Goal: Task Accomplishment & Management: Use online tool/utility

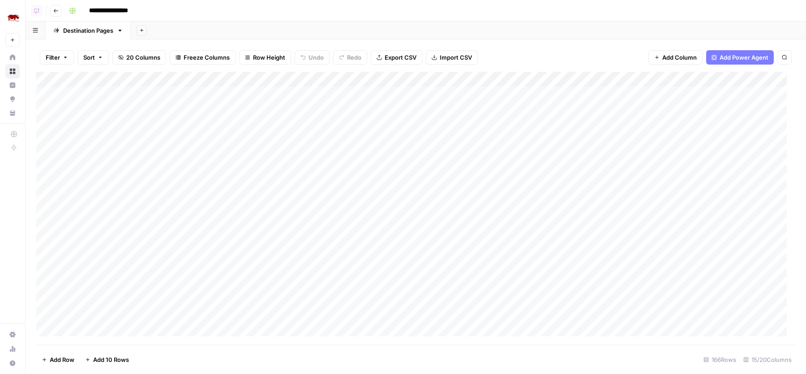
click at [459, 7] on div "**********" at bounding box center [431, 11] width 732 height 14
click at [550, 198] on div "Add Column" at bounding box center [415, 208] width 759 height 273
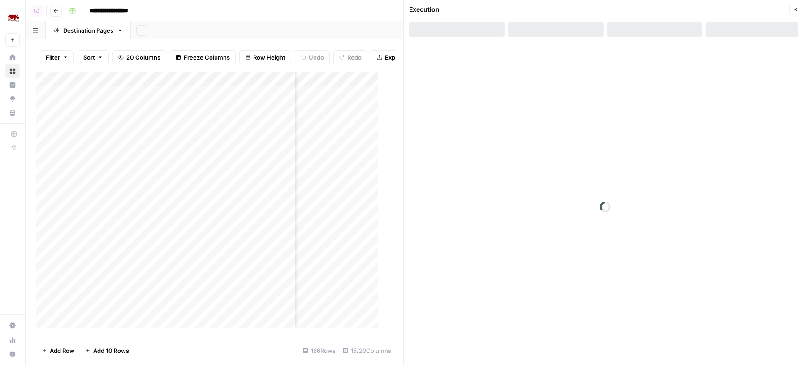
scroll to position [0, 623]
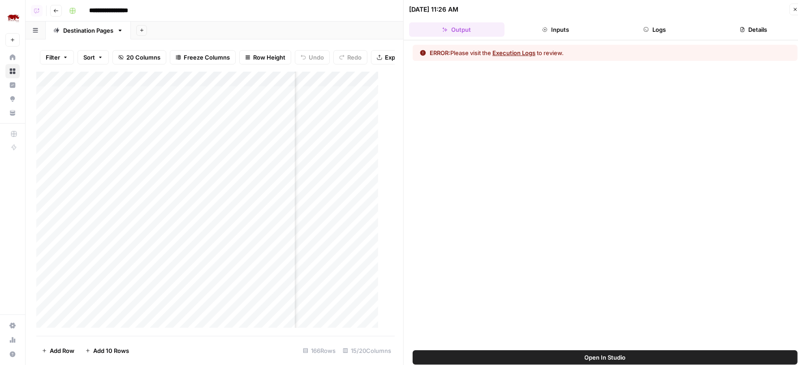
click at [622, 29] on button "Logs" at bounding box center [654, 29] width 95 height 14
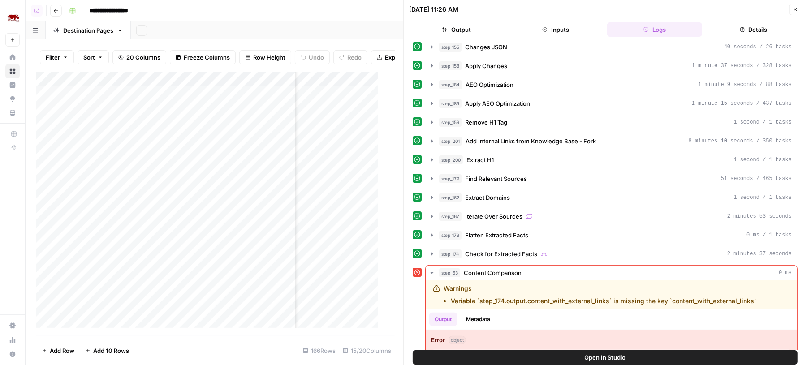
scroll to position [186, 0]
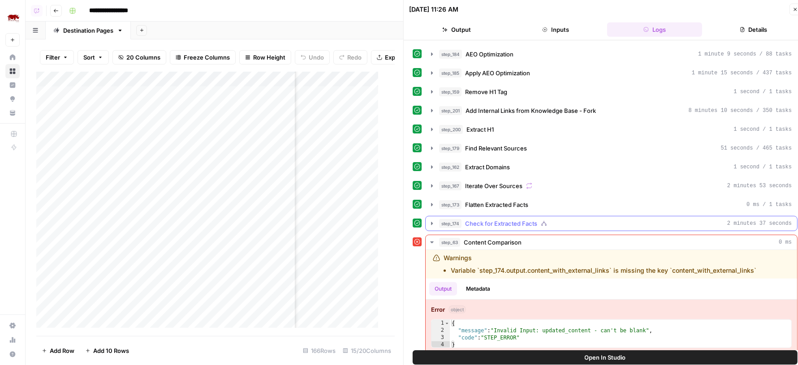
click at [525, 219] on span "Check for Extracted Facts" at bounding box center [501, 223] width 72 height 9
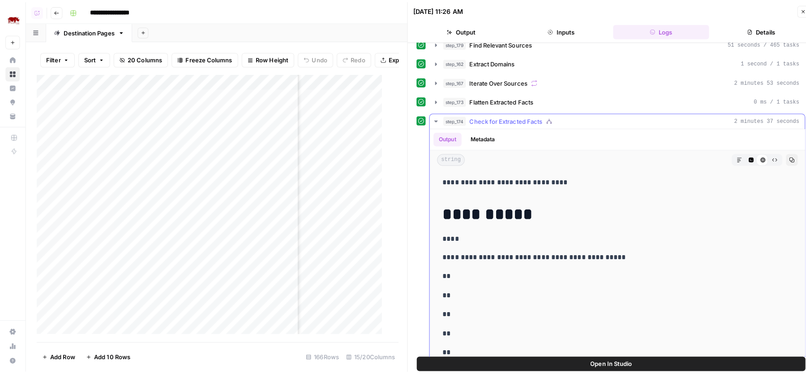
scroll to position [316, 0]
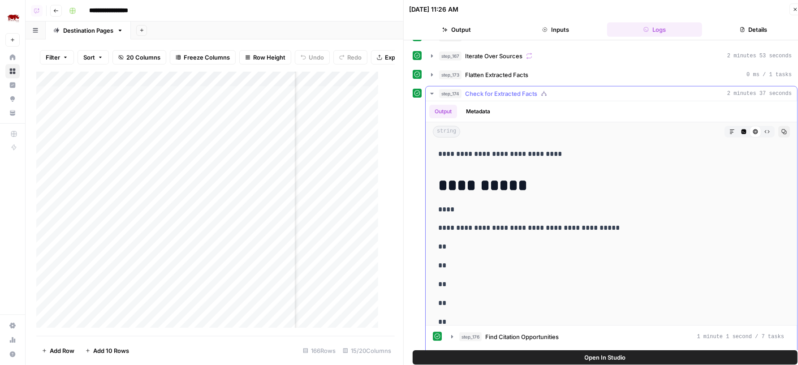
click at [738, 126] on button "Code Editor" at bounding box center [744, 132] width 12 height 12
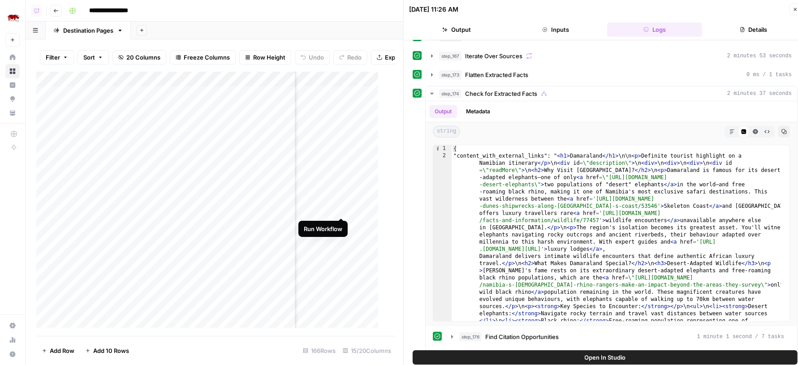
click at [343, 209] on div "Add Column" at bounding box center [211, 204] width 350 height 264
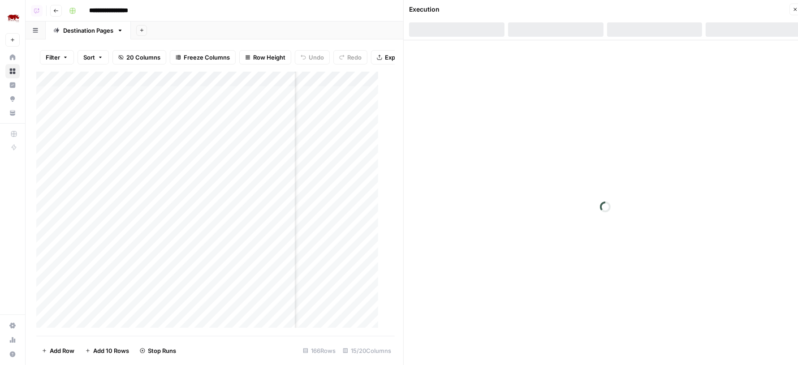
click at [793, 7] on icon "button" at bounding box center [794, 9] width 5 height 5
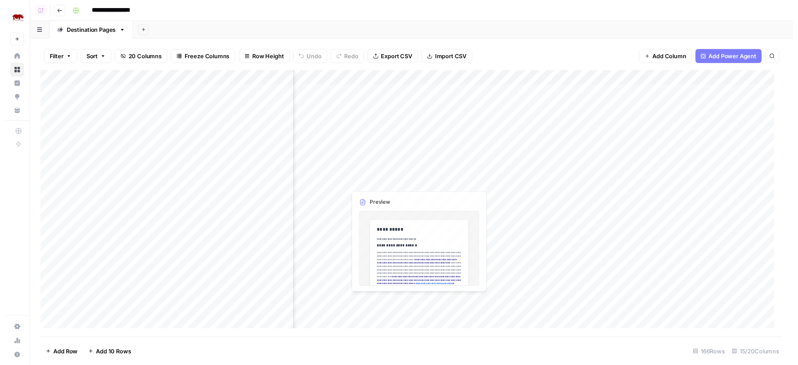
scroll to position [0, 594]
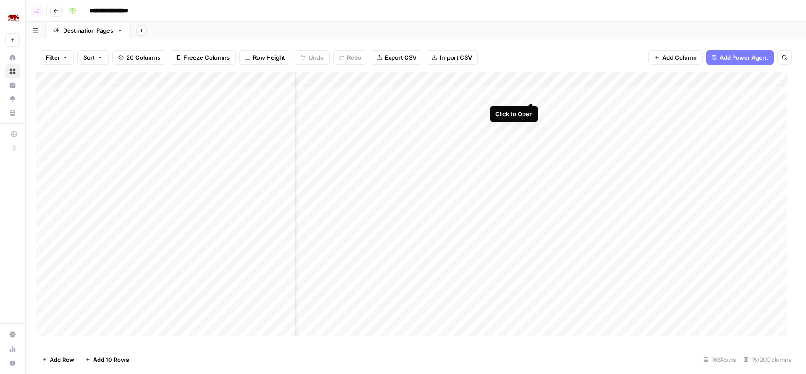
click at [532, 92] on div "Add Column" at bounding box center [415, 208] width 759 height 273
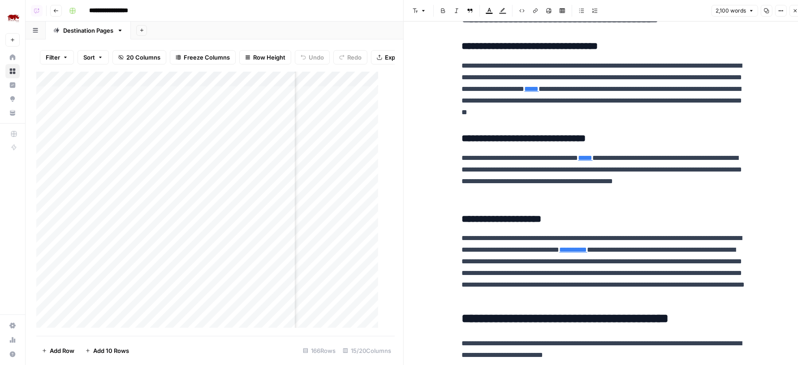
scroll to position [795, 0]
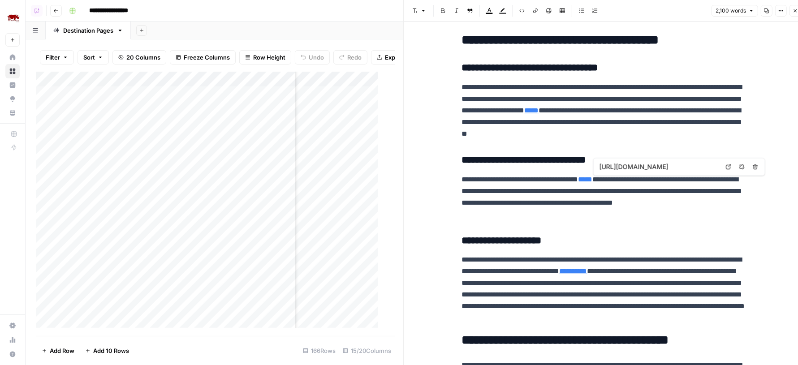
click at [730, 165] on icon at bounding box center [728, 166] width 5 height 5
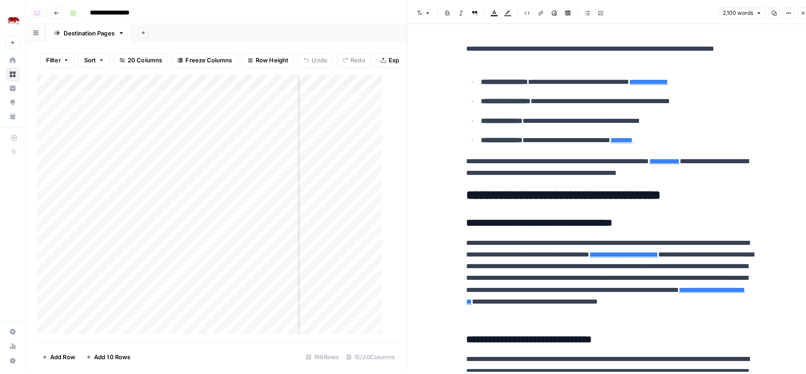
scroll to position [249, 0]
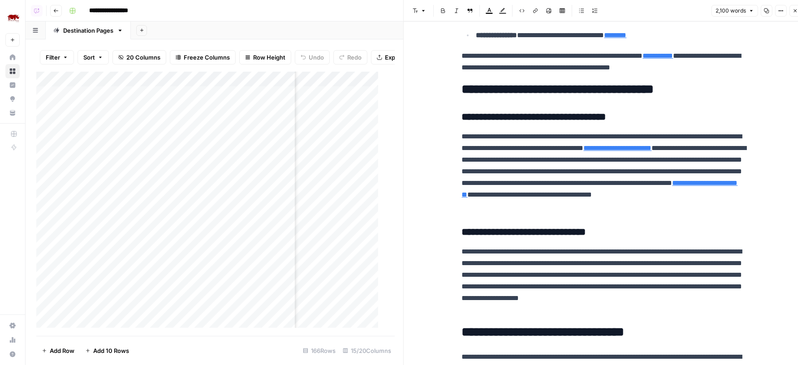
click at [795, 10] on icon "button" at bounding box center [795, 10] width 3 height 3
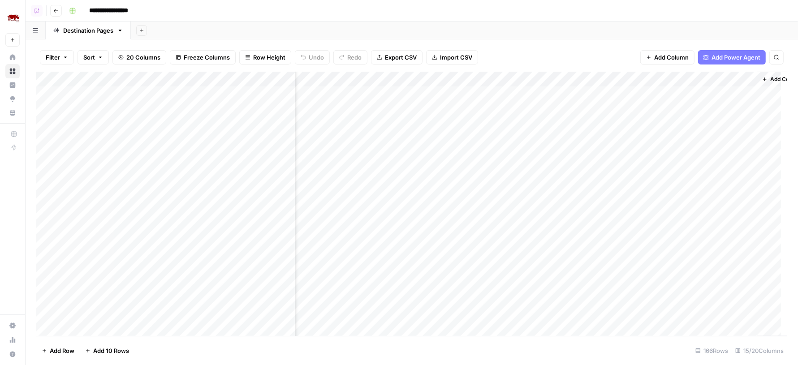
scroll to position [0, 645]
click at [479, 110] on div "Add Column" at bounding box center [415, 208] width 759 height 273
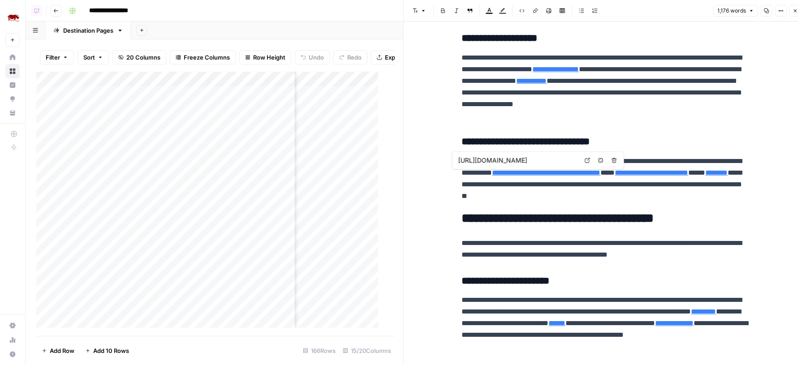
scroll to position [0, 782]
click at [344, 132] on div "Add Column" at bounding box center [211, 204] width 350 height 264
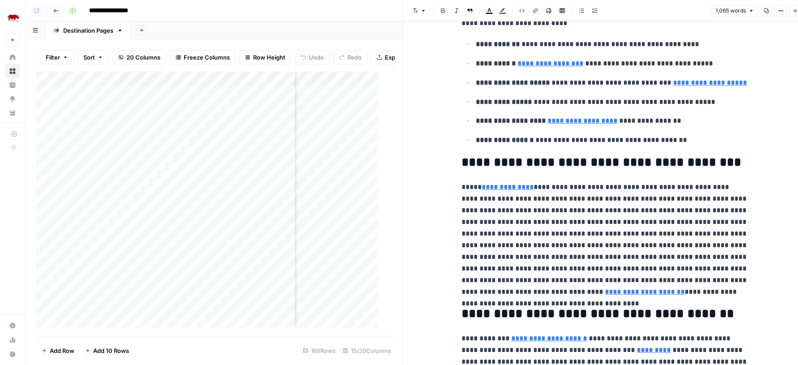
scroll to position [934, 0]
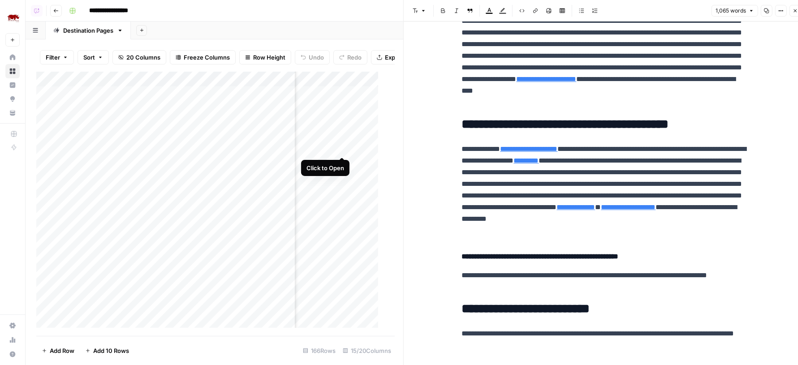
click at [343, 147] on div "Add Column" at bounding box center [211, 204] width 350 height 264
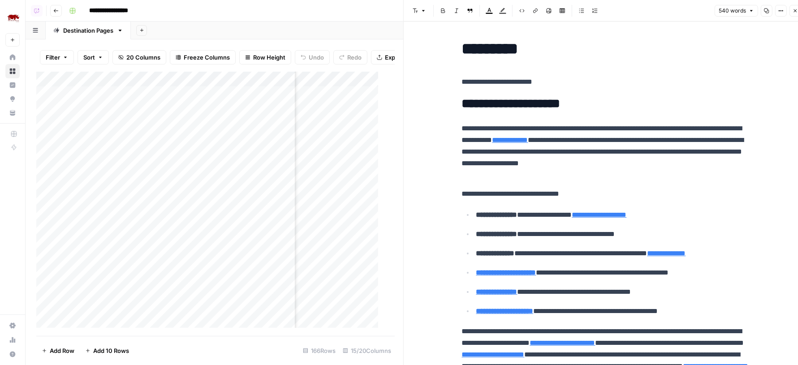
click at [795, 14] on button "Close" at bounding box center [795, 11] width 12 height 12
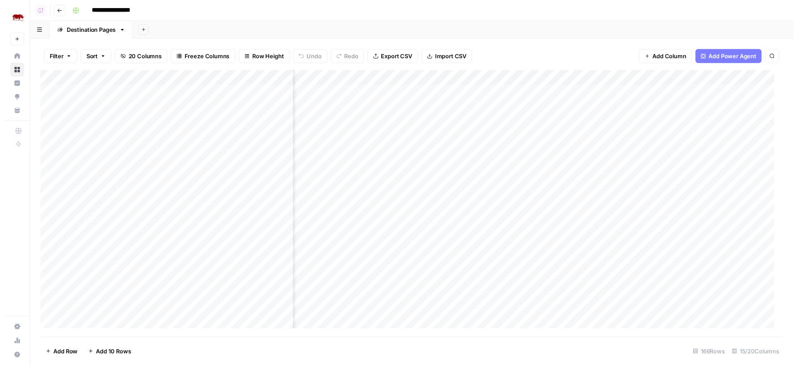
scroll to position [0, 438]
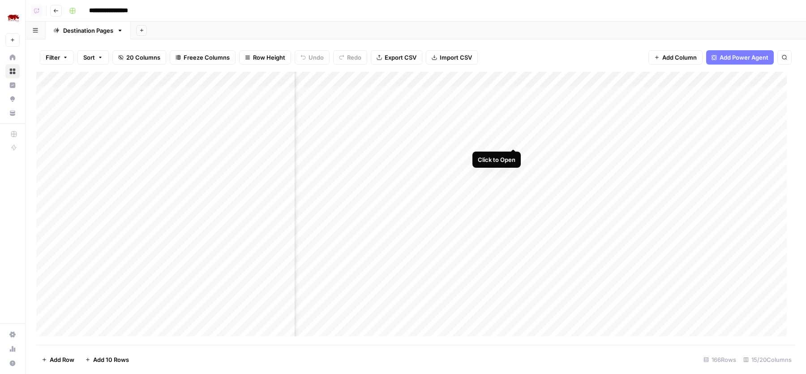
click at [514, 139] on div "Add Column" at bounding box center [415, 208] width 759 height 273
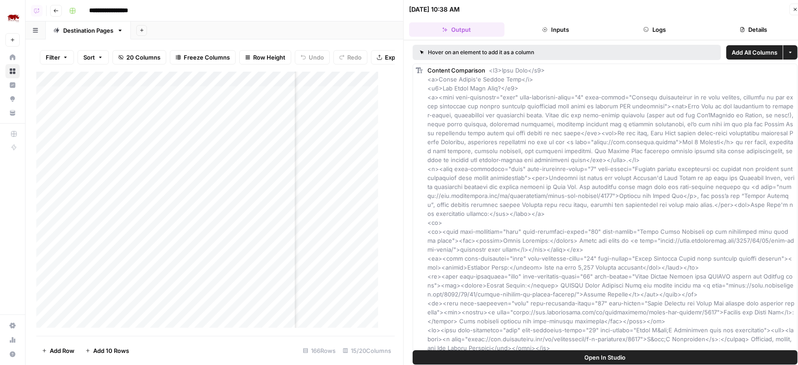
click at [674, 33] on button "Logs" at bounding box center [654, 29] width 95 height 14
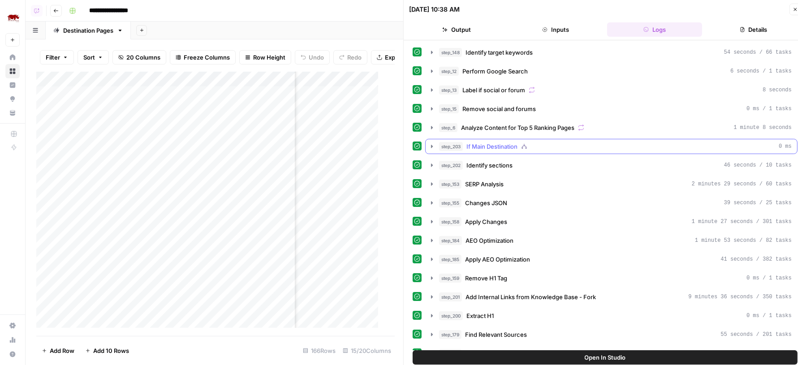
click at [527, 143] on icon "button" at bounding box center [524, 146] width 6 height 6
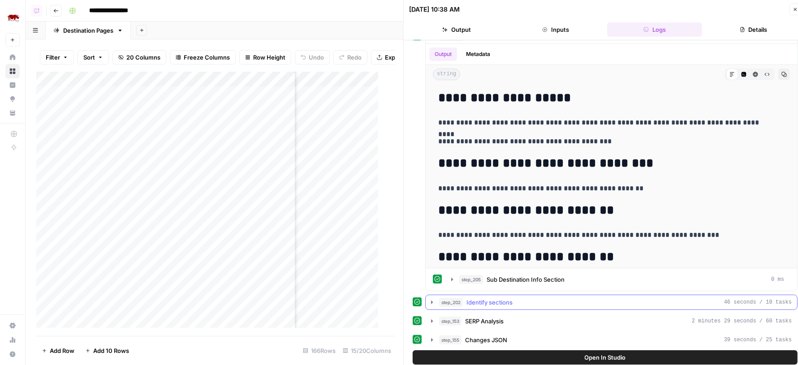
click at [500, 301] on span "Identify sections" at bounding box center [489, 302] width 46 height 9
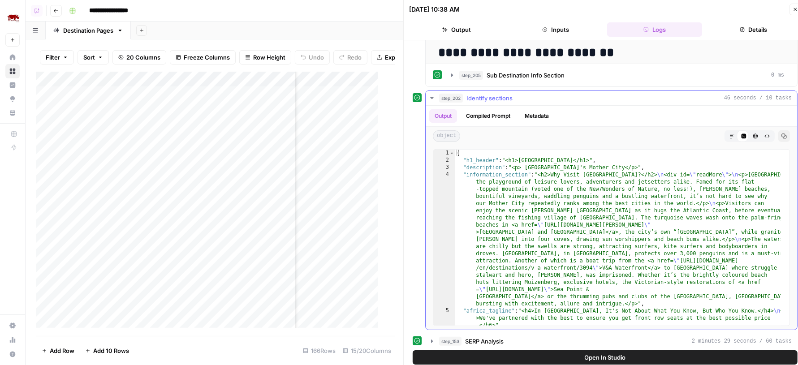
scroll to position [384, 0]
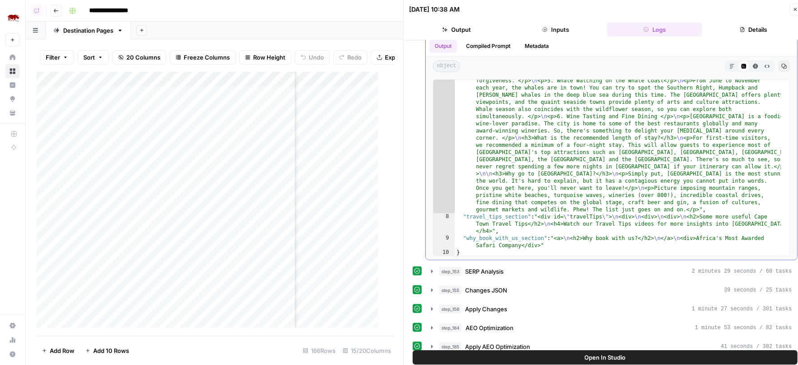
scroll to position [827, 0]
click at [507, 269] on div "step_153 SERP Analysis 2 minutes 29 seconds / 60 tasks" at bounding box center [615, 271] width 352 height 9
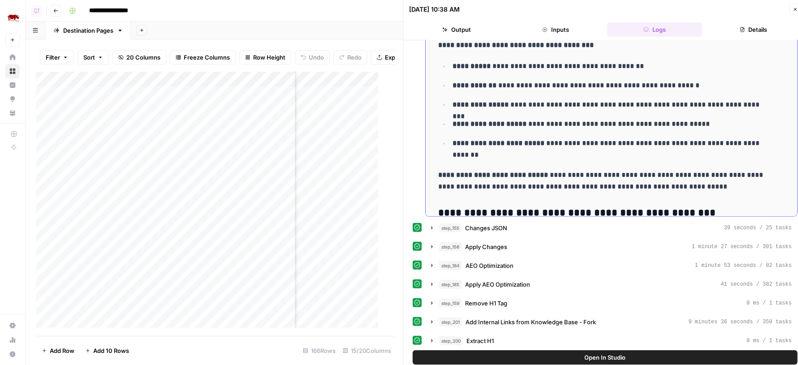
scroll to position [5177, 0]
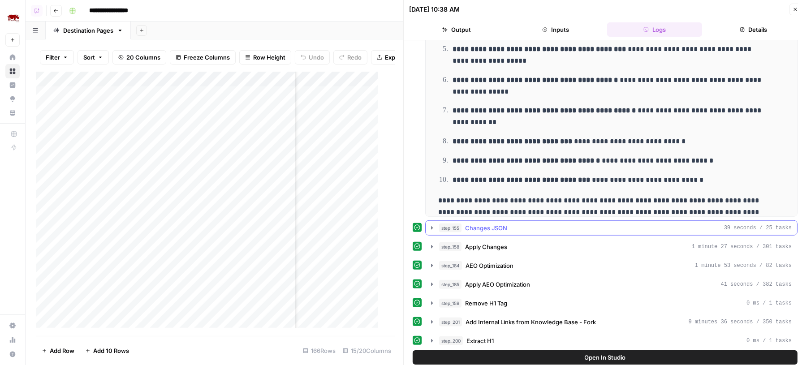
click at [500, 223] on span "Changes JSON" at bounding box center [486, 227] width 42 height 9
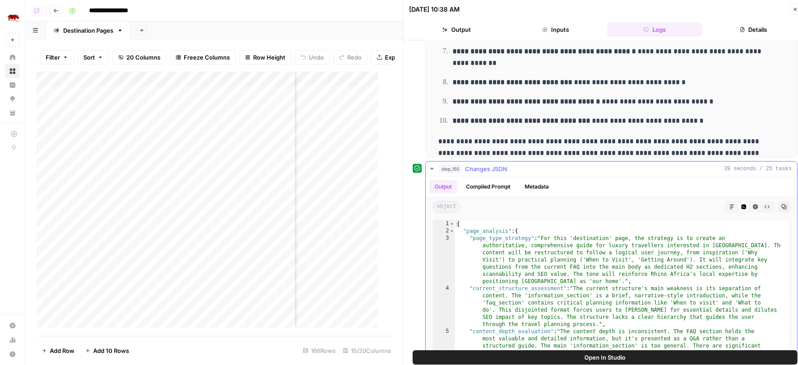
scroll to position [864, 0]
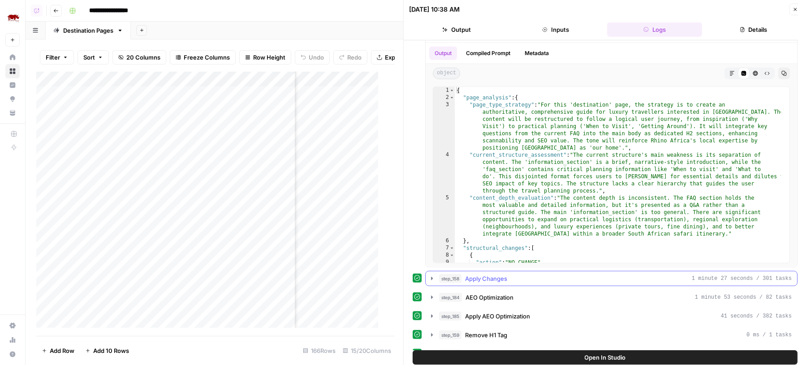
click at [496, 274] on span "Apply Changes" at bounding box center [486, 278] width 42 height 9
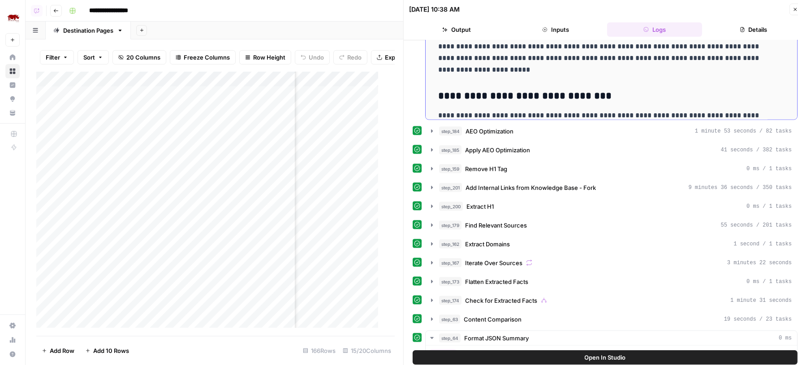
scroll to position [1269, 0]
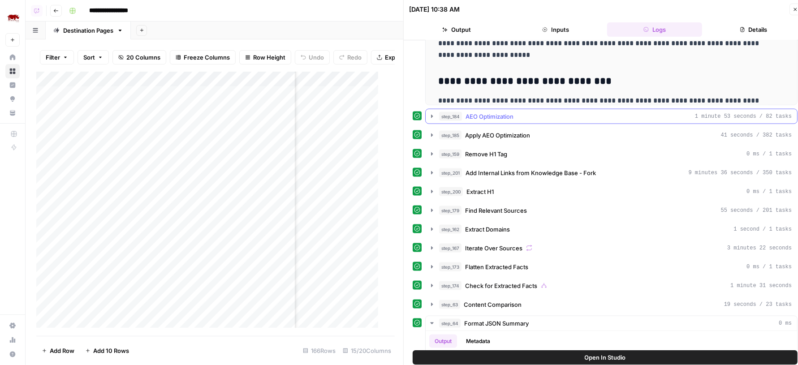
click at [545, 113] on div "step_184 AEO Optimization 1 minute 53 seconds / 82 tasks" at bounding box center [615, 116] width 352 height 9
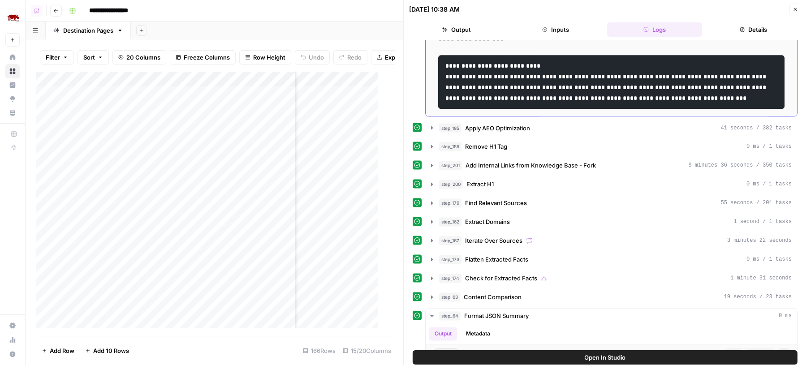
scroll to position [1448, 0]
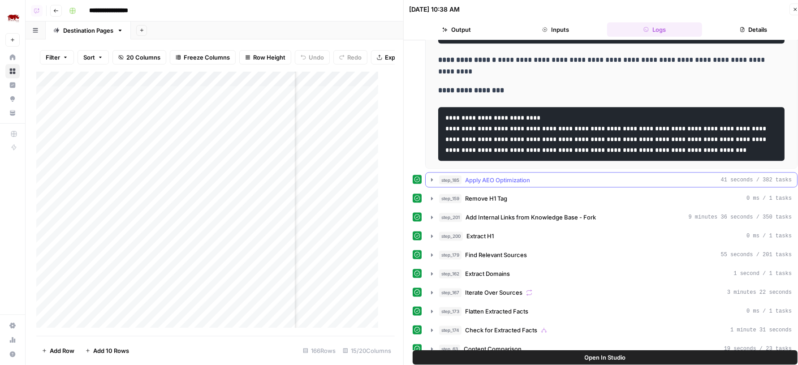
click at [526, 176] on span "Apply AEO Optimization" at bounding box center [497, 180] width 65 height 9
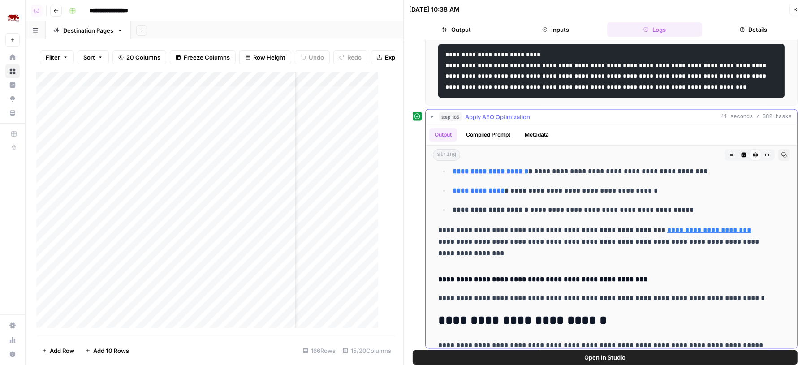
scroll to position [0, 0]
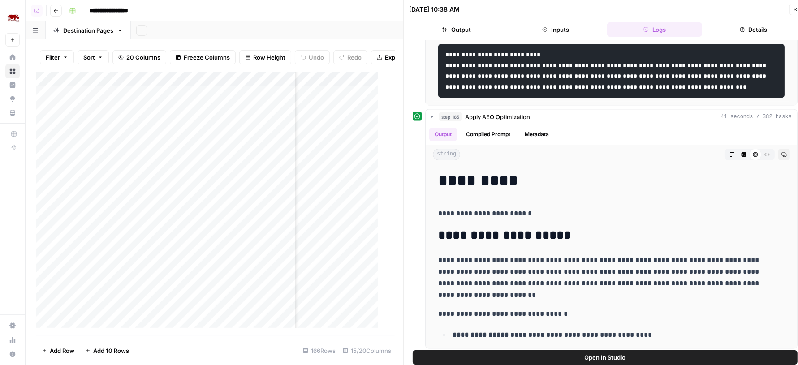
click at [533, 356] on button "Open In Studio" at bounding box center [605, 357] width 385 height 14
click at [796, 10] on icon "button" at bounding box center [795, 9] width 3 height 3
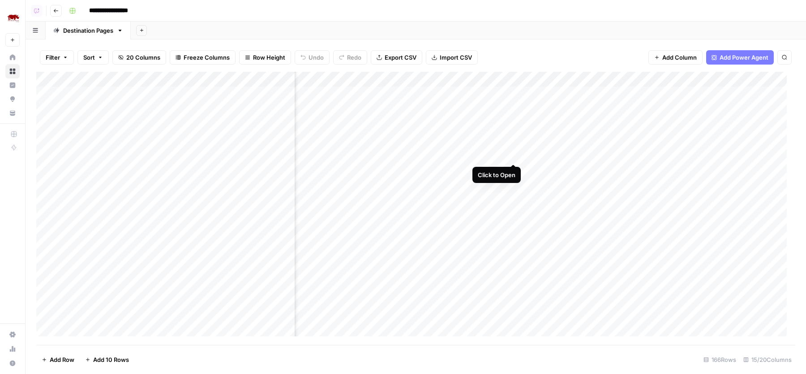
click at [514, 153] on div "Add Column" at bounding box center [415, 208] width 759 height 273
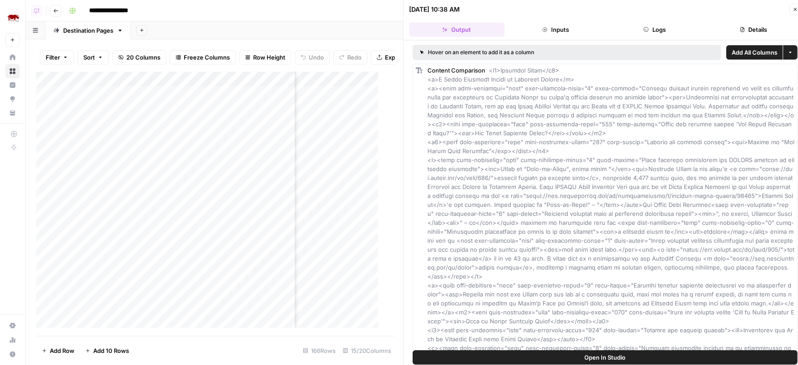
click at [652, 23] on button "Logs" at bounding box center [654, 29] width 95 height 14
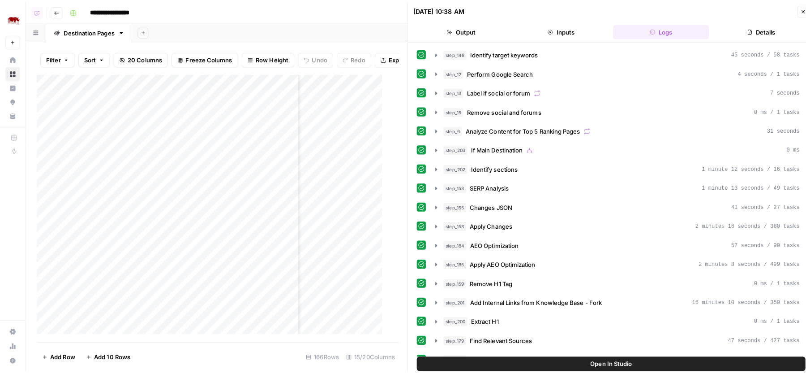
scroll to position [0, 645]
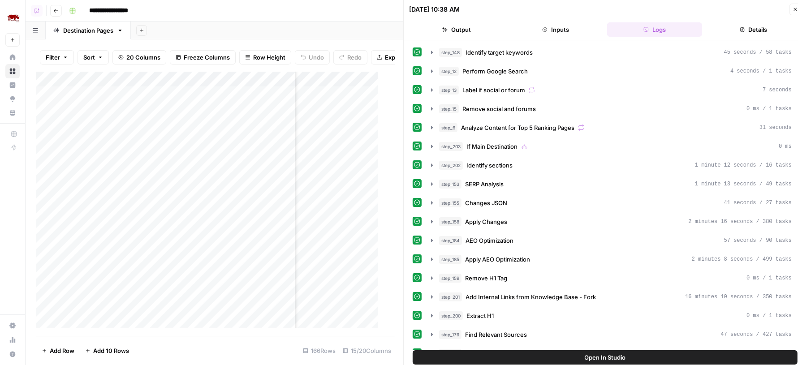
click at [477, 32] on button "Output" at bounding box center [456, 29] width 95 height 14
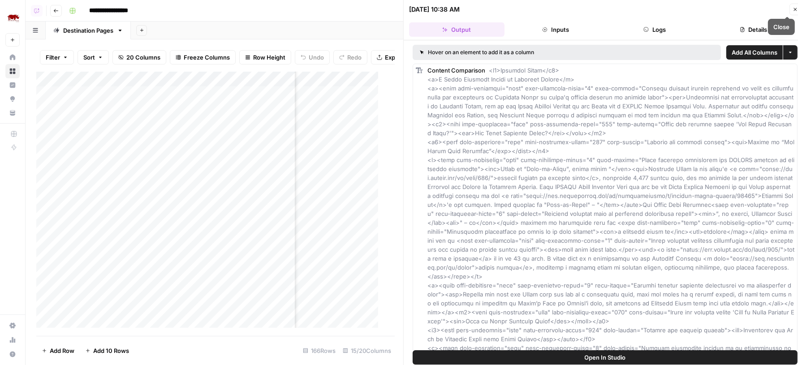
click at [795, 8] on icon "button" at bounding box center [795, 9] width 3 height 3
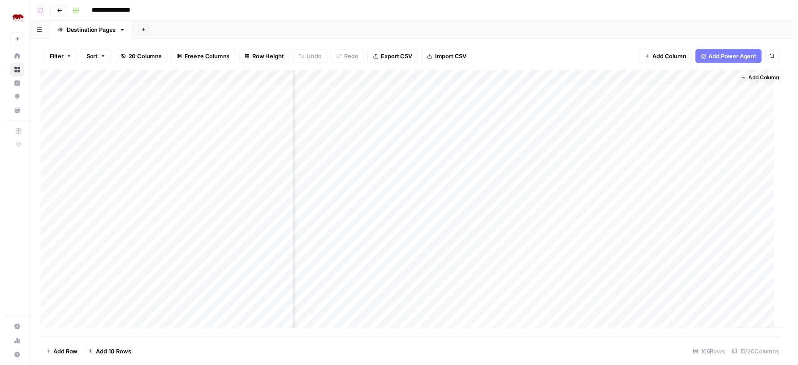
scroll to position [0, 645]
click at [479, 154] on div "Add Column" at bounding box center [415, 208] width 759 height 273
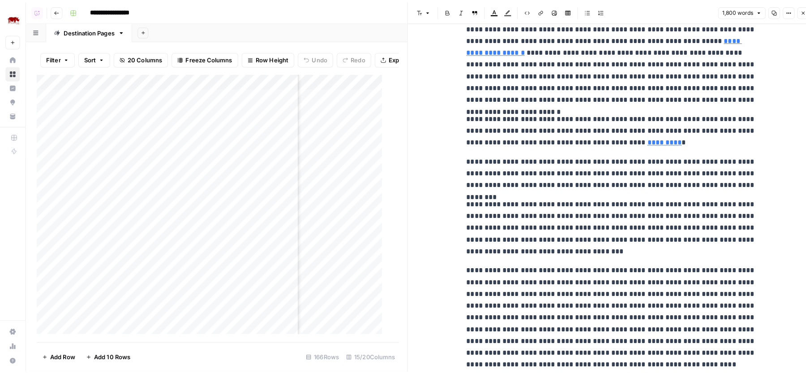
scroll to position [2787, 0]
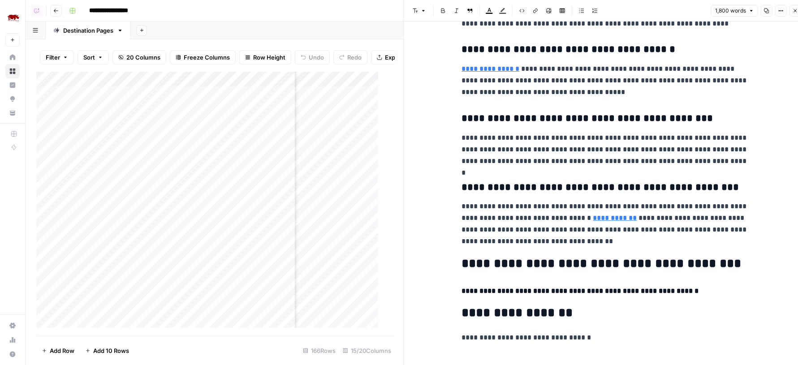
click at [794, 10] on icon "button" at bounding box center [794, 10] width 5 height 5
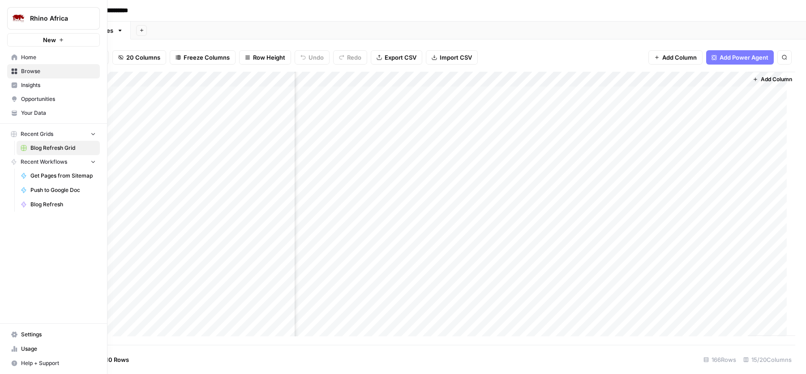
click at [45, 353] on link "Usage" at bounding box center [53, 348] width 93 height 14
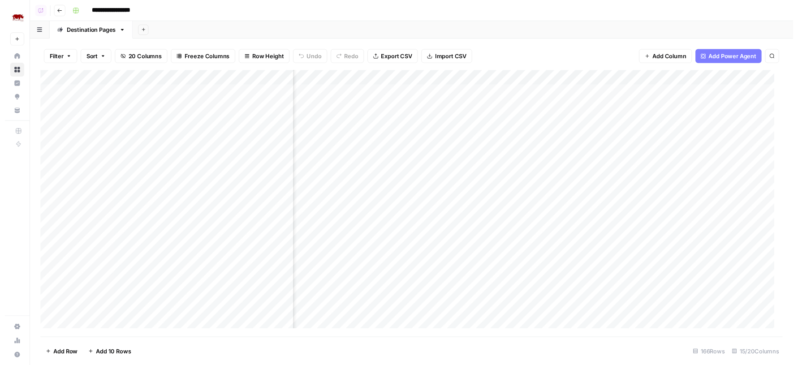
scroll to position [0, 534]
click at [430, 94] on div "Add Column" at bounding box center [415, 208] width 759 height 273
click at [429, 107] on div "Add Column" at bounding box center [415, 208] width 759 height 273
click at [431, 125] on div "Add Column" at bounding box center [415, 208] width 759 height 273
click at [430, 138] on div "Add Column" at bounding box center [415, 208] width 759 height 273
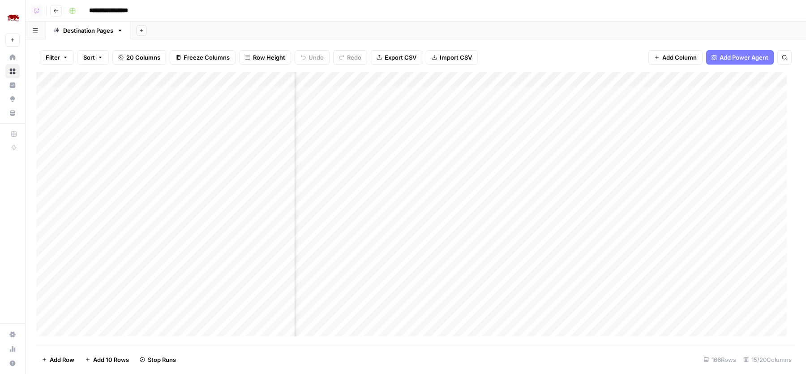
click at [431, 156] on div "Add Column" at bounding box center [415, 208] width 759 height 273
click at [418, 170] on div "Add Column" at bounding box center [415, 208] width 759 height 273
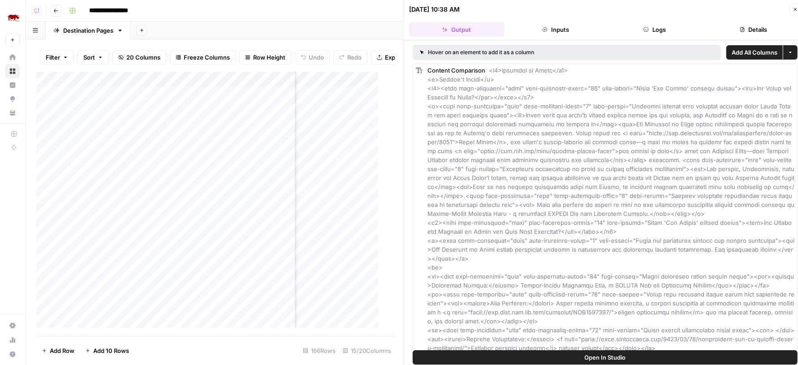
click at [724, 28] on button "Details" at bounding box center [752, 29] width 95 height 14
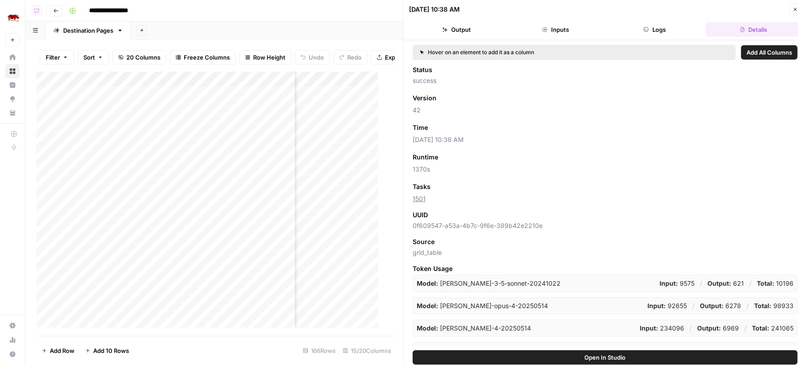
click at [663, 30] on button "Logs" at bounding box center [654, 29] width 95 height 14
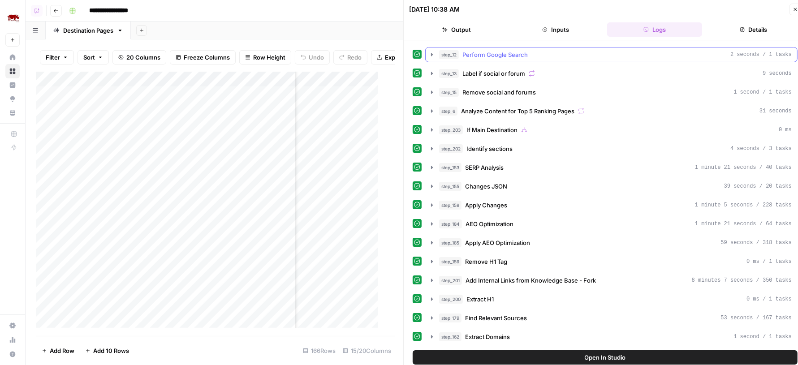
scroll to position [19, 0]
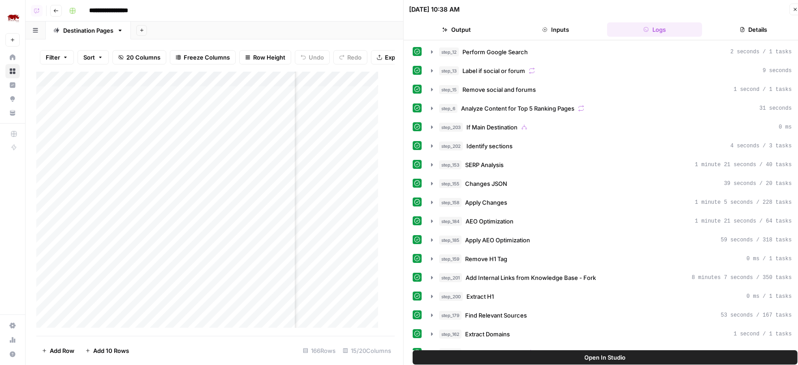
click at [609, 114] on div "step_148 Identify target keywords 37 seconds / 47 tasks step_12 Perform Google …" at bounding box center [605, 343] width 385 height 635
click at [599, 109] on div "step_6 Analyze Content for Top 5 Ranking Pages 31 seconds" at bounding box center [615, 108] width 352 height 9
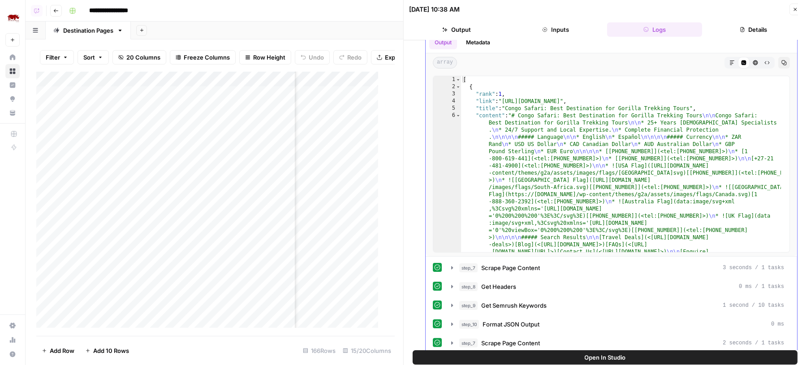
scroll to position [0, 0]
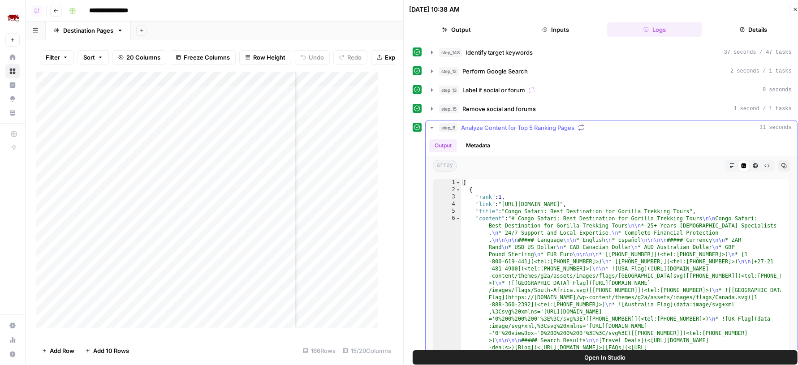
click at [598, 120] on button "step_6 Analyze Content for Top 5 Ranking Pages 31 seconds" at bounding box center [610, 127] width 371 height 14
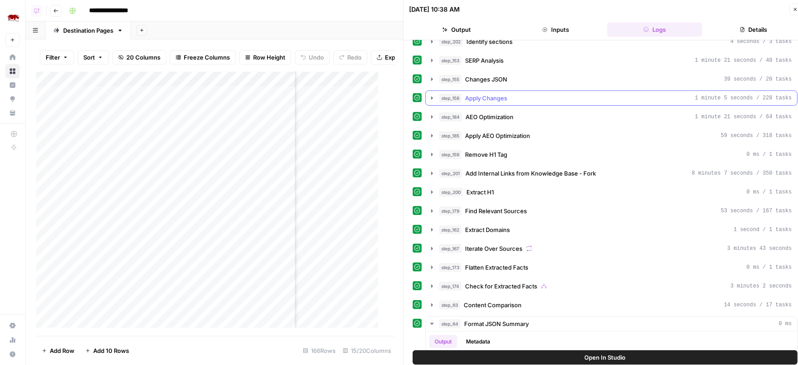
scroll to position [140, 0]
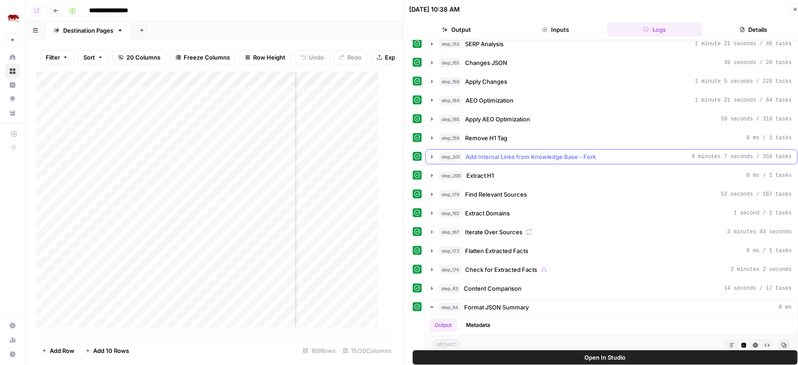
click at [571, 156] on button "step_201 Add Internal Links from Knowledge Base - Fork 8 minutes 7 seconds / 35…" at bounding box center [610, 157] width 371 height 14
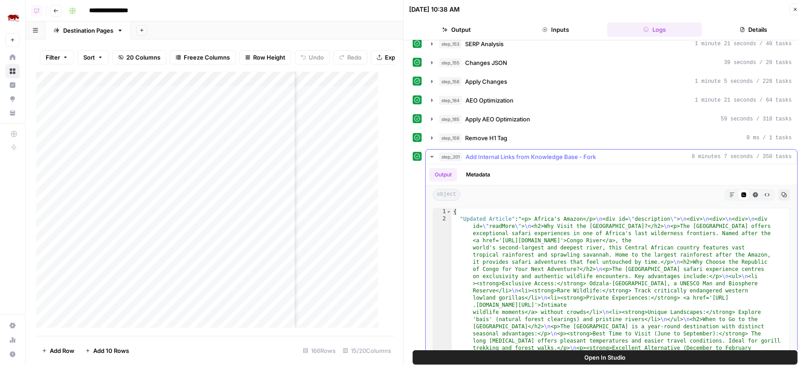
click at [571, 156] on button "step_201 Add Internal Links from Knowledge Base - Fork 8 minutes 7 seconds / 35…" at bounding box center [610, 157] width 371 height 14
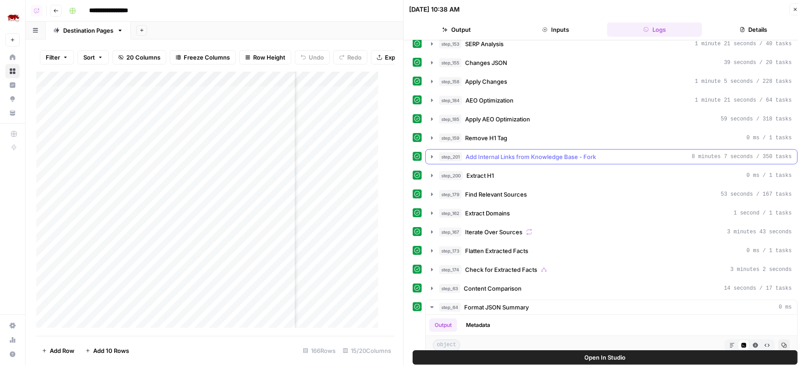
click at [571, 156] on button "step_201 Add Internal Links from Knowledge Base - Fork 8 minutes 7 seconds / 35…" at bounding box center [610, 157] width 371 height 14
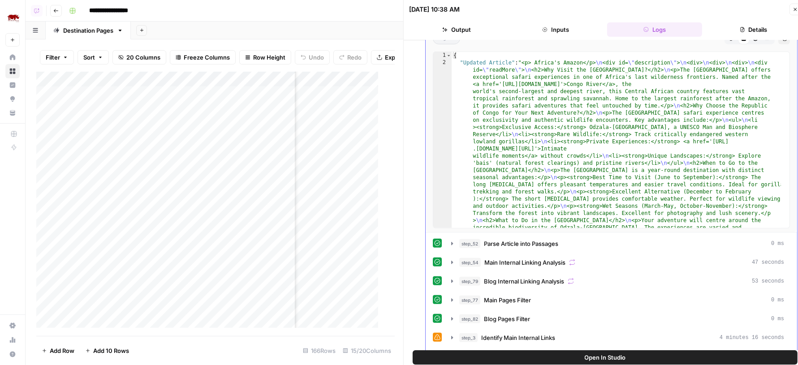
scroll to position [376, 0]
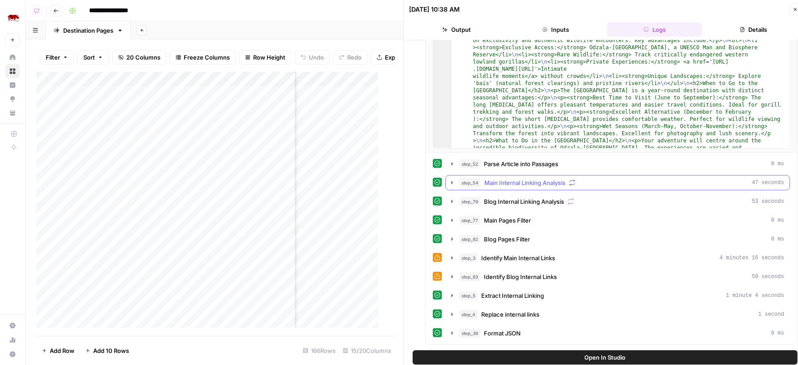
click at [545, 178] on span "Main Internal Linking Analysis" at bounding box center [524, 182] width 81 height 9
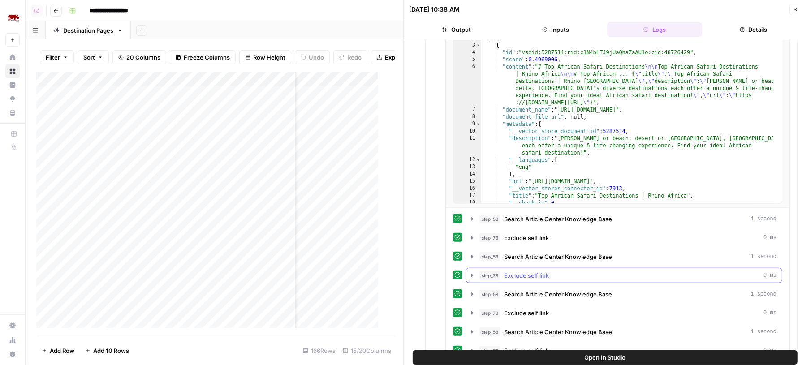
scroll to position [390, 0]
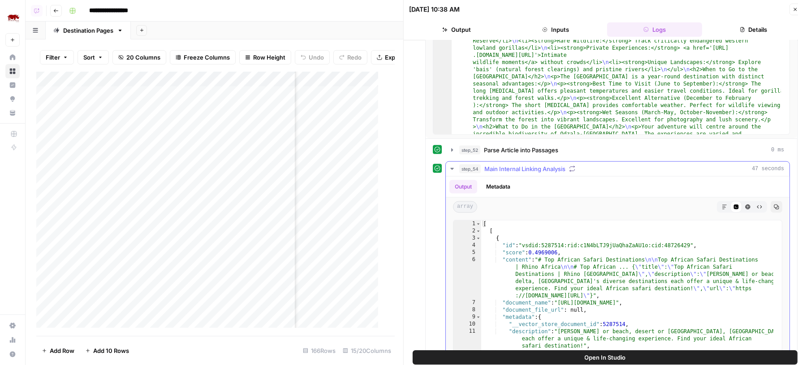
click at [551, 164] on span "Main Internal Linking Analysis" at bounding box center [524, 168] width 81 height 9
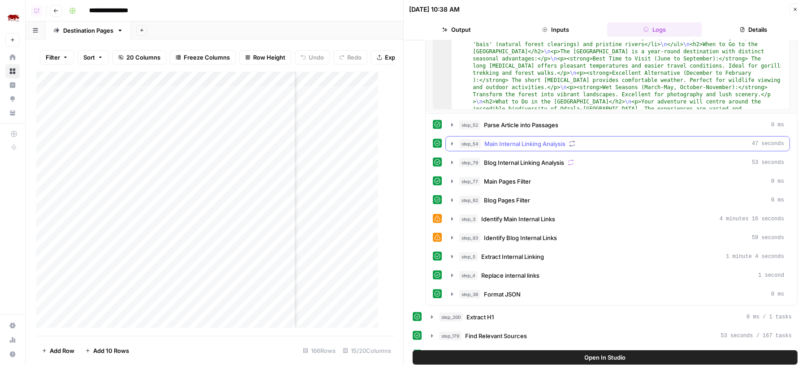
scroll to position [418, 0]
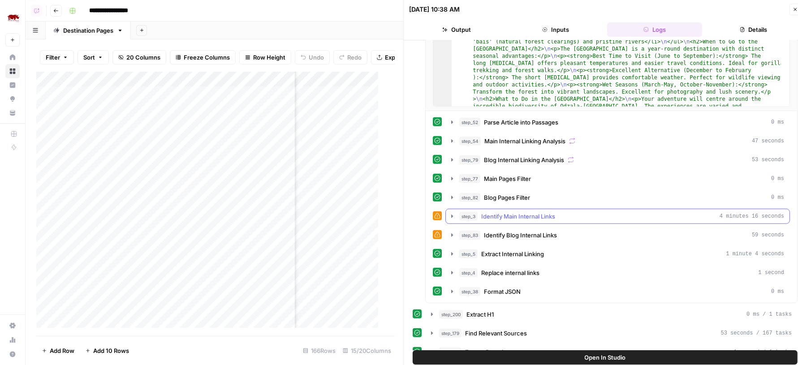
click at [540, 212] on span "Identify Main Internal Links" at bounding box center [518, 216] width 74 height 9
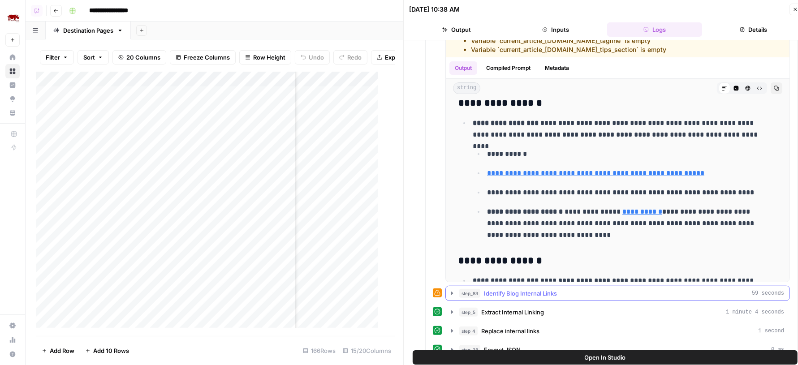
scroll to position [668, 0]
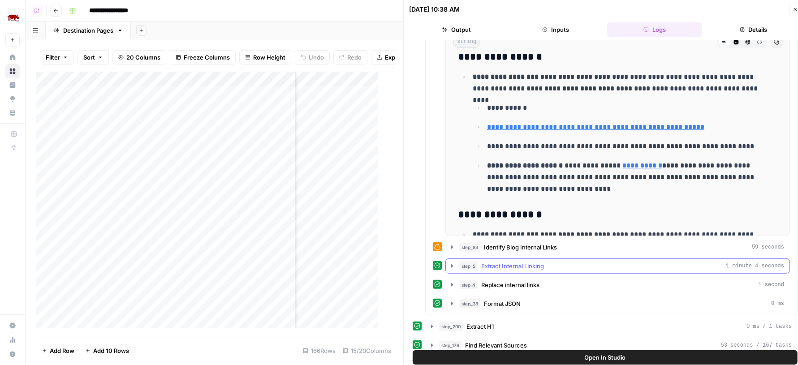
click at [540, 262] on span "Extract Internal Linking" at bounding box center [512, 266] width 63 height 9
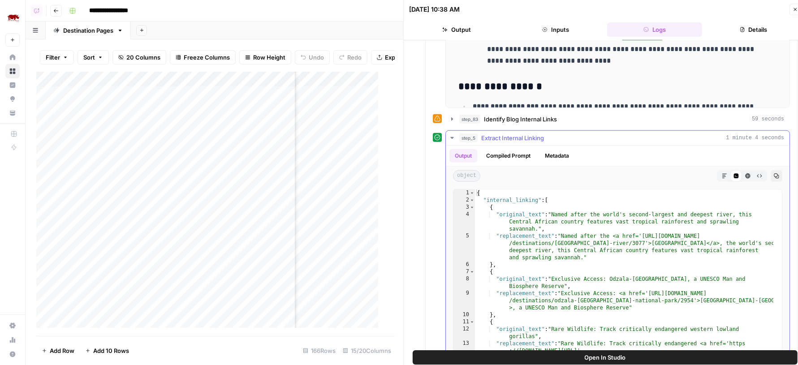
scroll to position [767, 0]
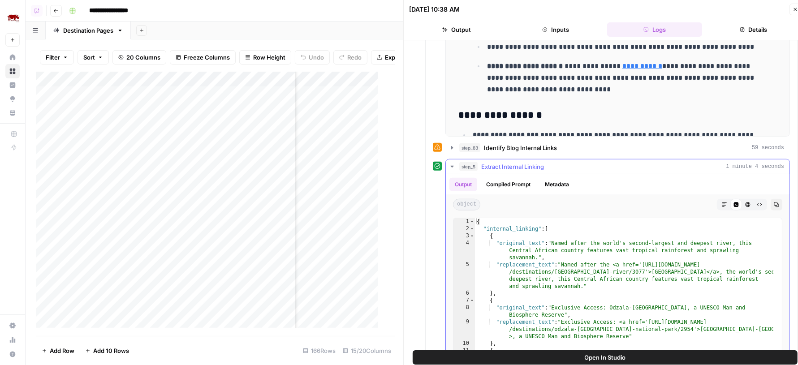
click at [586, 162] on div "step_5 Extract Internal Linking 1 minute 4 seconds" at bounding box center [621, 166] width 325 height 9
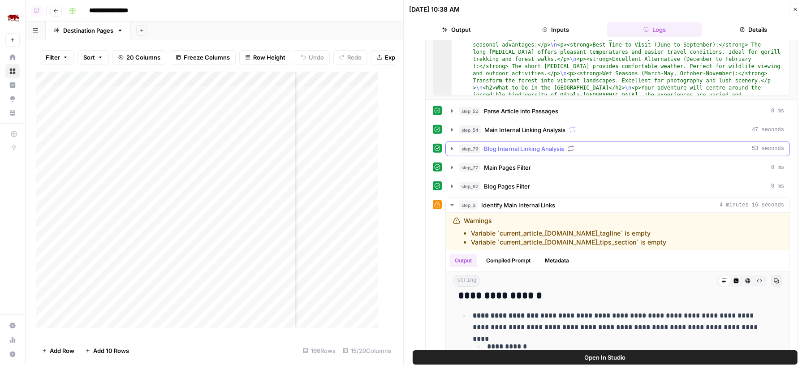
scroll to position [419, 0]
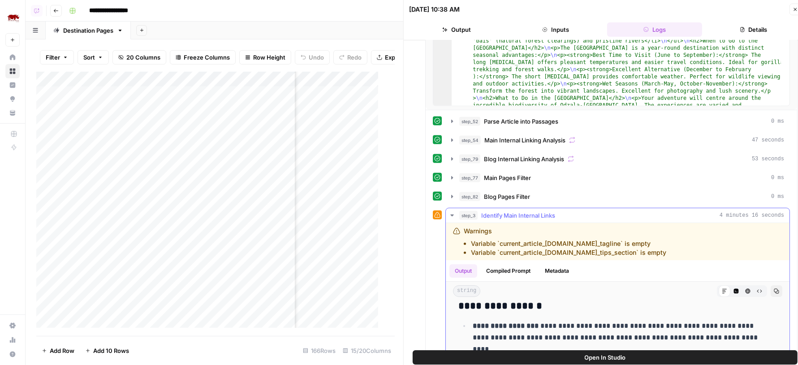
click at [577, 211] on div "step_3 Identify Main Internal Links 4 minutes 16 seconds" at bounding box center [621, 215] width 325 height 9
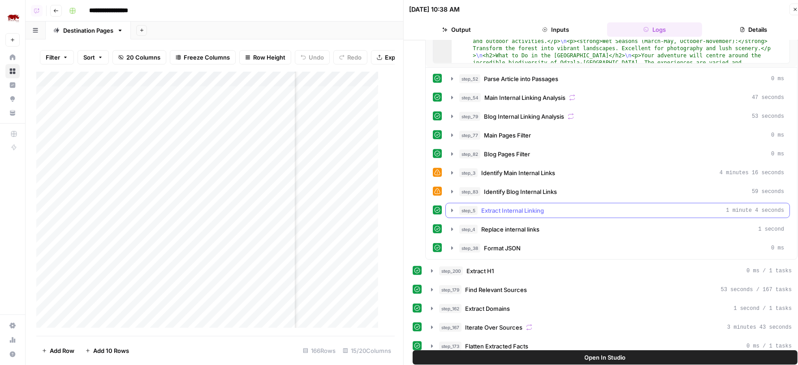
click at [577, 206] on div "step_5 Extract Internal Linking 1 minute 4 seconds" at bounding box center [621, 210] width 325 height 9
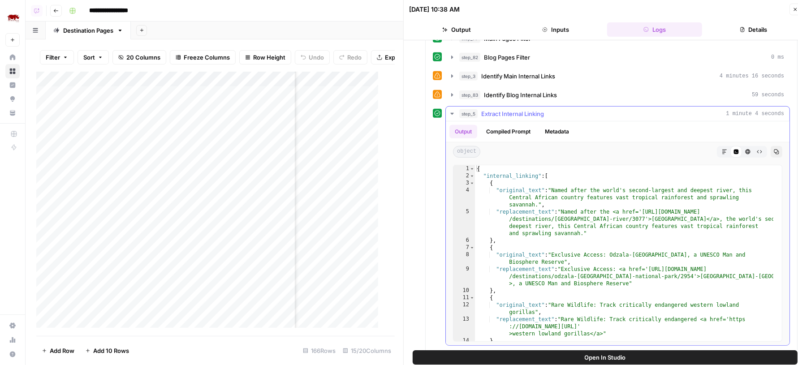
scroll to position [513, 0]
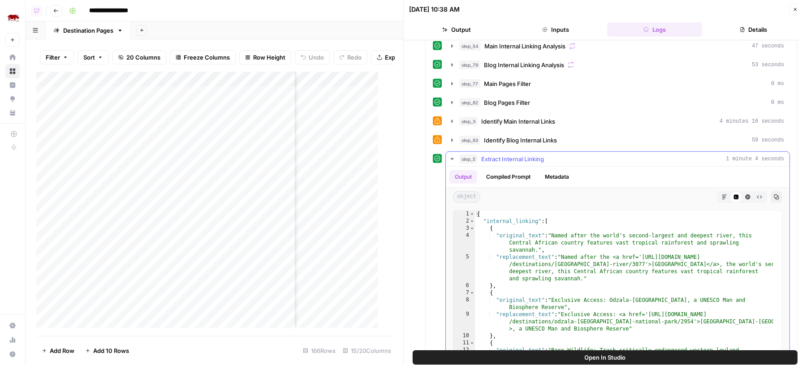
click at [580, 155] on div "step_5 Extract Internal Linking 1 minute 4 seconds" at bounding box center [621, 159] width 325 height 9
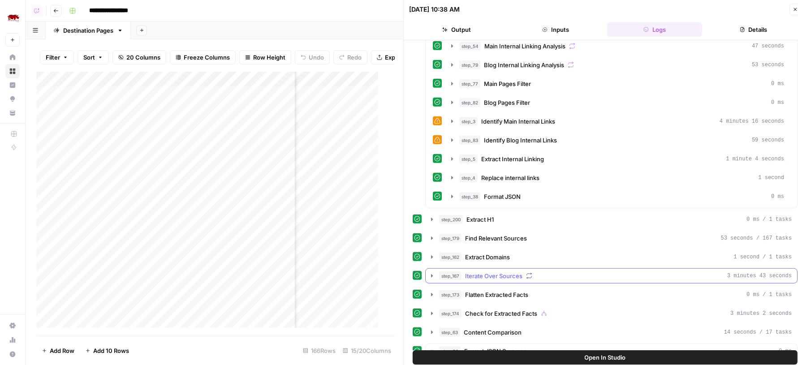
click at [539, 271] on div "step_167 Iterate Over Sources 3 minutes 43 seconds" at bounding box center [615, 275] width 352 height 9
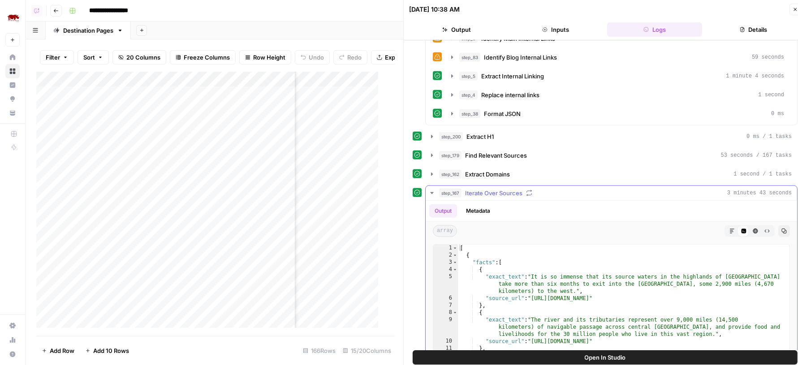
scroll to position [750, 0]
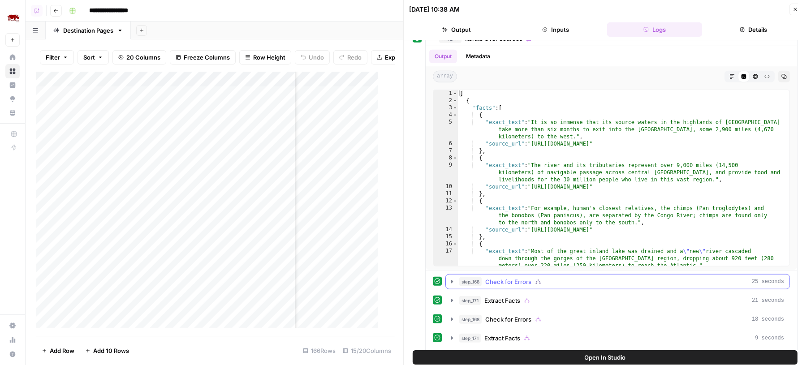
click at [524, 277] on button "step_168 Check for Errors 25 seconds" at bounding box center [618, 282] width 344 height 14
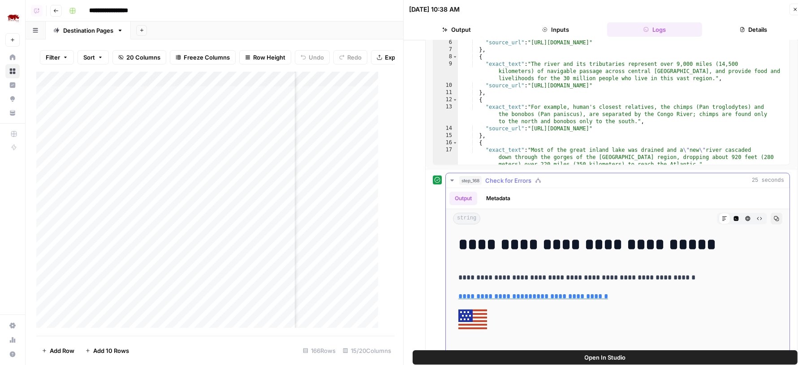
scroll to position [773, 0]
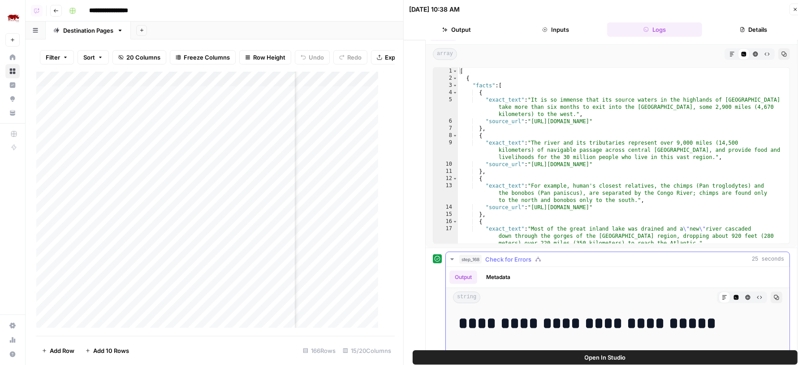
click at [541, 255] on div "step_168 Check for Errors 25 seconds" at bounding box center [621, 259] width 325 height 9
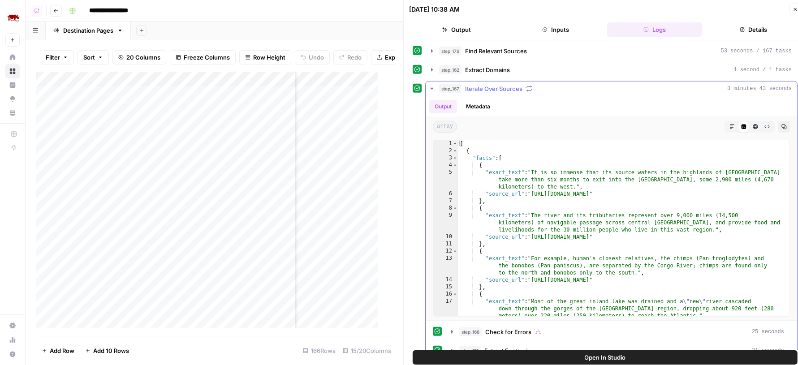
scroll to position [668, 0]
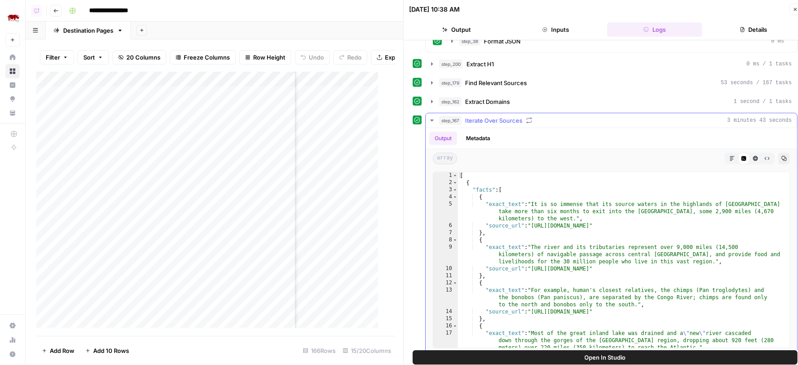
click at [566, 116] on div "step_167 Iterate Over Sources 3 minutes 43 seconds" at bounding box center [615, 120] width 352 height 9
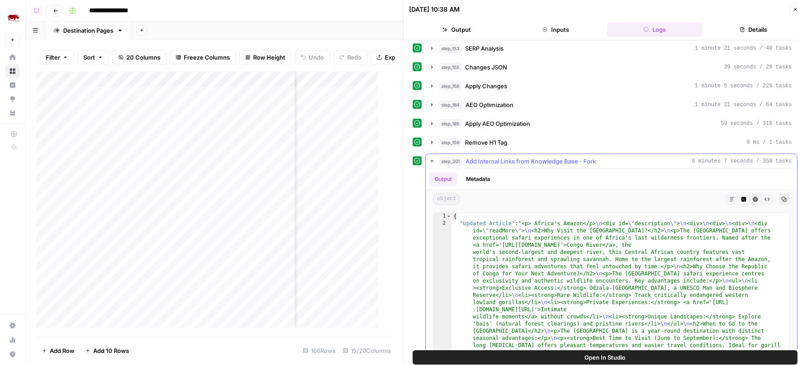
scroll to position [114, 0]
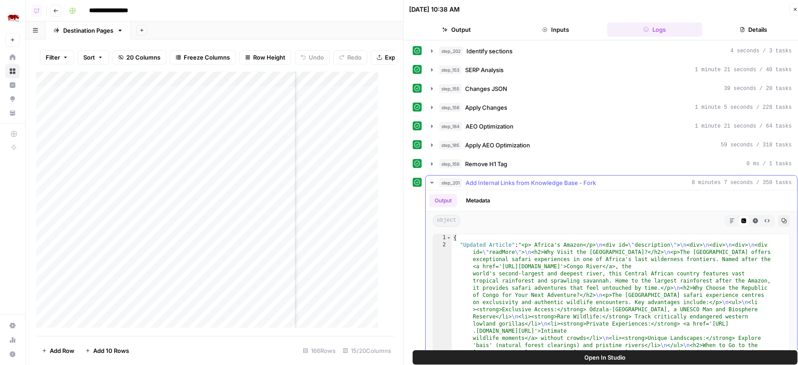
click at [518, 178] on span "Add Internal Links from Knowledge Base - Fork" at bounding box center [530, 182] width 130 height 9
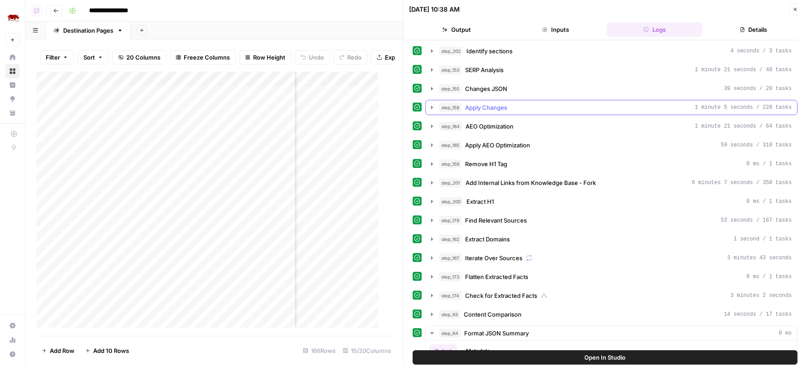
click at [530, 105] on div "step_158 Apply Changes 1 minute 5 seconds / 228 tasks" at bounding box center [615, 107] width 352 height 9
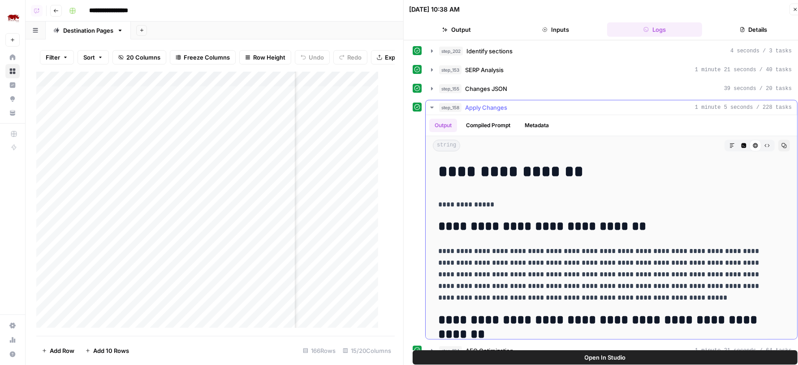
click at [530, 105] on div "step_158 Apply Changes 1 minute 5 seconds / 228 tasks" at bounding box center [615, 107] width 352 height 9
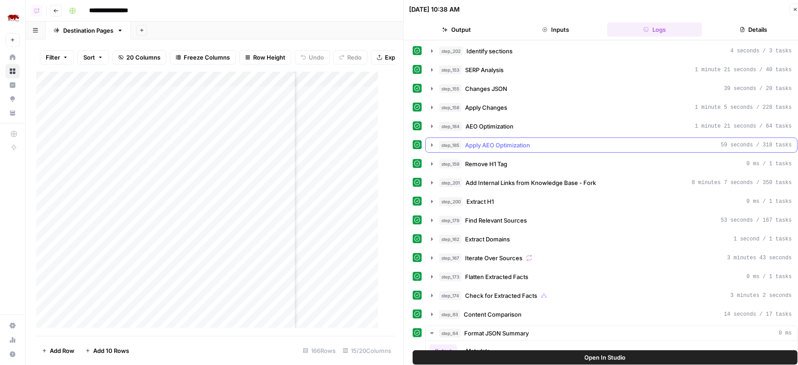
click at [530, 142] on span "Apply AEO Optimization" at bounding box center [497, 145] width 65 height 9
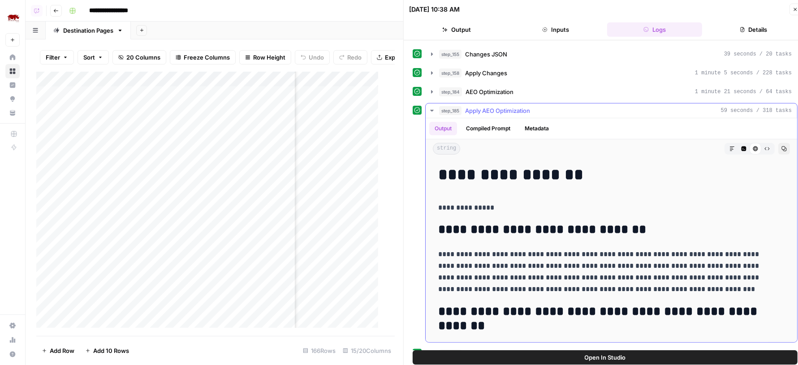
scroll to position [126, 0]
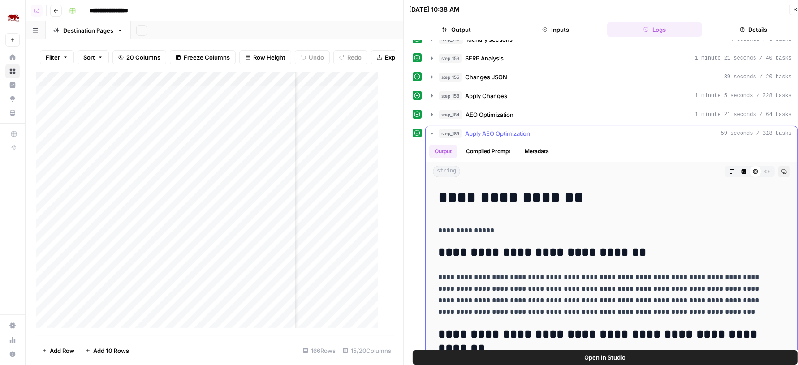
click at [572, 129] on div "step_185 Apply AEO Optimization 59 seconds / 318 tasks" at bounding box center [615, 133] width 352 height 9
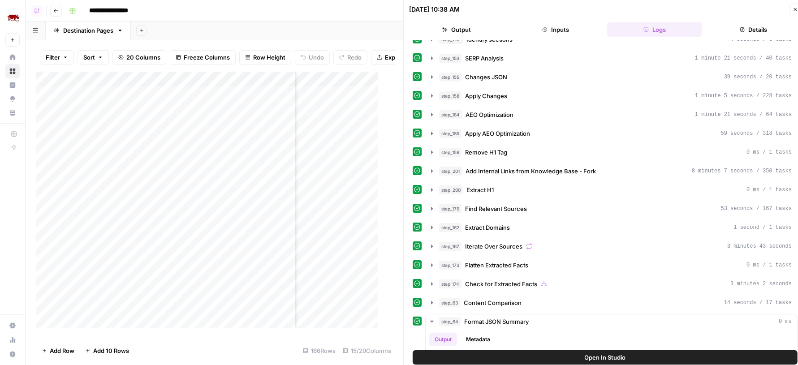
click at [795, 10] on icon "button" at bounding box center [794, 9] width 5 height 5
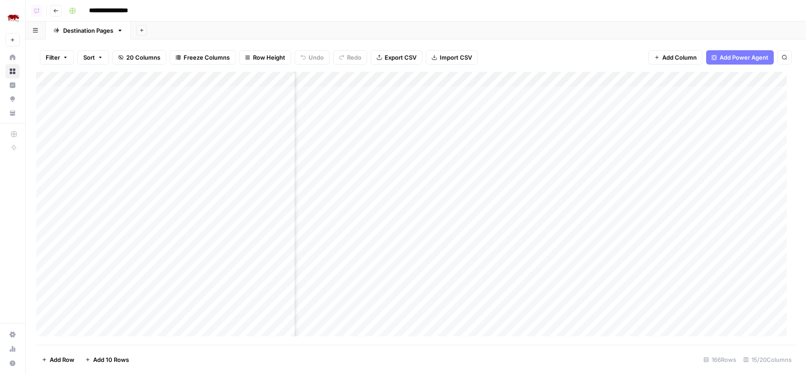
click at [598, 23] on div "Add Sheet" at bounding box center [468, 30] width 675 height 18
click at [181, 21] on div "Add Sheet" at bounding box center [468, 30] width 675 height 18
click at [594, 50] on div "Filter Sort 20 Columns Freeze Columns Row Height Undo Redo Export CSV Import CS…" at bounding box center [415, 57] width 759 height 29
click at [496, 27] on div "Add Sheet" at bounding box center [468, 30] width 675 height 18
click at [593, 111] on div "Add Column" at bounding box center [415, 208] width 759 height 273
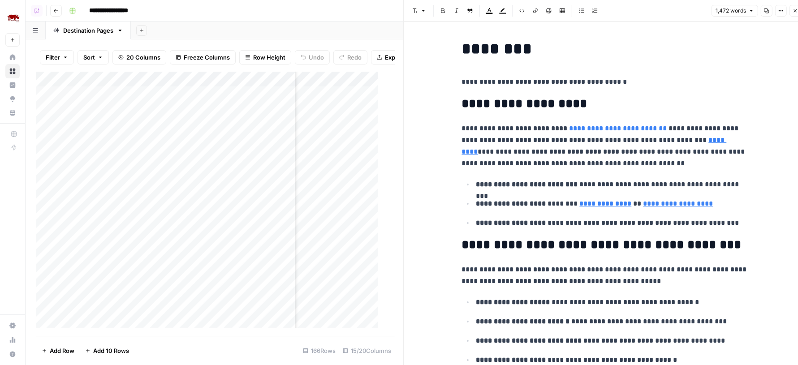
scroll to position [0, 491]
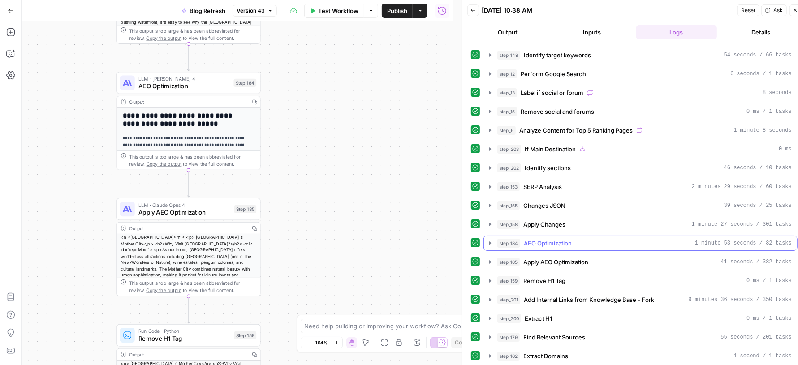
click at [601, 239] on div "step_184 AEO Optimization 1 minute 53 seconds / 82 tasks" at bounding box center [644, 243] width 294 height 9
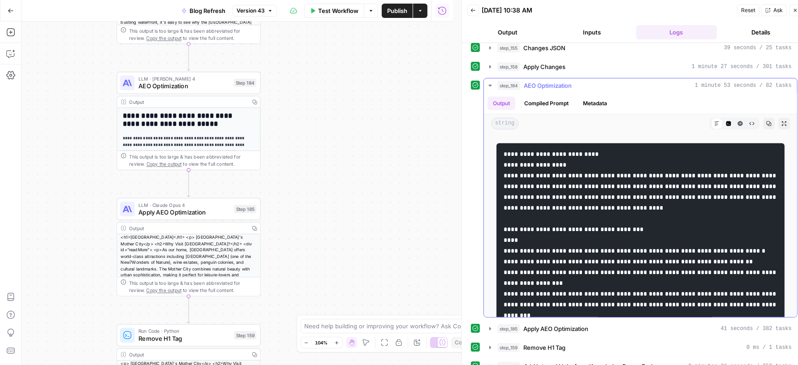
scroll to position [458, 0]
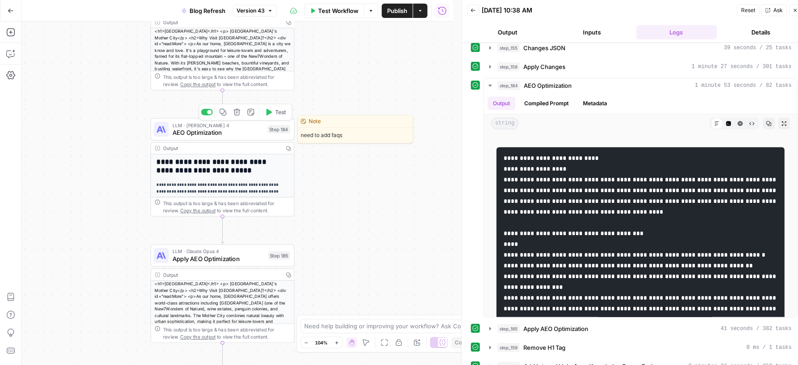
click at [234, 133] on span "AEO Optimization" at bounding box center [217, 132] width 91 height 9
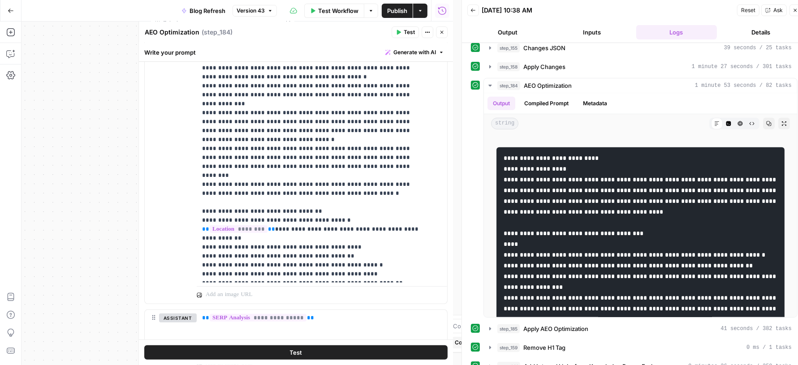
scroll to position [2149, 0]
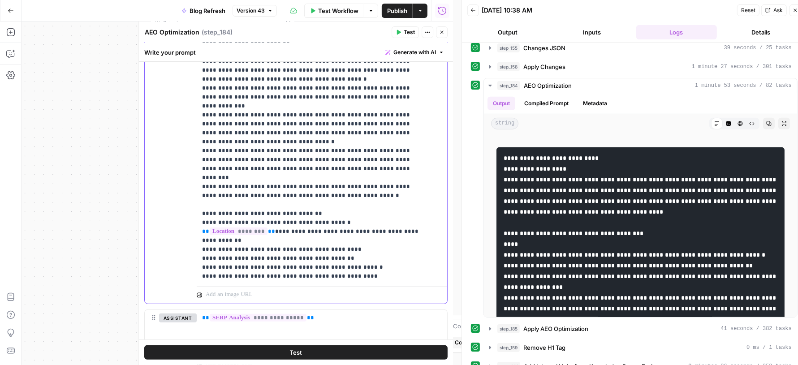
drag, startPoint x: 198, startPoint y: 96, endPoint x: 373, endPoint y: 244, distance: 229.2
click at [373, 245] on div "**********" at bounding box center [318, 100] width 242 height 365
copy p "**********"
click at [443, 33] on icon "button" at bounding box center [441, 32] width 3 height 3
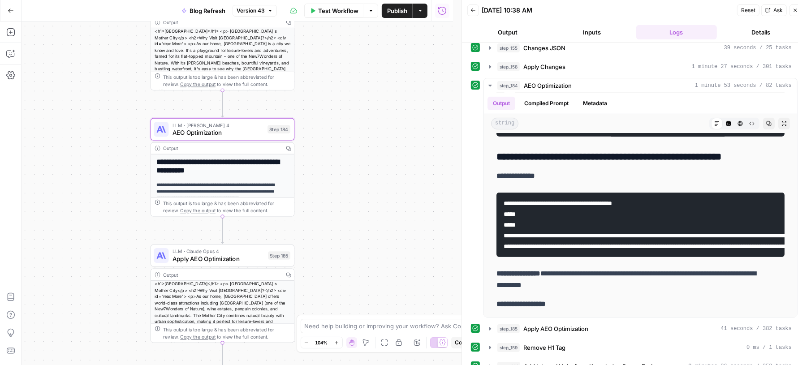
click at [186, 131] on span "AEO Optimization" at bounding box center [217, 132] width 91 height 9
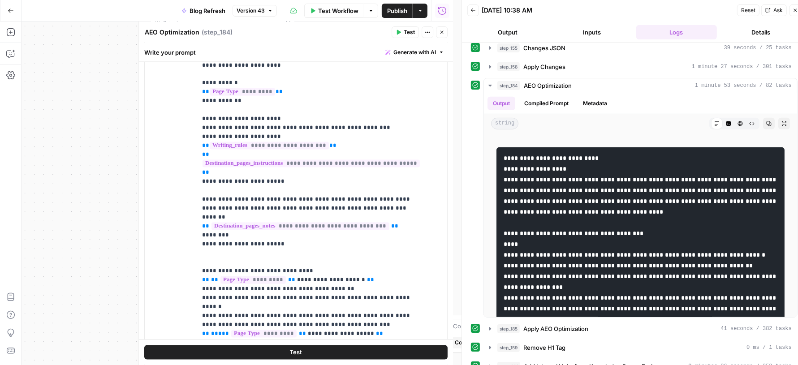
scroll to position [1559, 0]
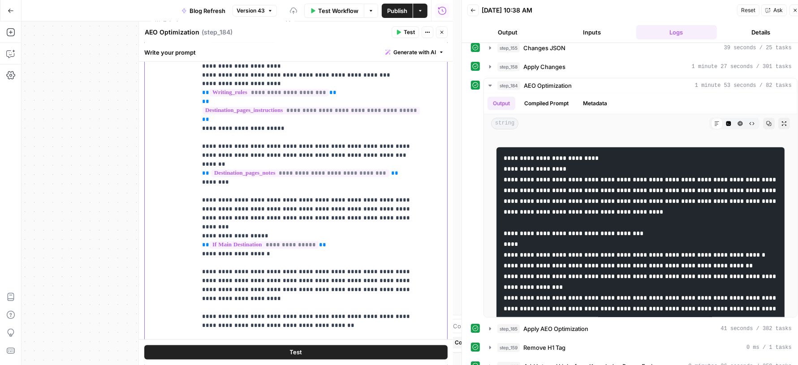
scroll to position [61, 0]
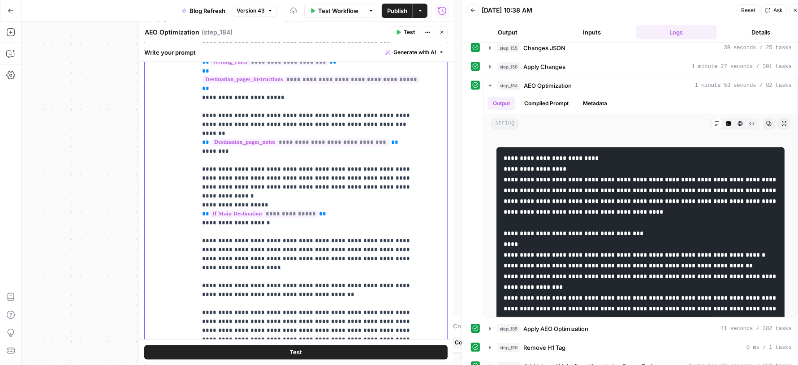
scroll to position [86, 0]
drag, startPoint x: 215, startPoint y: 220, endPoint x: 281, endPoint y: 231, distance: 67.1
drag, startPoint x: 295, startPoint y: 254, endPoint x: 201, endPoint y: 245, distance: 95.0
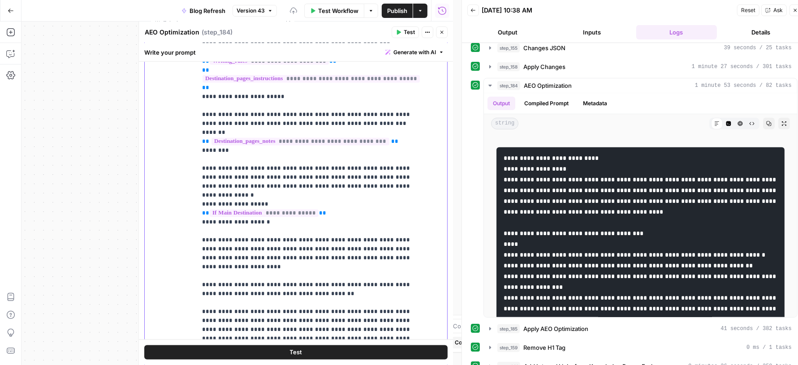
click at [201, 245] on div "**********" at bounding box center [318, 196] width 242 height 365
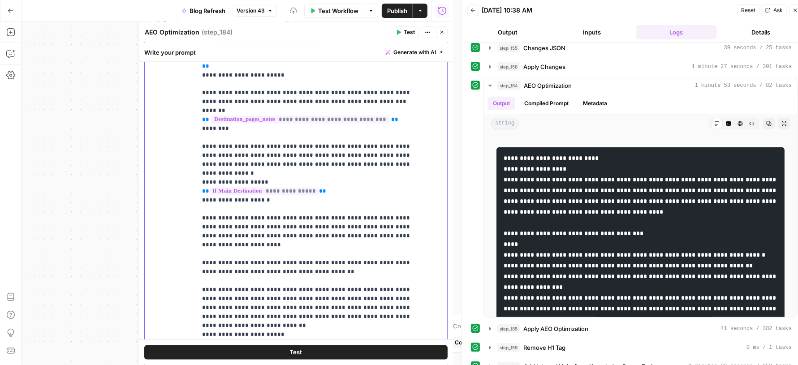
drag, startPoint x: 369, startPoint y: 277, endPoint x: 186, endPoint y: 244, distance: 185.3
click at [186, 244] on div "**********" at bounding box center [296, 207] width 302 height 386
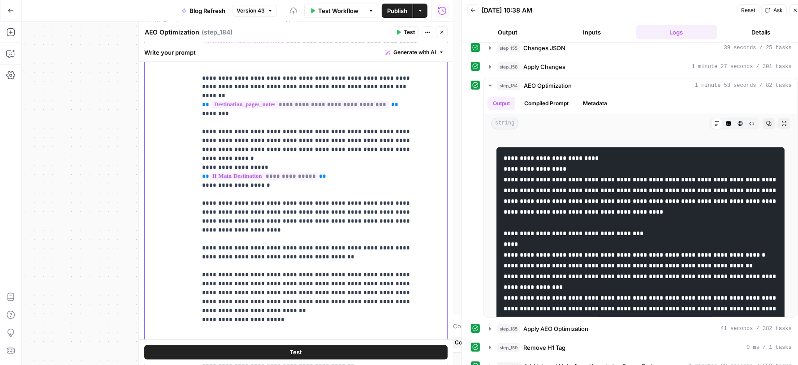
scroll to position [120, 0]
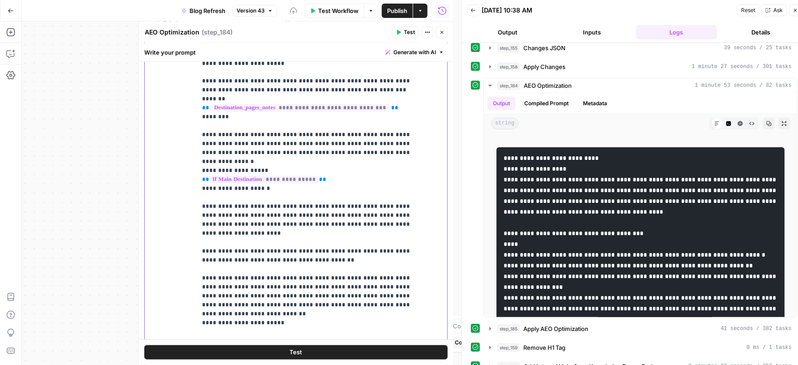
drag, startPoint x: 369, startPoint y: 265, endPoint x: 185, endPoint y: 112, distance: 238.5
click at [185, 112] on div "**********" at bounding box center [296, 207] width 302 height 386
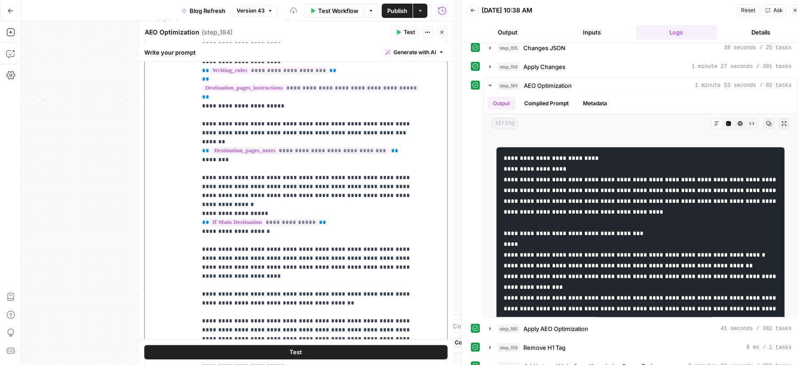
scroll to position [56, 0]
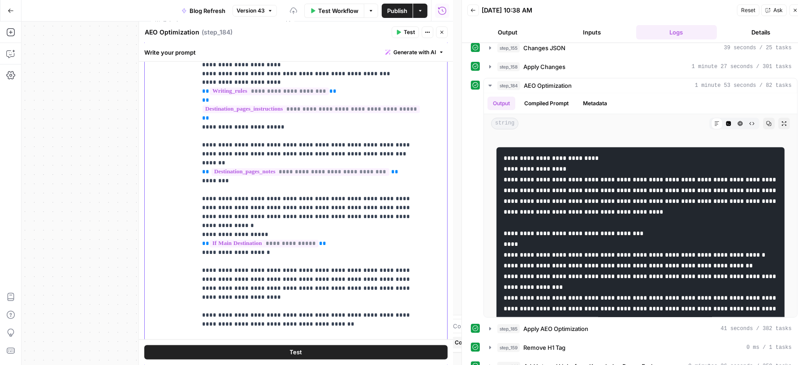
drag, startPoint x: 223, startPoint y: 177, endPoint x: 299, endPoint y: 174, distance: 76.2
click at [196, 179] on div "**********" at bounding box center [296, 207] width 302 height 386
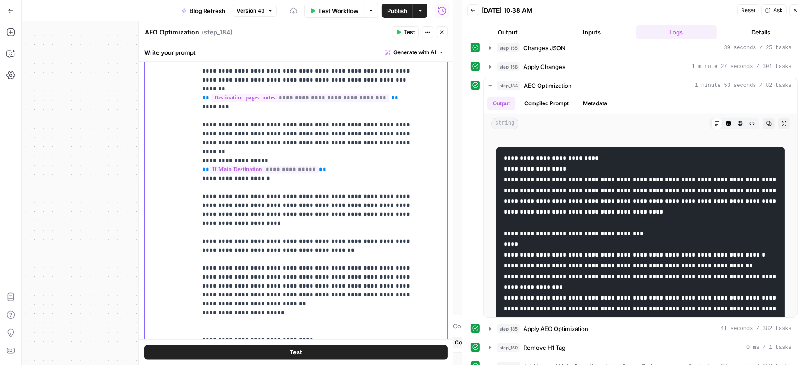
scroll to position [115, 0]
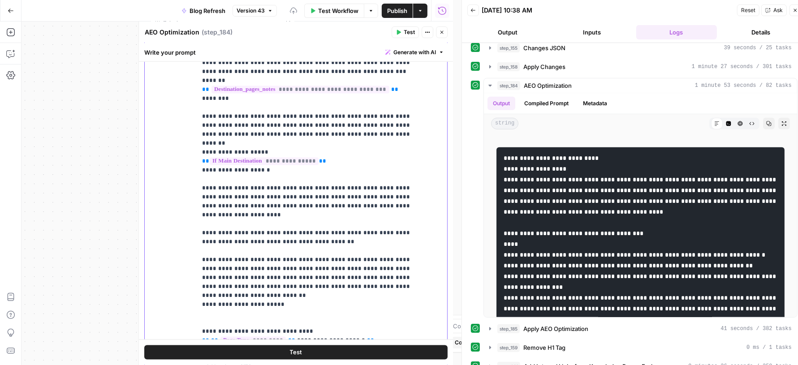
copy p "**********"
click at [437, 32] on button "Close" at bounding box center [442, 32] width 12 height 12
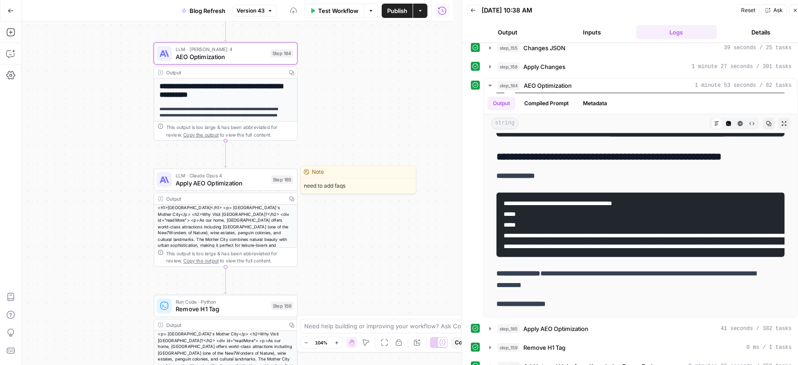
click at [249, 184] on span "Apply AEO Optimization" at bounding box center [222, 182] width 92 height 9
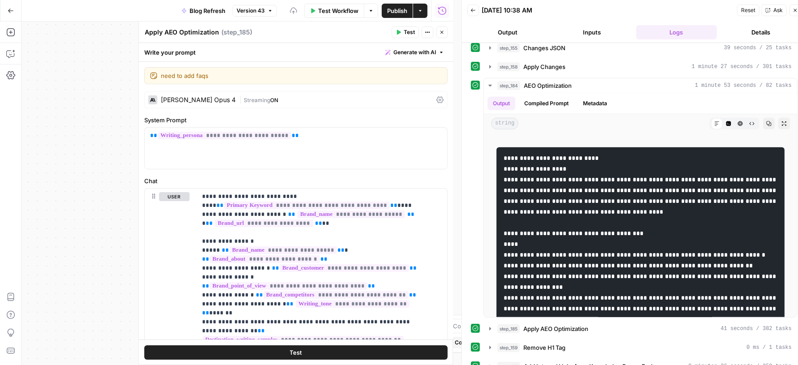
click at [444, 34] on button "Close" at bounding box center [442, 32] width 12 height 12
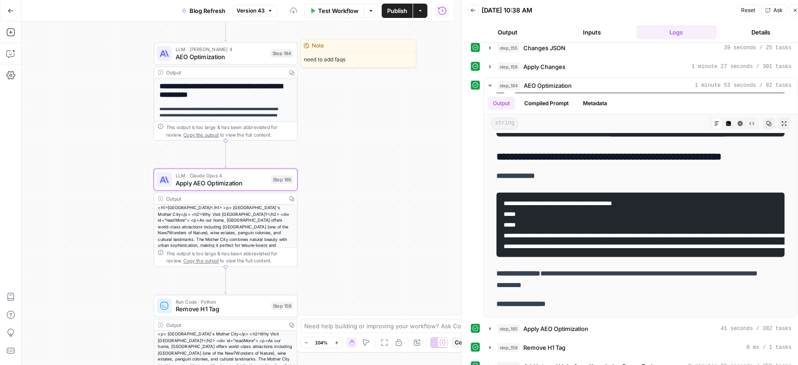
click at [178, 52] on span "AEO Optimization" at bounding box center [221, 56] width 91 height 9
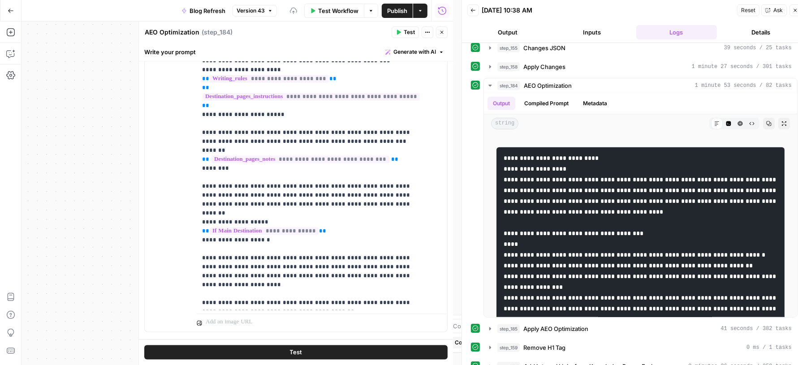
scroll to position [1641, 0]
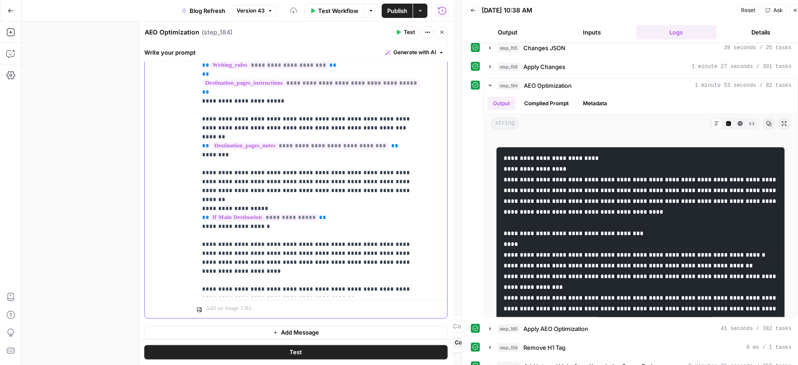
click at [445, 32] on button "Close" at bounding box center [442, 32] width 12 height 12
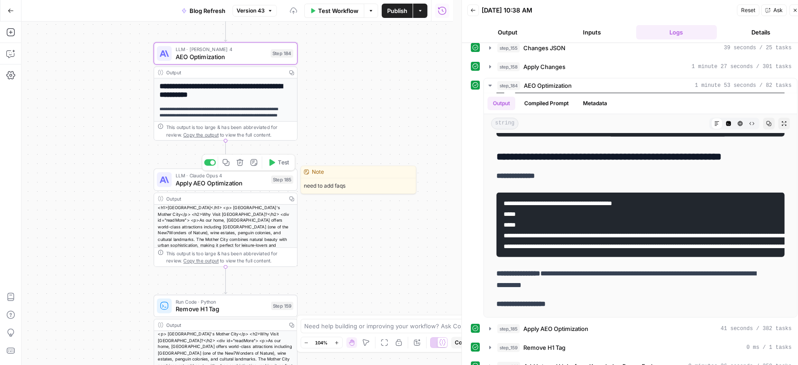
click at [191, 182] on span "Apply AEO Optimization" at bounding box center [222, 182] width 92 height 9
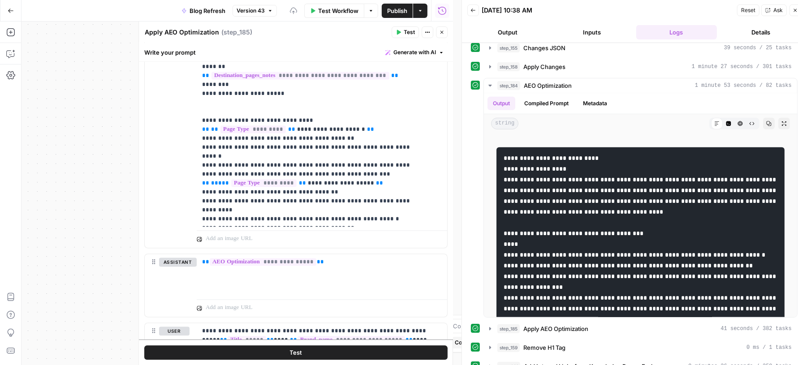
scroll to position [1706, 0]
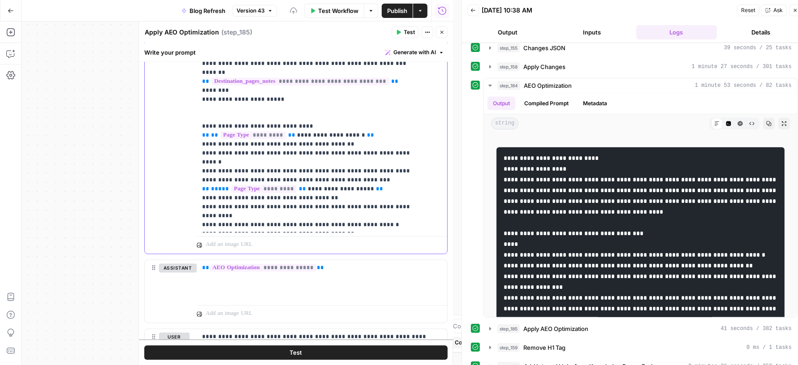
click at [395, 183] on p "**********" at bounding box center [313, 363] width 223 height 985
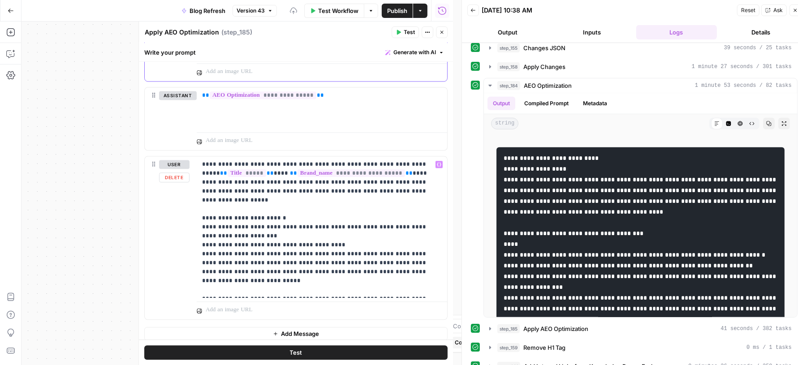
scroll to position [8, 0]
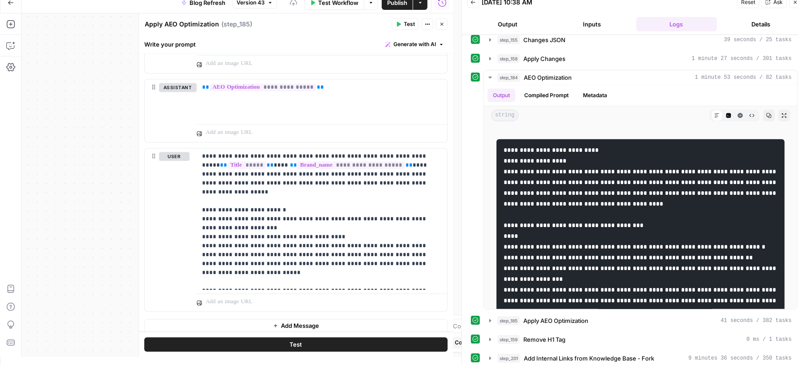
click at [444, 25] on icon "button" at bounding box center [441, 23] width 5 height 5
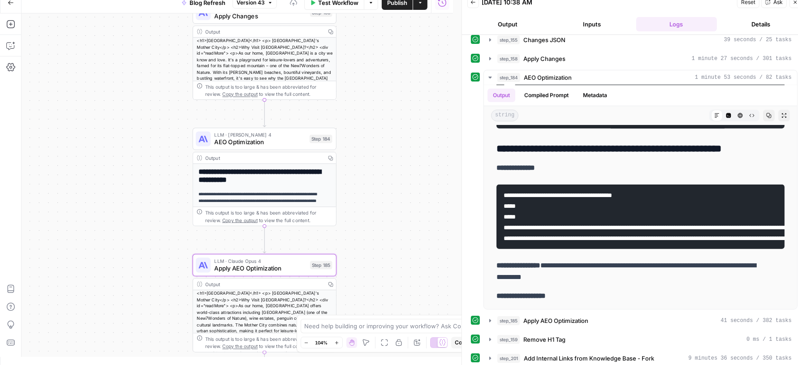
click at [678, 4] on div "09/15/25 at 10:38 AM" at bounding box center [607, 2] width 253 height 9
click at [401, 6] on span "Publish" at bounding box center [397, 2] width 20 height 9
click at [795, 3] on icon "button" at bounding box center [794, 2] width 5 height 5
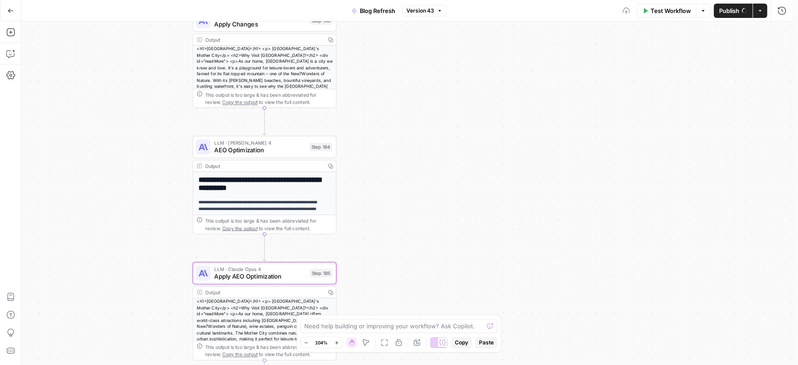
scroll to position [0, 0]
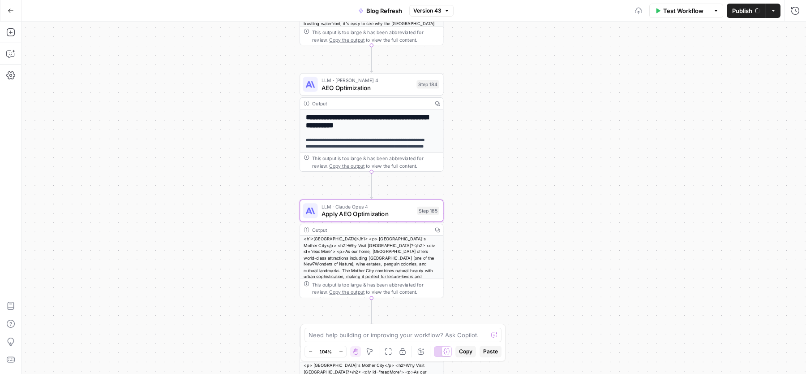
click at [438, 11] on span "Version 43" at bounding box center [427, 11] width 28 height 8
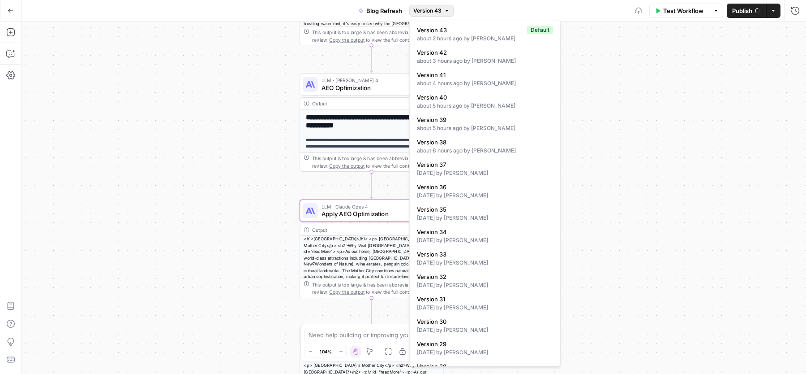
click at [438, 11] on span "Version 43" at bounding box center [427, 11] width 28 height 8
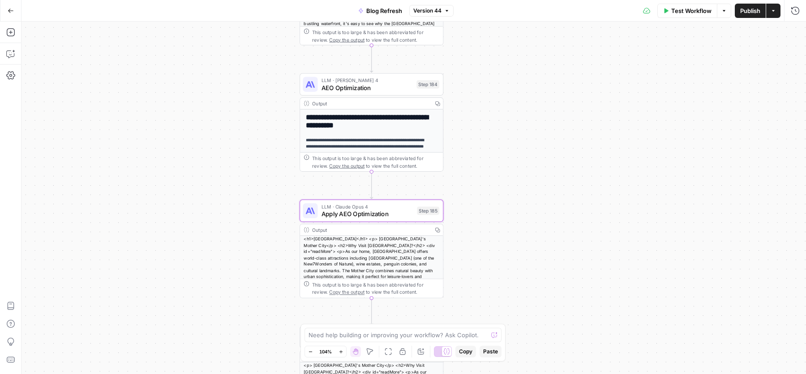
click at [438, 11] on span "Version 44" at bounding box center [427, 11] width 28 height 8
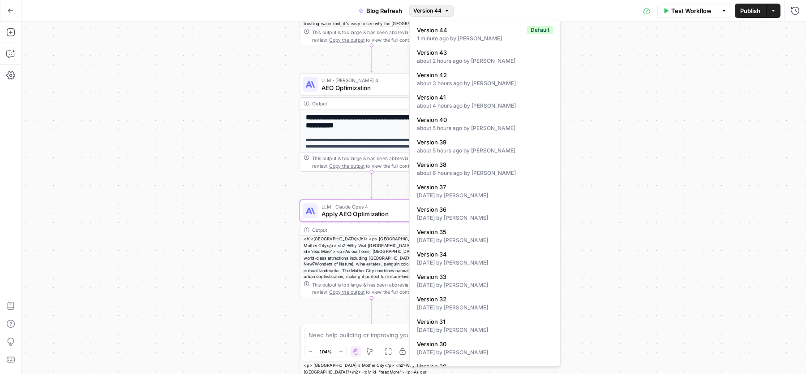
click at [438, 11] on span "Version 44" at bounding box center [427, 11] width 28 height 8
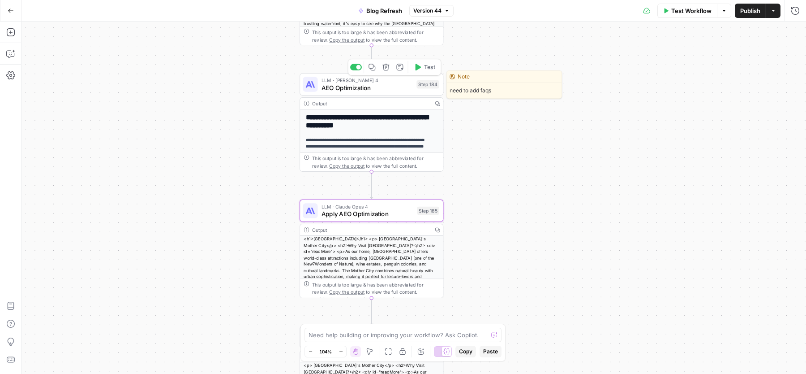
click at [428, 70] on span "Test" at bounding box center [429, 67] width 11 height 9
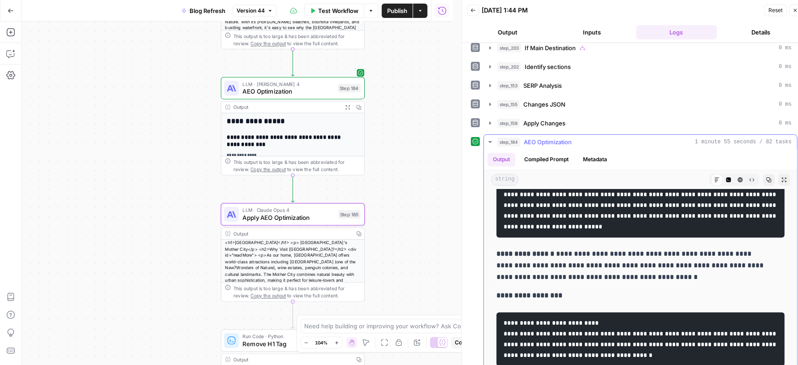
scroll to position [1983, 0]
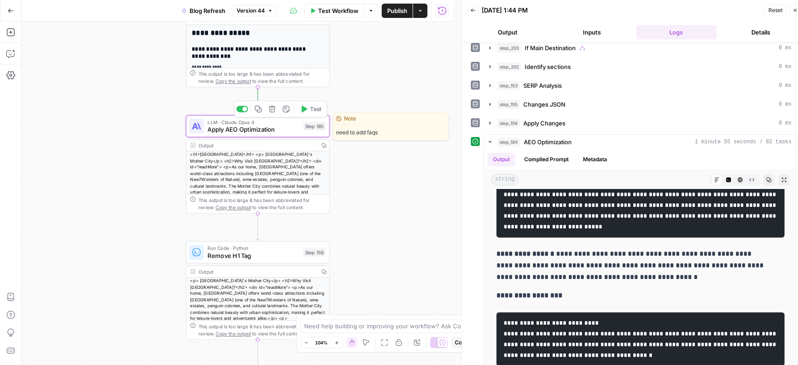
click at [308, 110] on button "Test" at bounding box center [310, 109] width 29 height 12
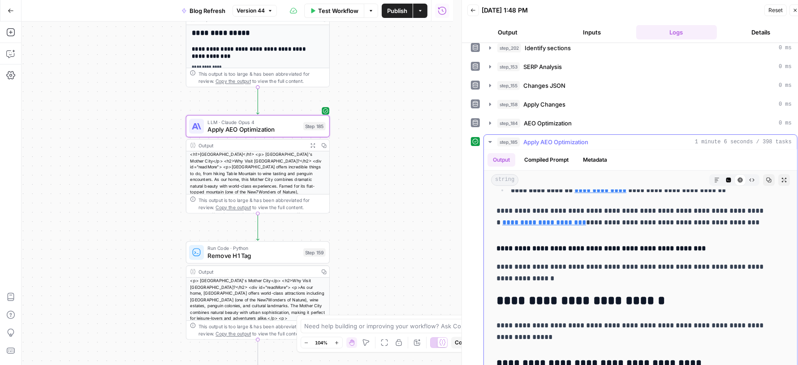
scroll to position [0, 0]
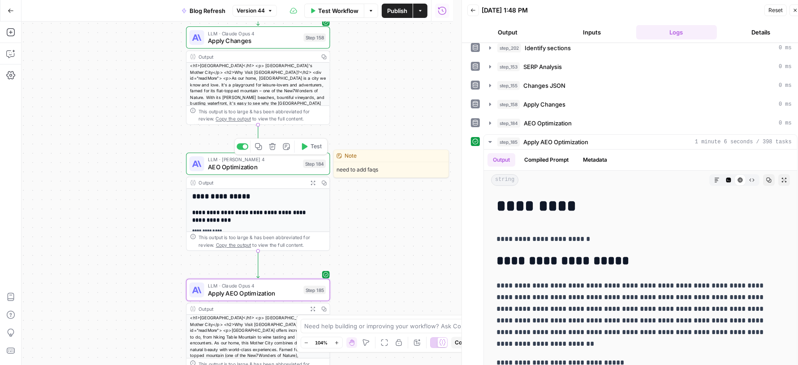
click at [260, 169] on span "AEO Optimization" at bounding box center [253, 166] width 91 height 9
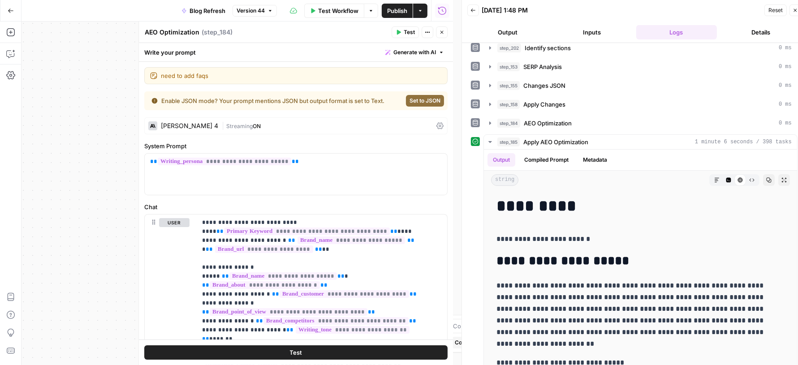
click at [574, 119] on div "step_184 AEO Optimization 0 ms" at bounding box center [644, 123] width 294 height 9
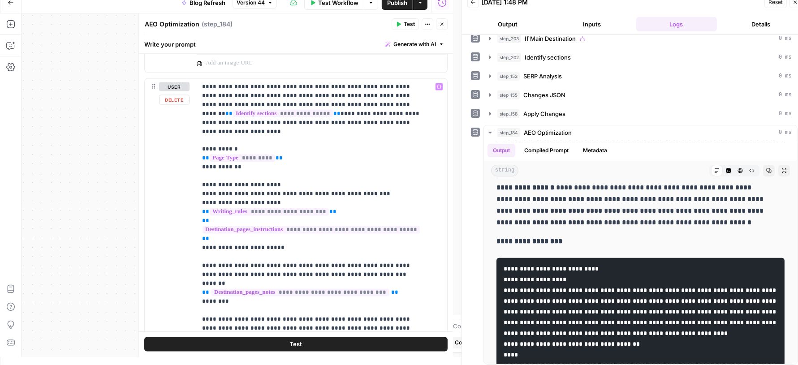
scroll to position [1485, 0]
click at [547, 60] on button "step_202 Identify sections 0 ms" at bounding box center [640, 57] width 313 height 14
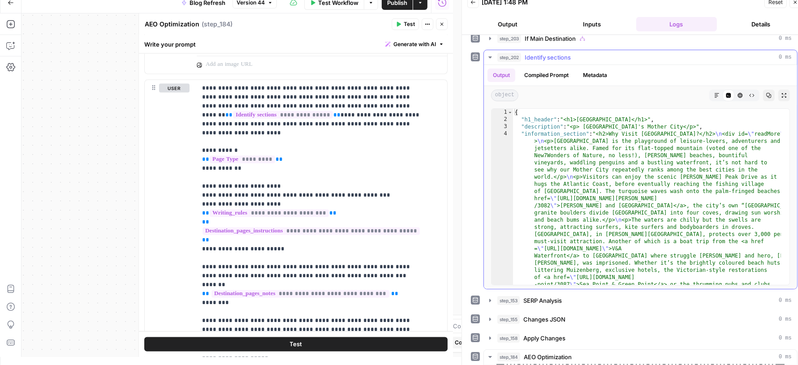
click at [547, 60] on button "step_202 Identify sections 0 ms" at bounding box center [640, 57] width 313 height 14
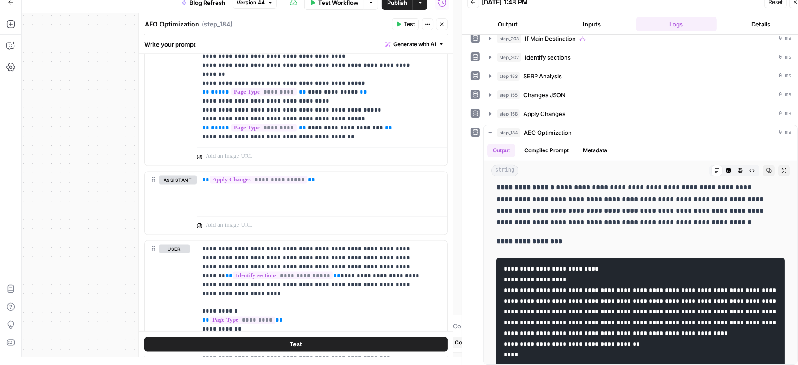
scroll to position [1322, 0]
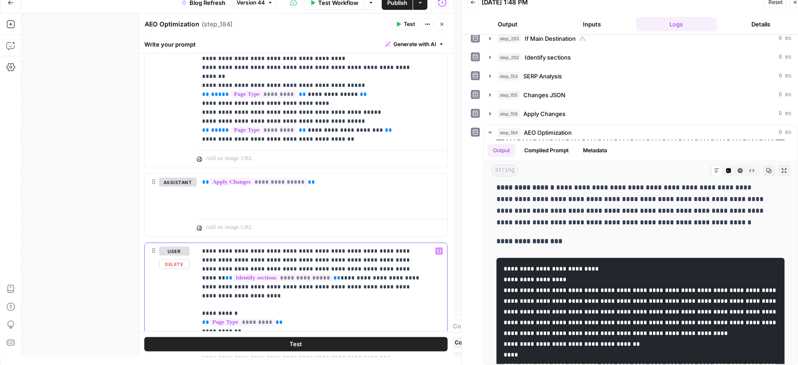
drag, startPoint x: 258, startPoint y: 266, endPoint x: 403, endPoint y: 270, distance: 144.7
copy p "**********"
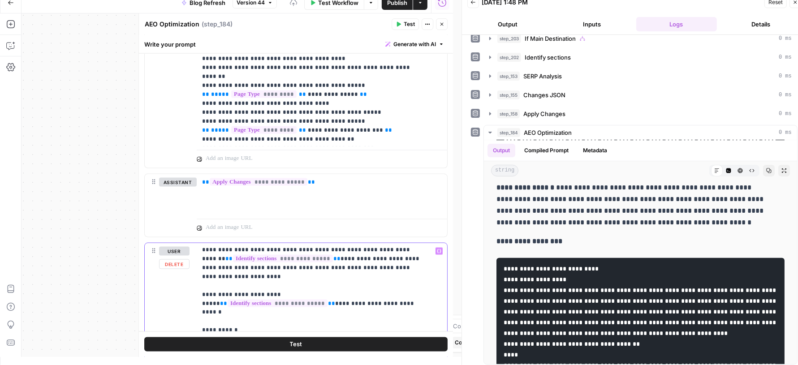
click at [227, 301] on span "**" at bounding box center [223, 304] width 7 height 6
click at [313, 301] on span "**" at bounding box center [313, 304] width 7 height 6
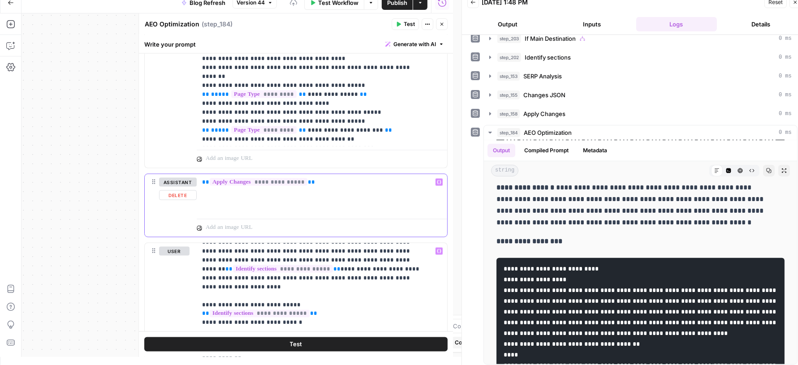
drag, startPoint x: 317, startPoint y: 178, endPoint x: 171, endPoint y: 178, distance: 146.5
click at [171, 178] on div "**********" at bounding box center [296, 205] width 302 height 63
copy p "**********"
drag, startPoint x: 325, startPoint y: 298, endPoint x: 163, endPoint y: 298, distance: 161.7
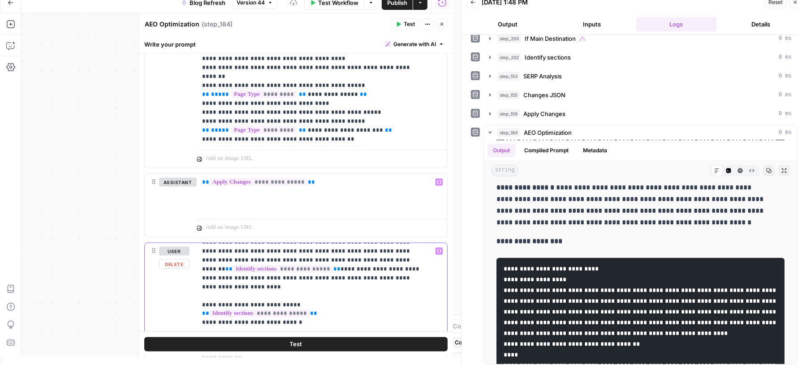
drag, startPoint x: 311, startPoint y: 291, endPoint x: 196, endPoint y: 291, distance: 115.6
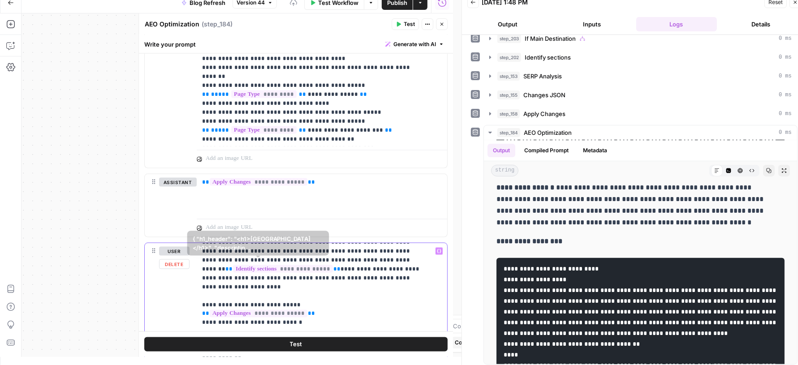
copy p "**********"
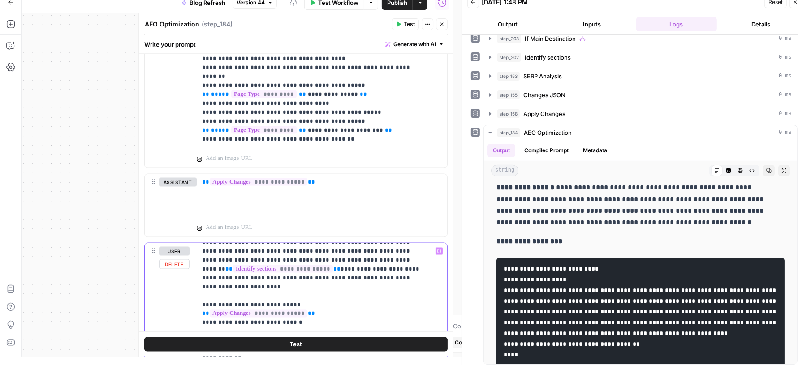
drag, startPoint x: 258, startPoint y: 256, endPoint x: 403, endPoint y: 261, distance: 144.7
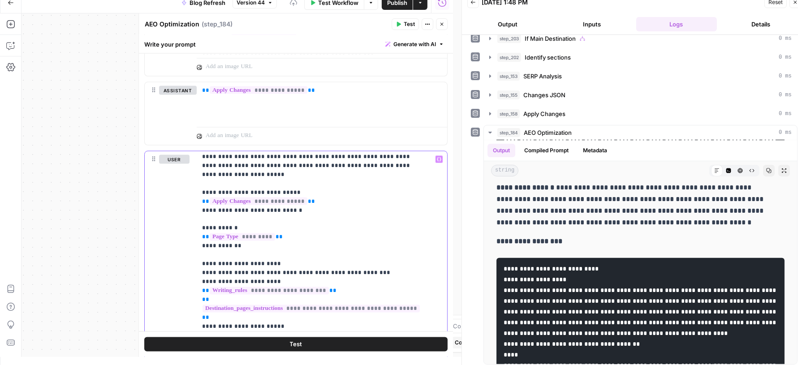
scroll to position [1420, 0]
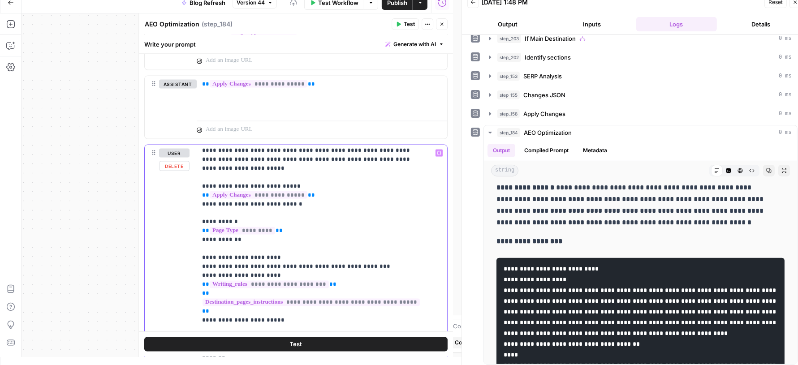
drag, startPoint x: 285, startPoint y: 174, endPoint x: 205, endPoint y: 172, distance: 80.6
drag, startPoint x: 281, startPoint y: 172, endPoint x: 130, endPoint y: 172, distance: 151.4
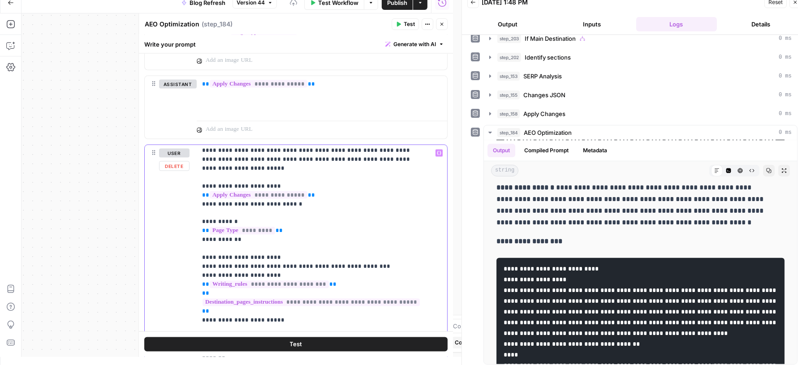
click at [130, 172] on body "Rhino Africa New Home Browse Insights Opportunities Your Data Recent Grids Blog…" at bounding box center [399, 174] width 798 height 365
drag, startPoint x: 199, startPoint y: 172, endPoint x: 293, endPoint y: 172, distance: 94.1
click at [293, 172] on div "**********" at bounding box center [318, 327] width 242 height 365
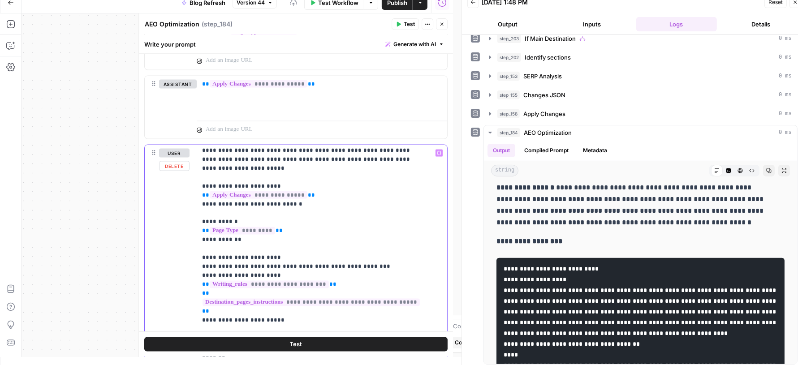
copy p "**********"
drag, startPoint x: 296, startPoint y: 189, endPoint x: 114, endPoint y: 189, distance: 181.4
click at [115, 189] on body "Rhino Africa New Home Browse Insights Opportunities Your Data Recent Grids Blog…" at bounding box center [399, 174] width 798 height 365
drag, startPoint x: 297, startPoint y: 191, endPoint x: 197, endPoint y: 191, distance: 99.9
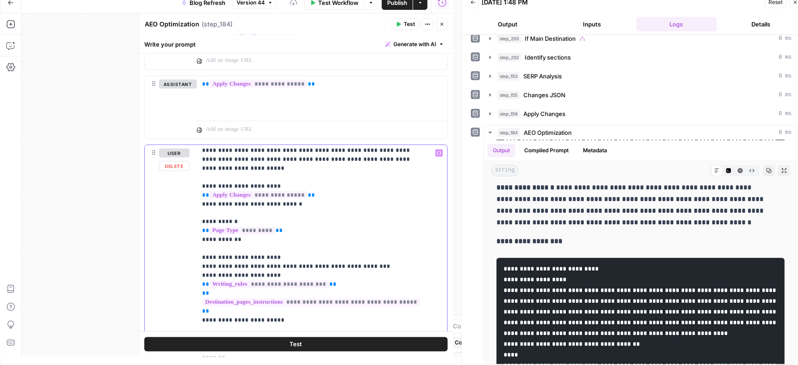
click at [197, 191] on div "**********" at bounding box center [318, 327] width 242 height 365
drag, startPoint x: 280, startPoint y: 169, endPoint x: 187, endPoint y: 169, distance: 93.2
click at [187, 169] on div "**********" at bounding box center [296, 338] width 302 height 386
copy p "**********"
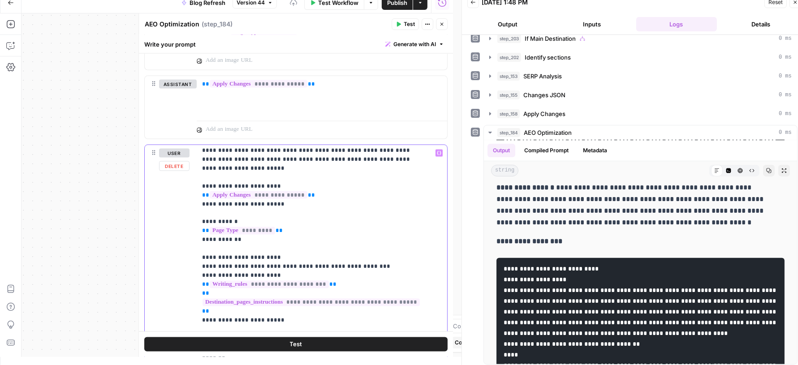
scroll to position [0, 0]
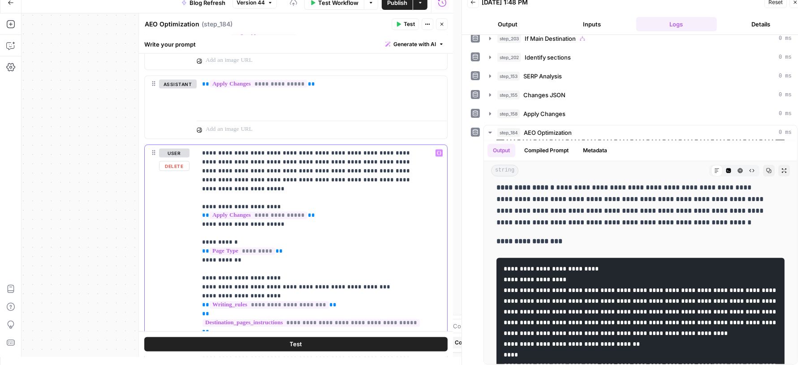
drag, startPoint x: 344, startPoint y: 165, endPoint x: 259, endPoint y: 167, distance: 85.1
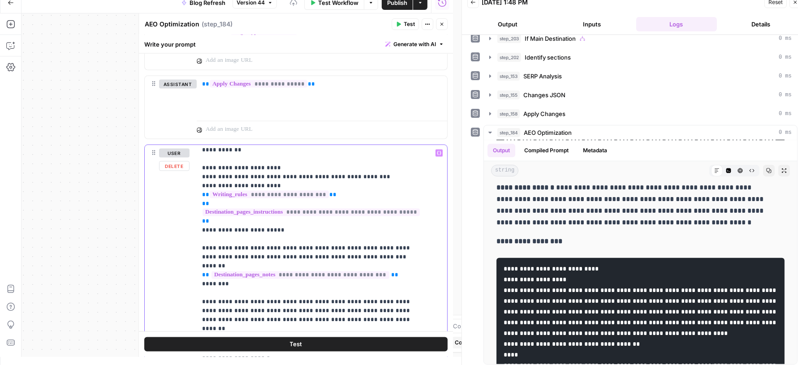
scroll to position [120, 0]
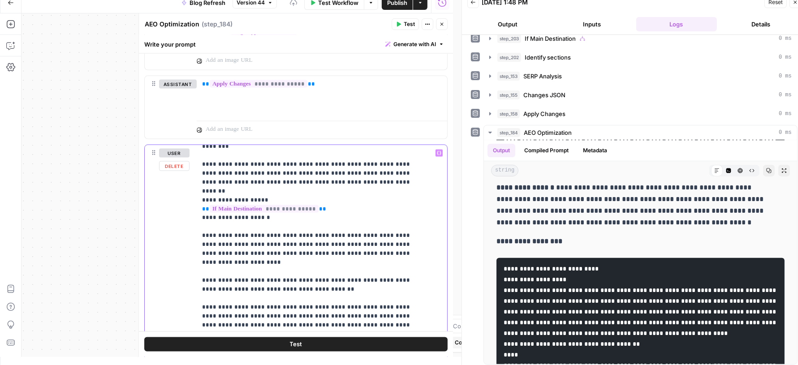
scroll to position [246, 0]
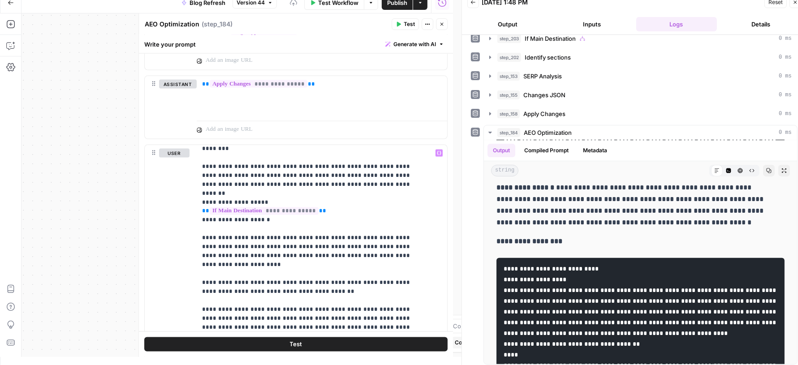
click at [441, 23] on icon "button" at bounding box center [441, 23] width 5 height 5
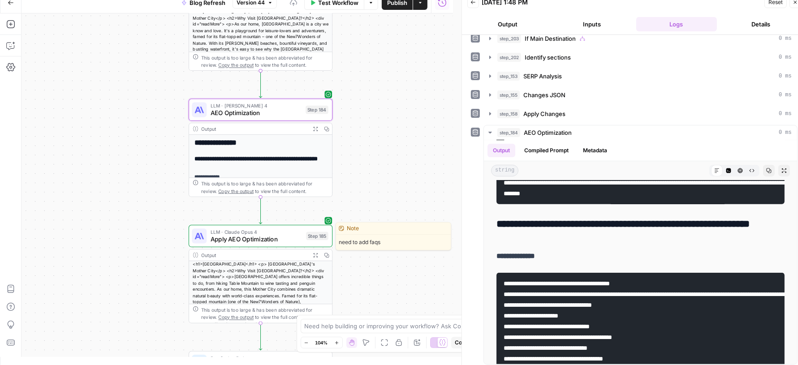
click at [223, 238] on span "Apply AEO Optimization" at bounding box center [257, 239] width 92 height 9
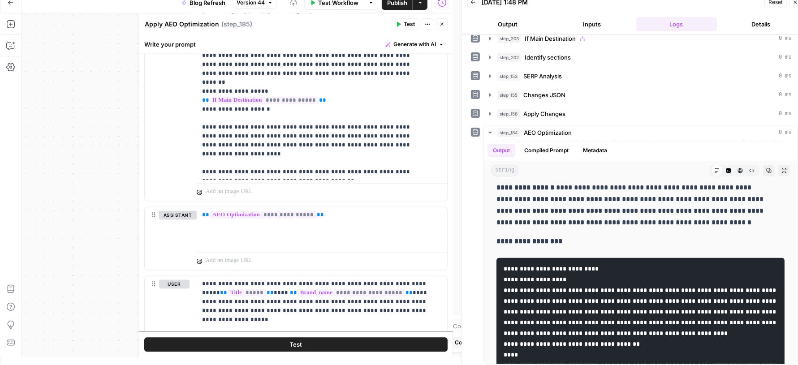
scroll to position [1683, 0]
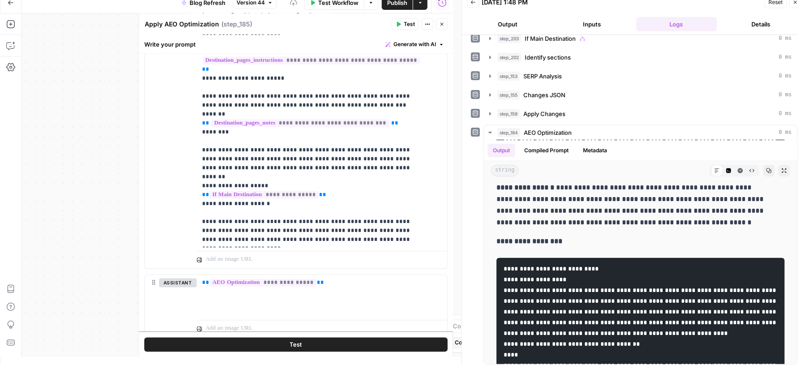
click at [442, 26] on icon "button" at bounding box center [441, 23] width 5 height 5
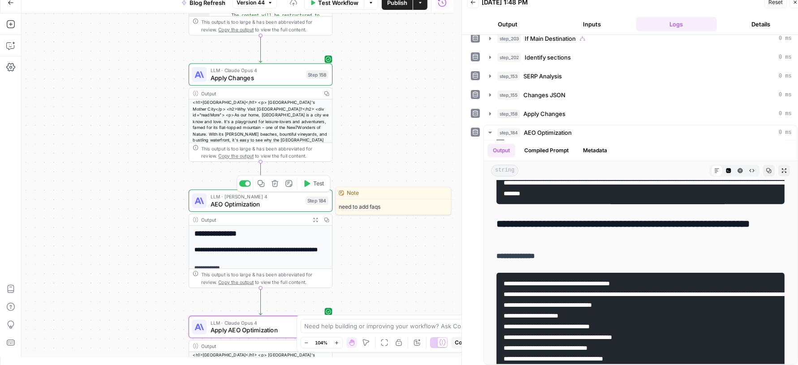
click at [322, 183] on span "Test" at bounding box center [318, 184] width 11 height 9
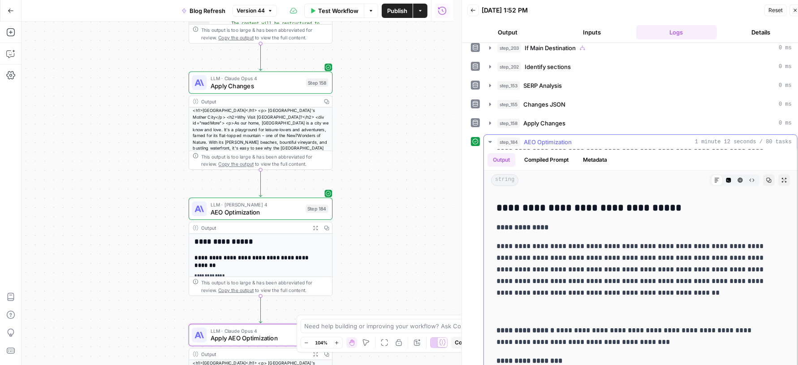
scroll to position [2273, 0]
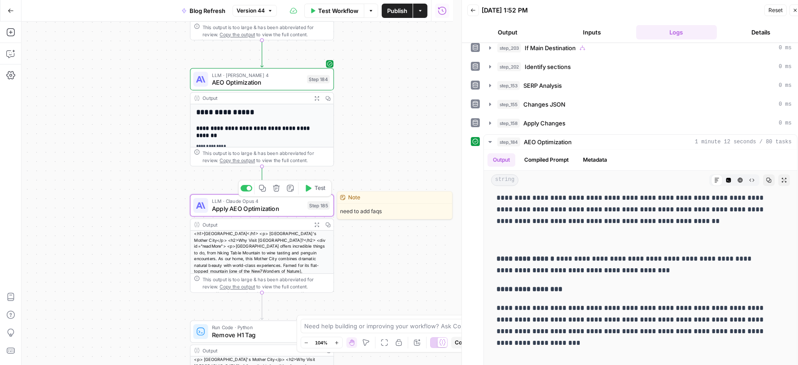
click at [317, 189] on span "Test" at bounding box center [319, 188] width 11 height 9
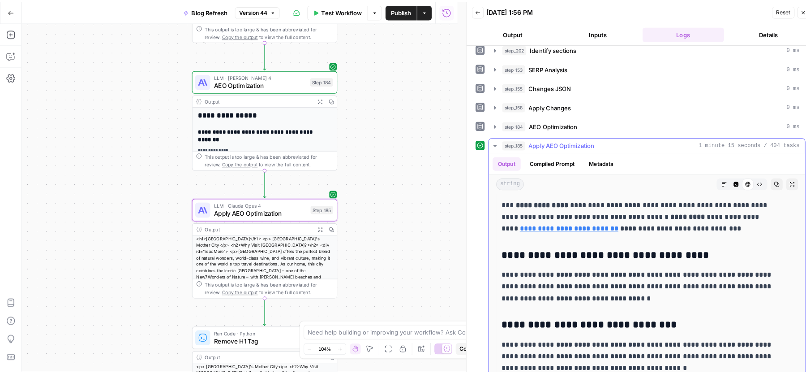
scroll to position [1680, 0]
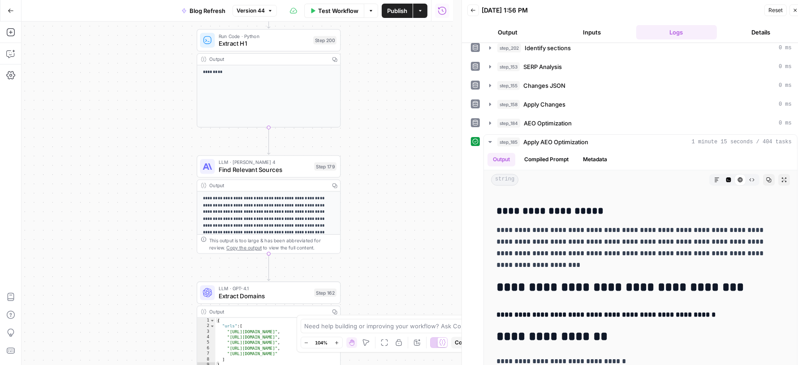
drag, startPoint x: 796, startPoint y: 10, endPoint x: 752, endPoint y: 0, distance: 45.4
click at [795, 10] on icon "button" at bounding box center [794, 10] width 5 height 5
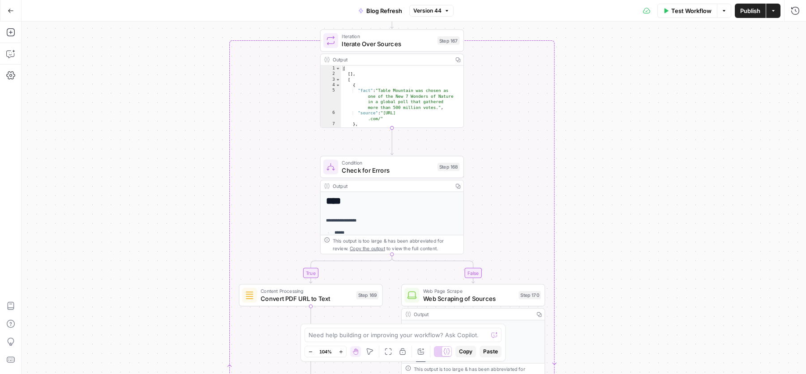
click at [447, 9] on icon "button" at bounding box center [446, 10] width 5 height 5
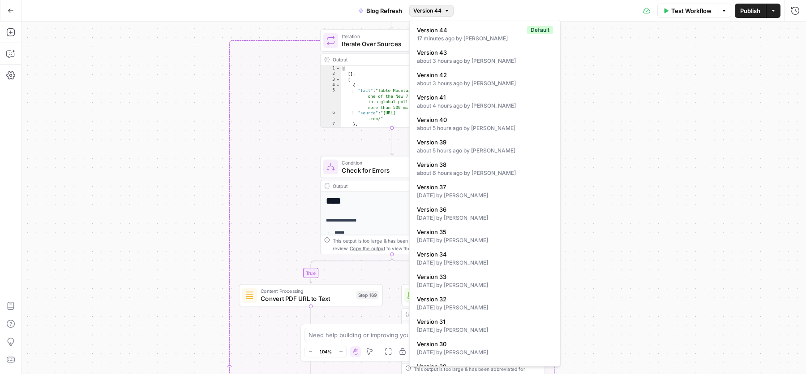
click at [447, 8] on icon "button" at bounding box center [446, 10] width 5 height 5
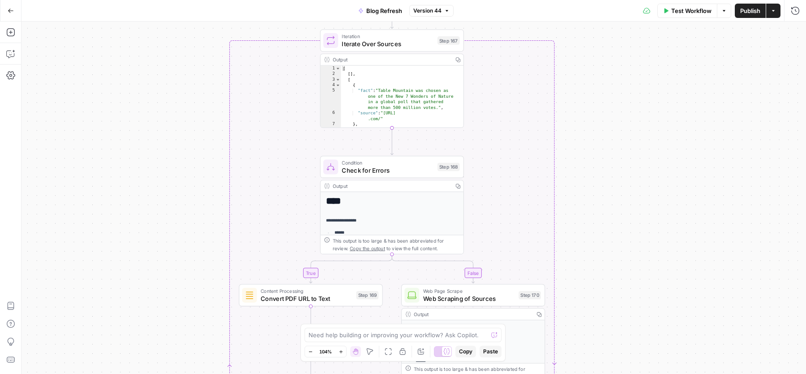
click at [748, 17] on div "Publish Actions" at bounding box center [758, 11] width 46 height 14
click at [747, 16] on button "Publish" at bounding box center [750, 11] width 31 height 14
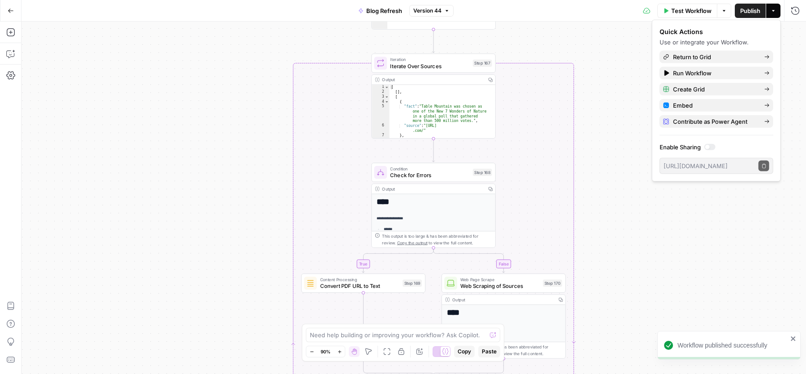
click at [431, 8] on span "Version 44" at bounding box center [427, 11] width 28 height 8
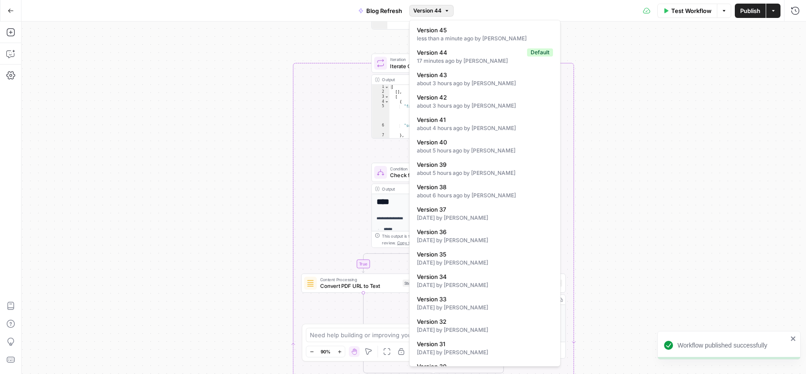
click at [432, 8] on span "Version 44" at bounding box center [427, 11] width 28 height 8
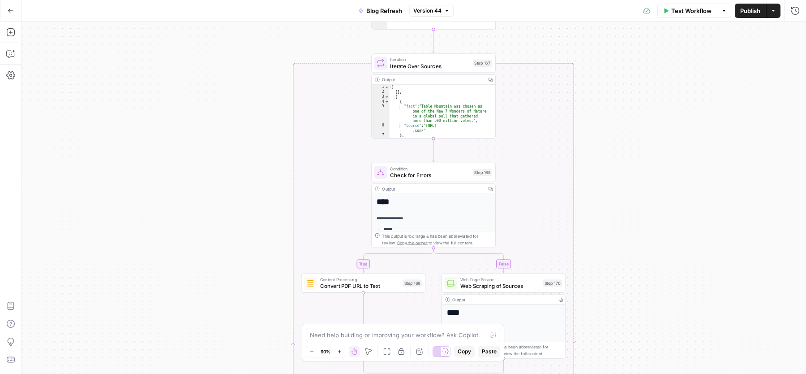
click at [304, 13] on div "Go Back Blog Refresh Version 44 Test Workflow Options Publish Actions Run Histo…" at bounding box center [403, 10] width 806 height 21
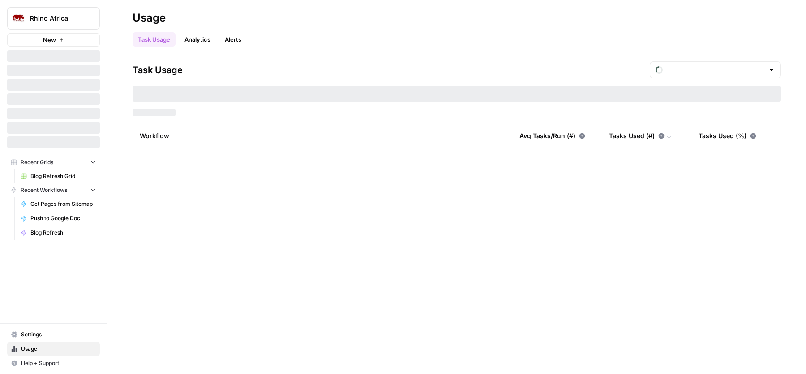
type input "September Tasks"
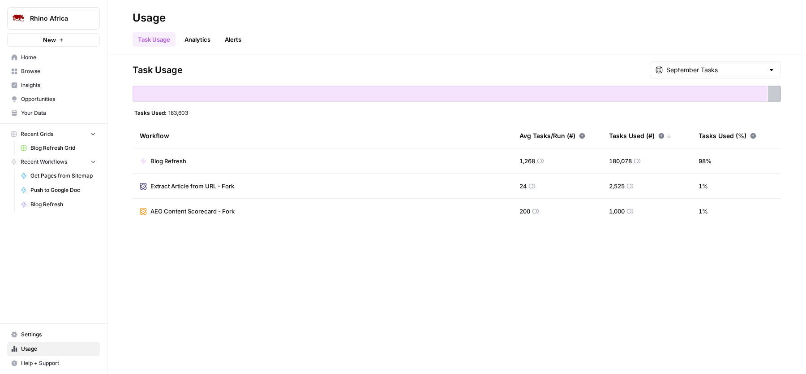
click at [722, 60] on div "Task Usage September Tasks Tasks Used: 183,603 Workflow Avg Tasks/Run (#) Tasks…" at bounding box center [456, 213] width 699 height 319
click at [705, 69] on input "text" at bounding box center [715, 69] width 98 height 9
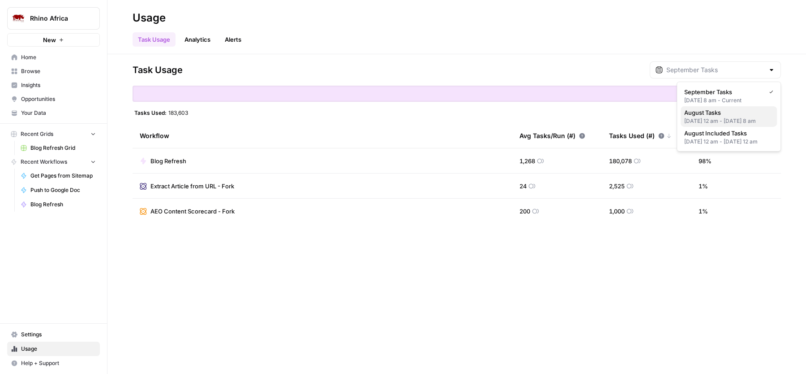
click at [716, 121] on div "[DATE] 12 am - [DATE] 8 am" at bounding box center [728, 121] width 89 height 8
type input "August Tasks"
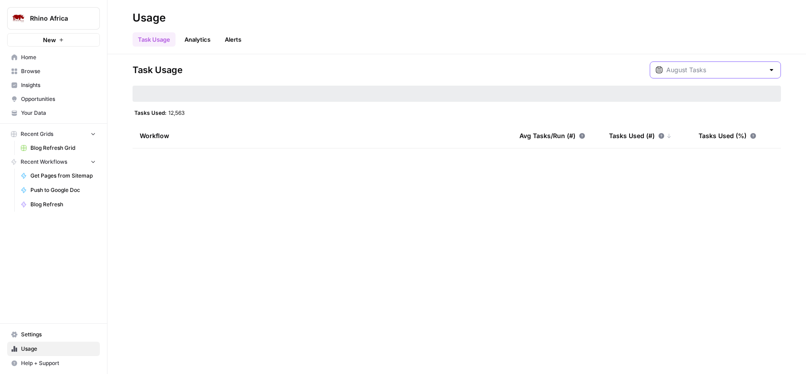
click at [702, 71] on input "text" at bounding box center [715, 69] width 98 height 9
click at [706, 95] on span "September Tasks" at bounding box center [727, 91] width 86 height 9
type input "September Tasks"
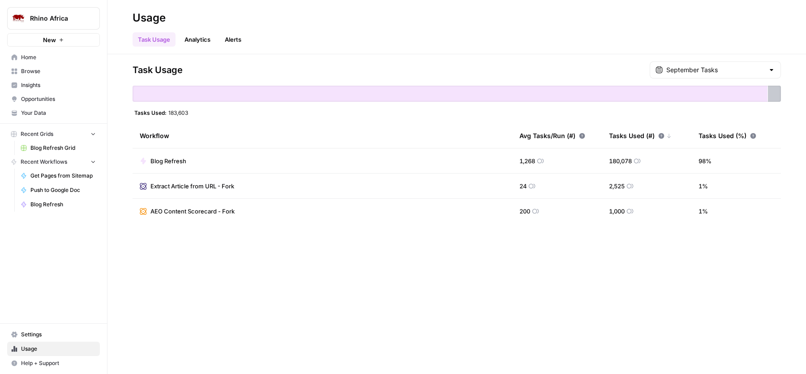
click at [202, 37] on link "Analytics" at bounding box center [197, 39] width 37 height 14
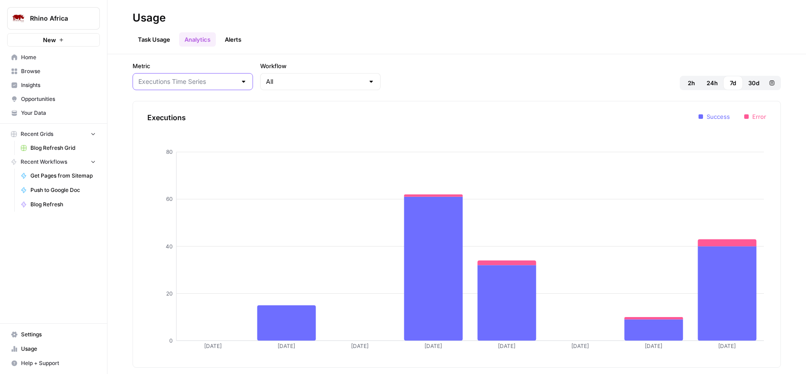
click at [206, 80] on input "Metric" at bounding box center [187, 81] width 98 height 9
click at [185, 125] on span "Tasks Time Series" at bounding box center [177, 128] width 75 height 9
type input "Tasks Time Series"
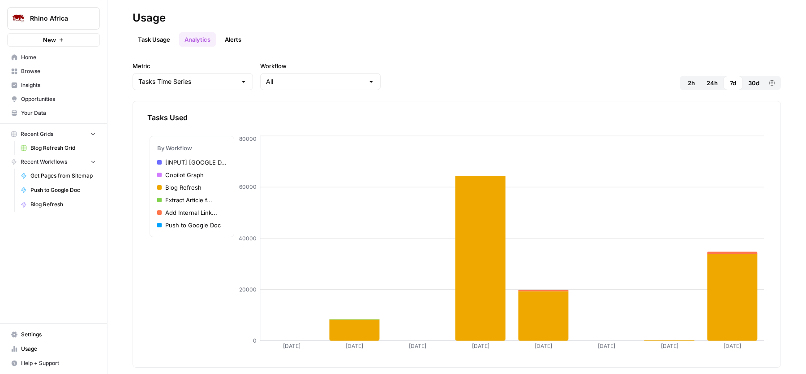
click at [153, 40] on link "Task Usage" at bounding box center [154, 39] width 43 height 14
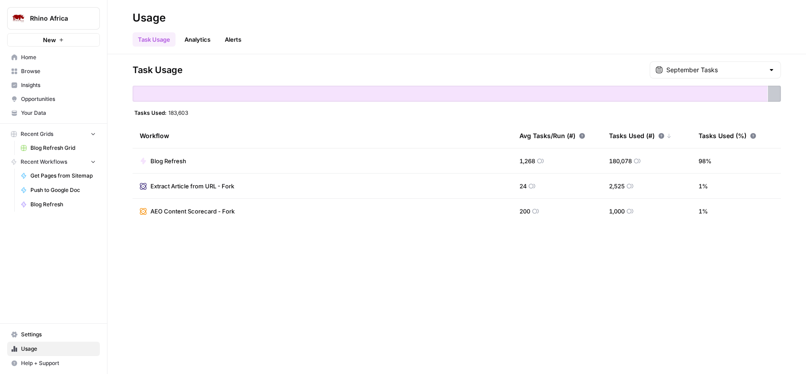
click at [669, 135] on icon at bounding box center [668, 135] width 5 height 5
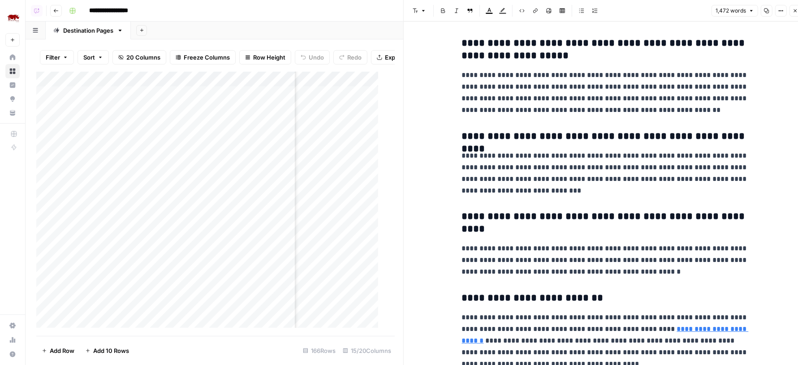
scroll to position [2357, 0]
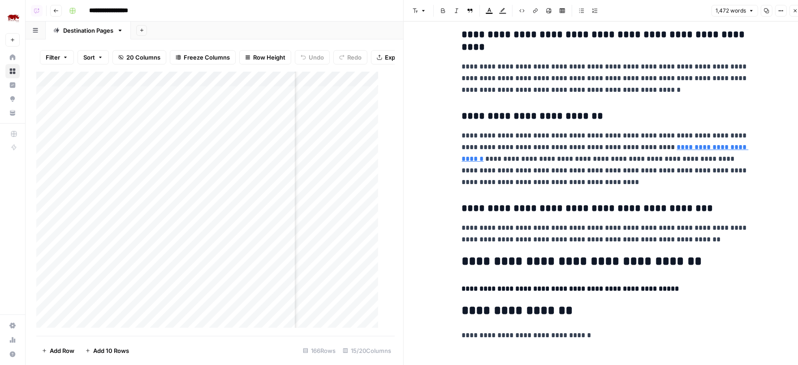
click at [791, 7] on button "Close" at bounding box center [795, 11] width 12 height 12
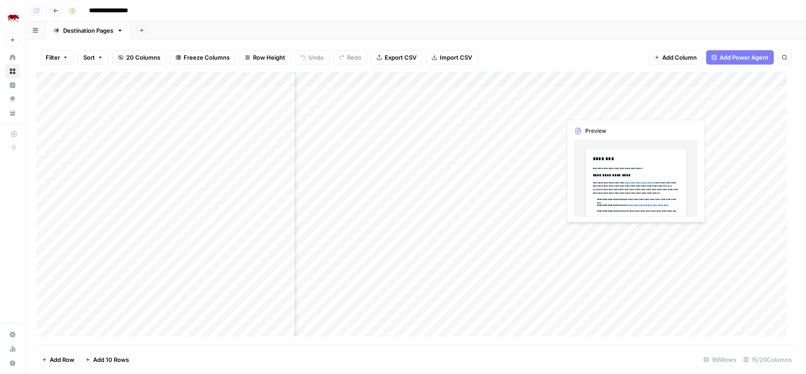
click at [634, 108] on div "Add Column" at bounding box center [415, 208] width 759 height 273
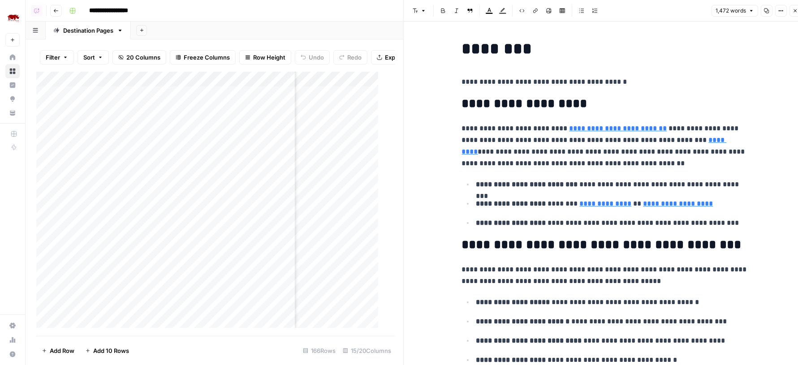
click at [683, 85] on p "**********" at bounding box center [605, 82] width 287 height 12
type input "unr"
click at [795, 7] on button "Close" at bounding box center [795, 11] width 12 height 12
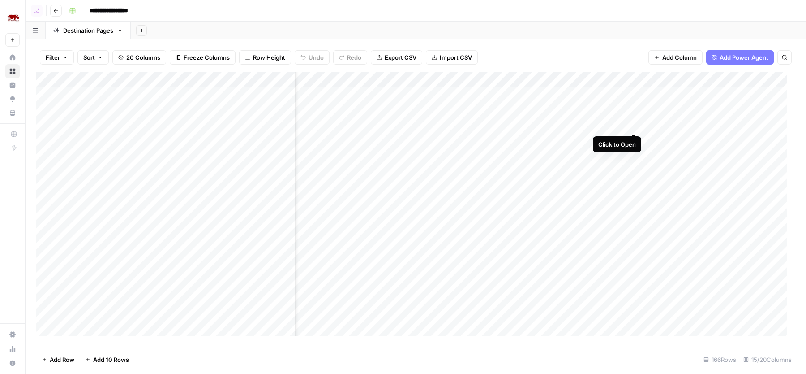
click at [633, 124] on div "Add Column" at bounding box center [415, 208] width 759 height 273
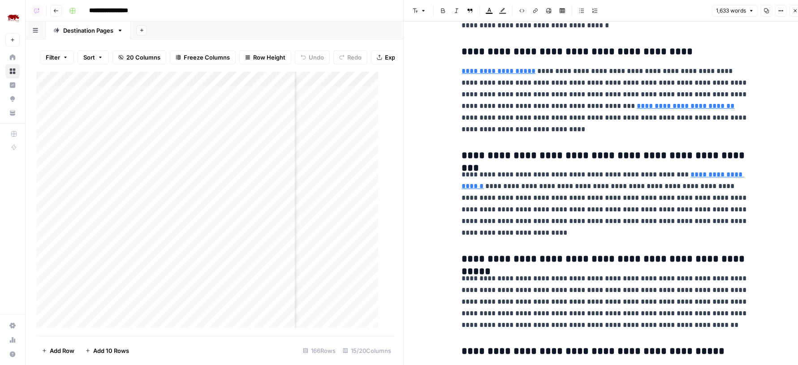
scroll to position [2311, 0]
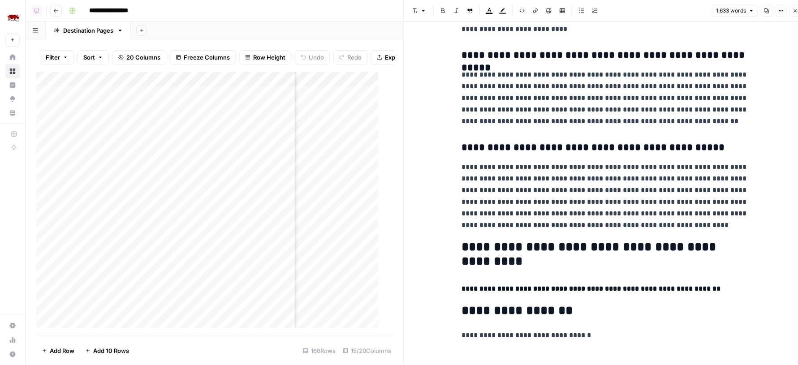
click at [795, 9] on icon "button" at bounding box center [794, 10] width 5 height 5
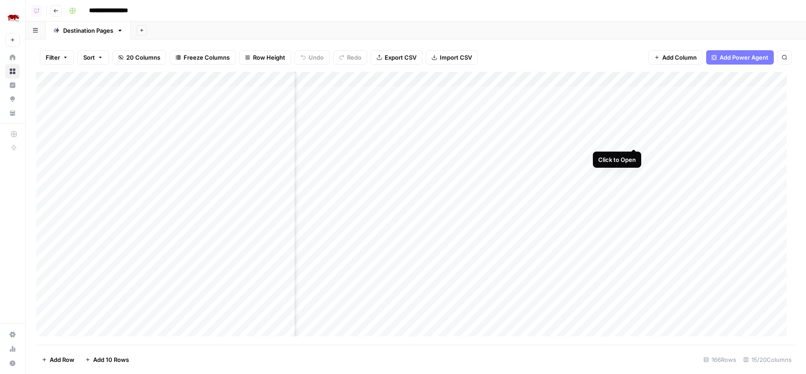
click at [635, 140] on div "Add Column" at bounding box center [415, 208] width 759 height 273
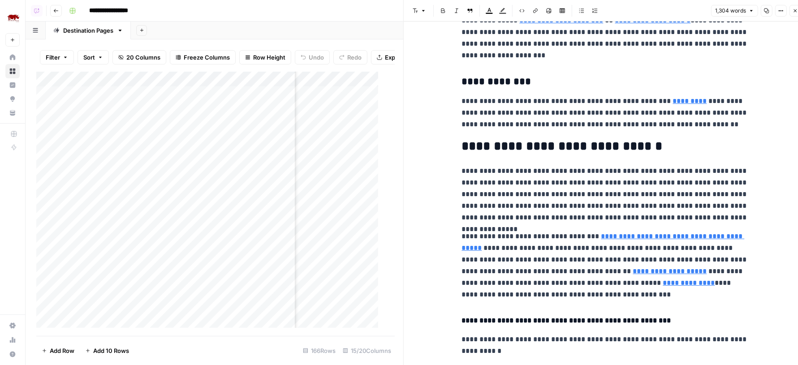
scroll to position [1629, 0]
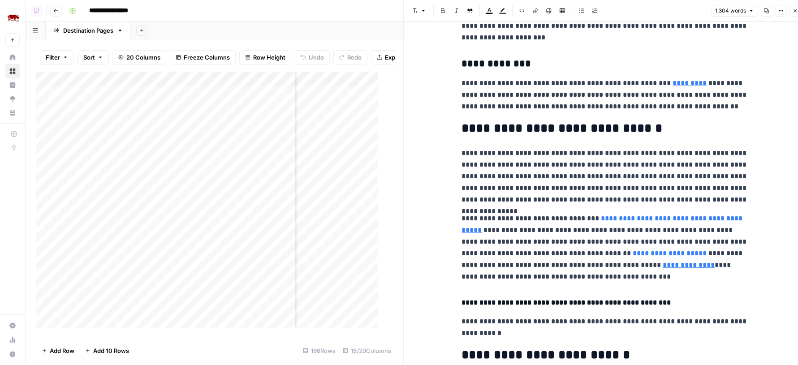
click at [795, 13] on icon "button" at bounding box center [794, 10] width 5 height 5
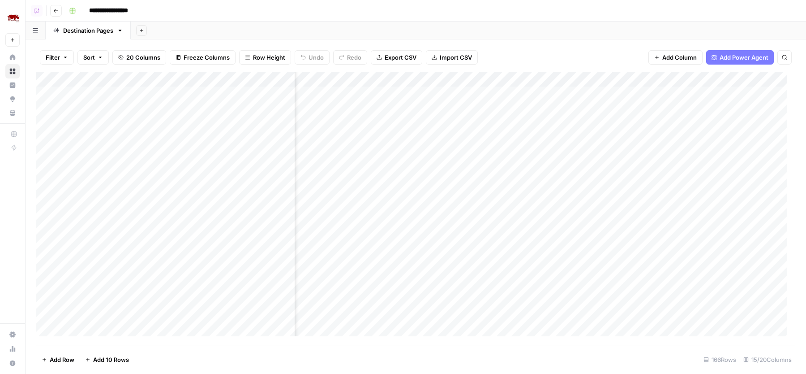
click at [639, 16] on div "**********" at bounding box center [431, 11] width 732 height 14
click at [632, 95] on div "Add Column" at bounding box center [415, 208] width 759 height 273
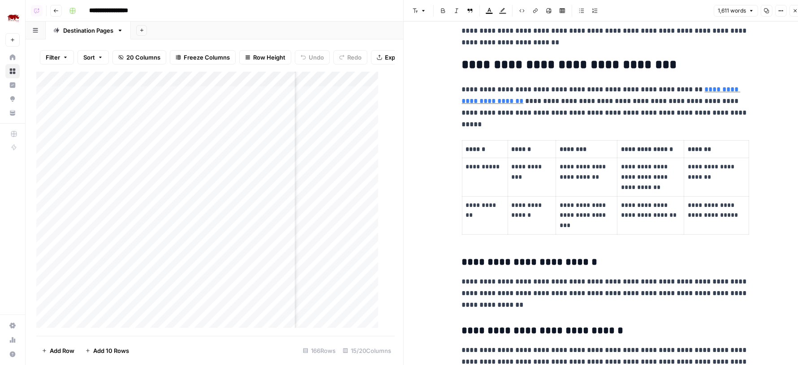
scroll to position [1059, 0]
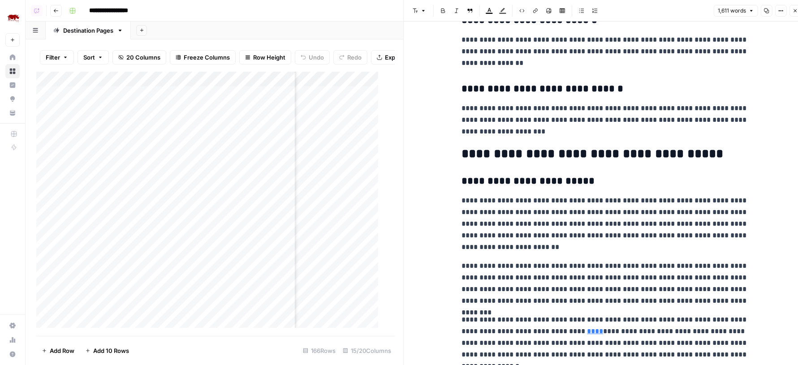
click at [796, 14] on button "Close" at bounding box center [795, 11] width 12 height 12
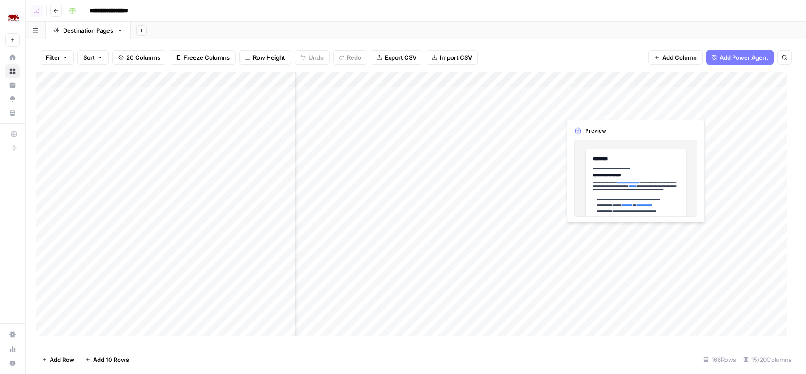
click at [634, 109] on div "Add Column" at bounding box center [415, 208] width 759 height 273
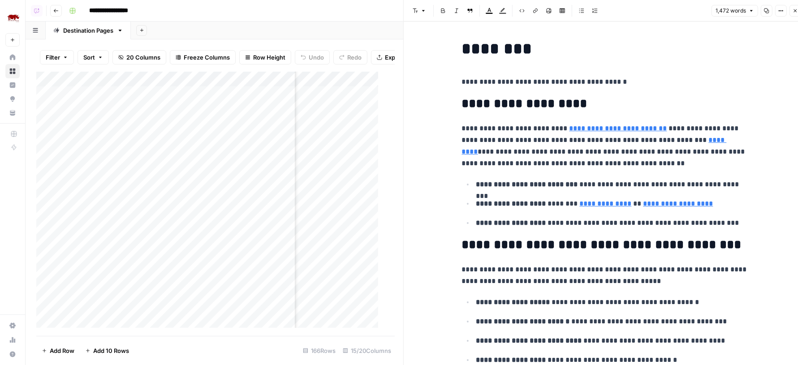
click at [634, 109] on h2 "**********" at bounding box center [605, 104] width 287 height 14
type input "stay"
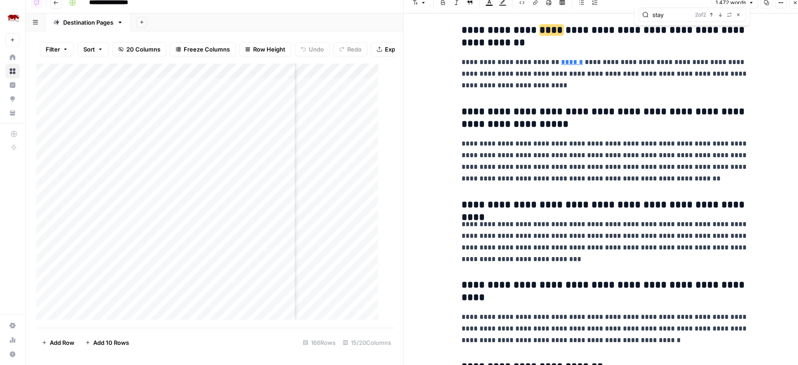
scroll to position [2101, 0]
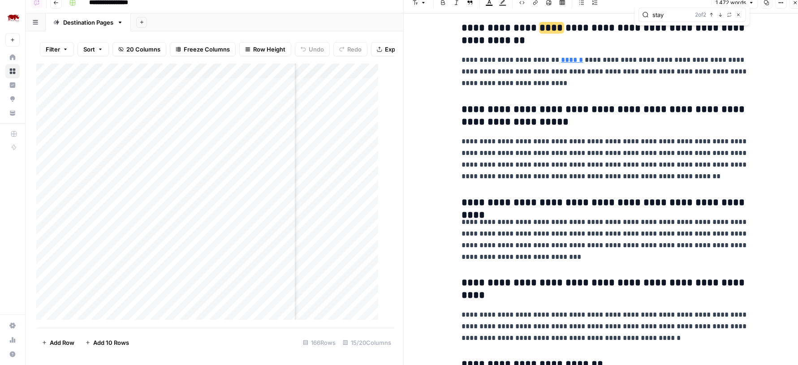
click at [791, 4] on button "Close" at bounding box center [795, 3] width 12 height 12
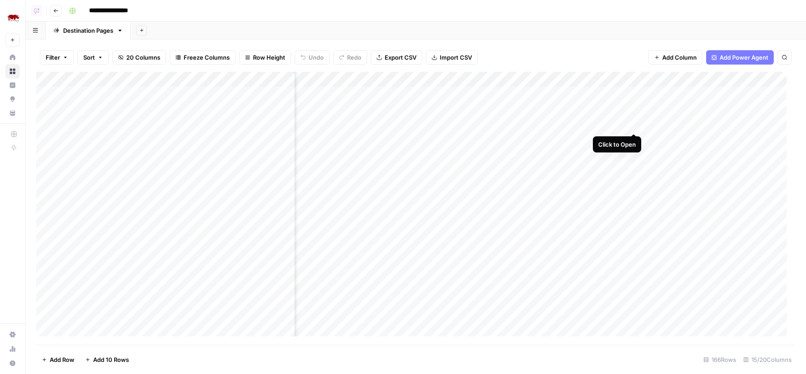
click at [630, 125] on div "Add Column" at bounding box center [415, 208] width 759 height 273
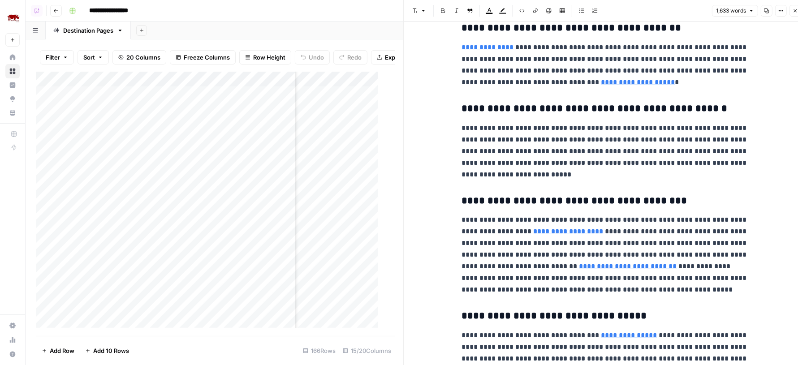
scroll to position [1745, 0]
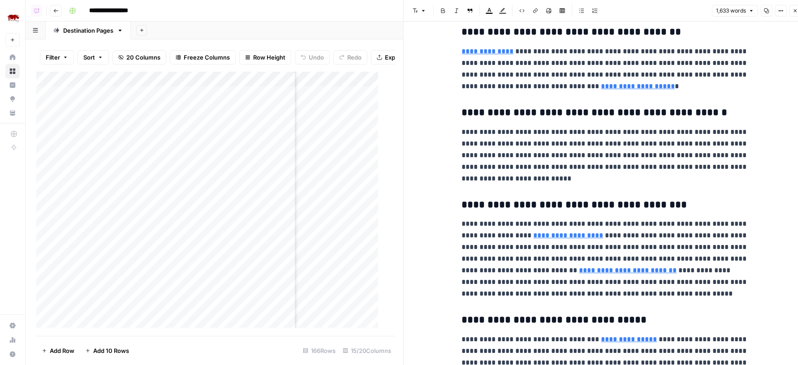
click at [796, 11] on icon "button" at bounding box center [795, 10] width 3 height 3
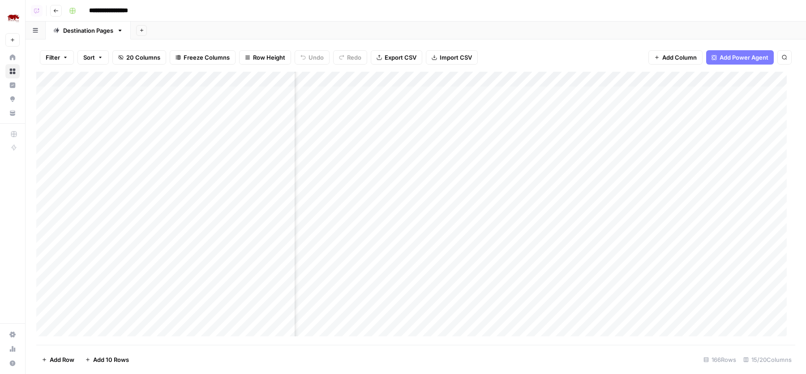
click at [634, 138] on div "Add Column" at bounding box center [415, 208] width 759 height 273
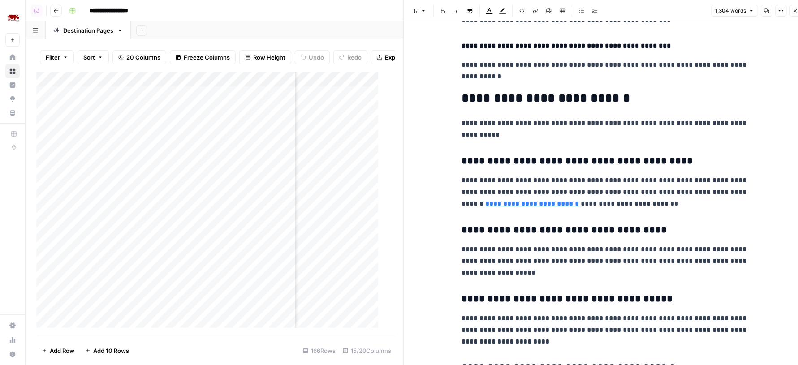
scroll to position [1882, 0]
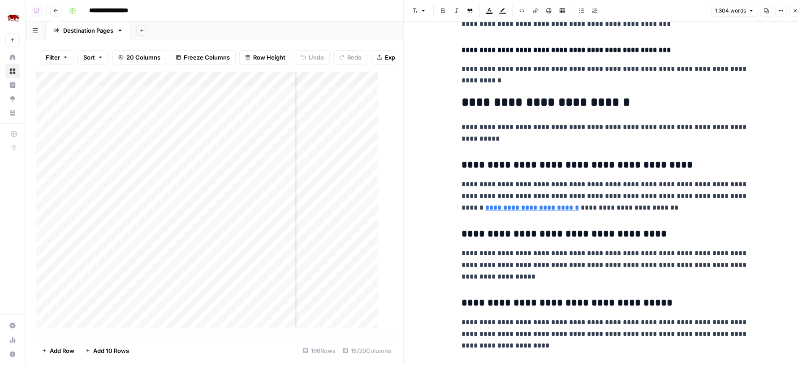
click at [795, 8] on icon "button" at bounding box center [794, 10] width 5 height 5
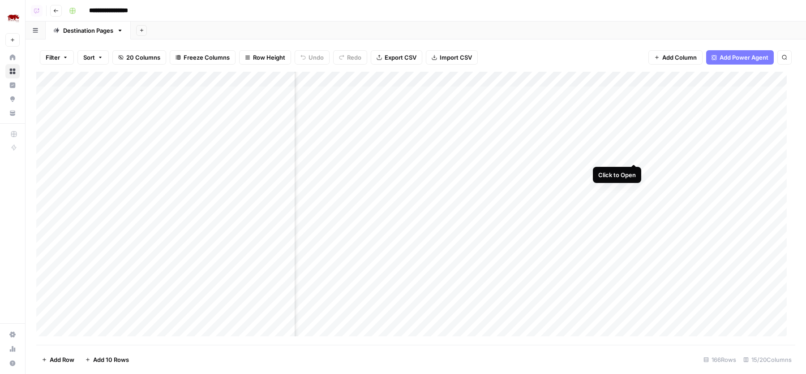
click at [637, 154] on div "Add Column" at bounding box center [415, 208] width 759 height 273
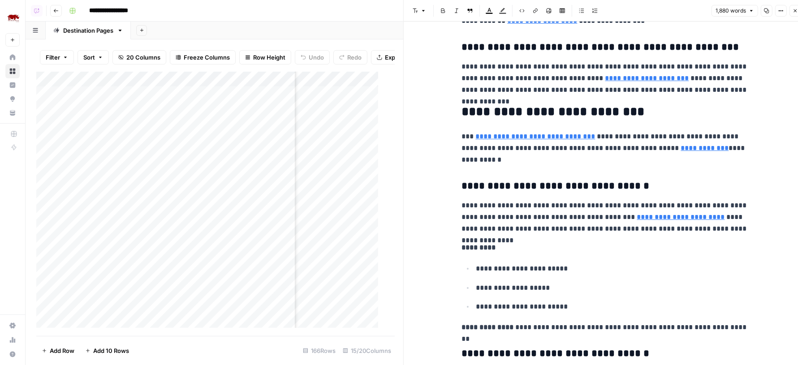
scroll to position [228, 0]
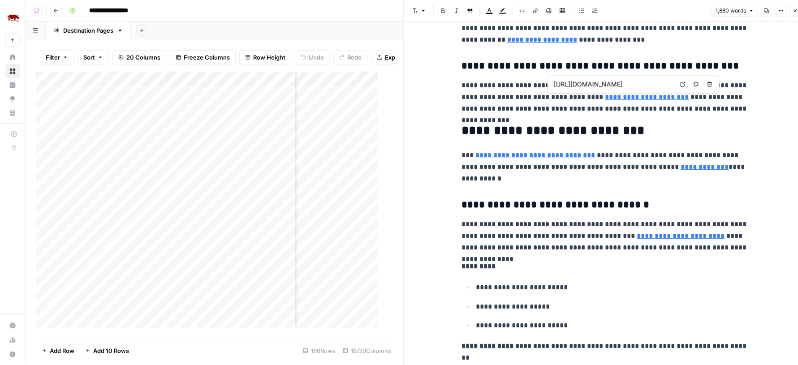
click at [614, 99] on link "**********" at bounding box center [647, 97] width 84 height 7
click at [679, 83] on link "Open in a new tab" at bounding box center [683, 84] width 12 height 12
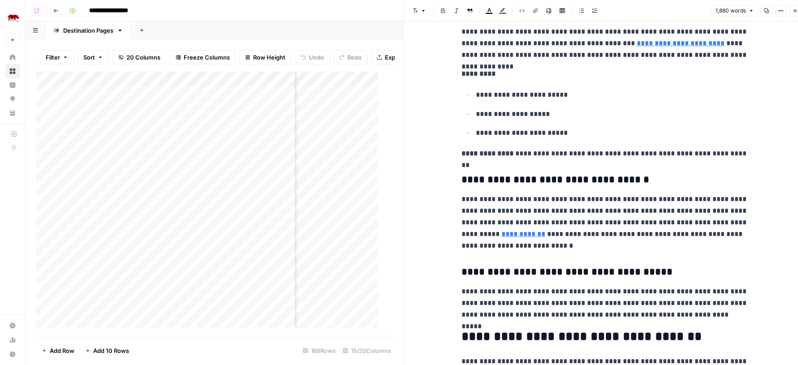
scroll to position [404, 0]
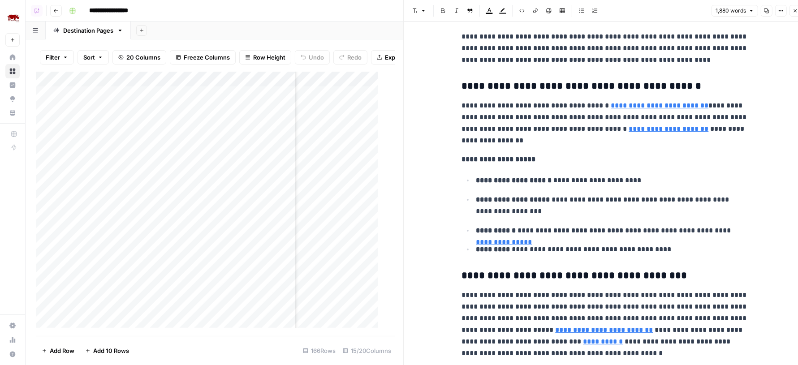
click at [578, 154] on p "**********" at bounding box center [605, 160] width 287 height 12
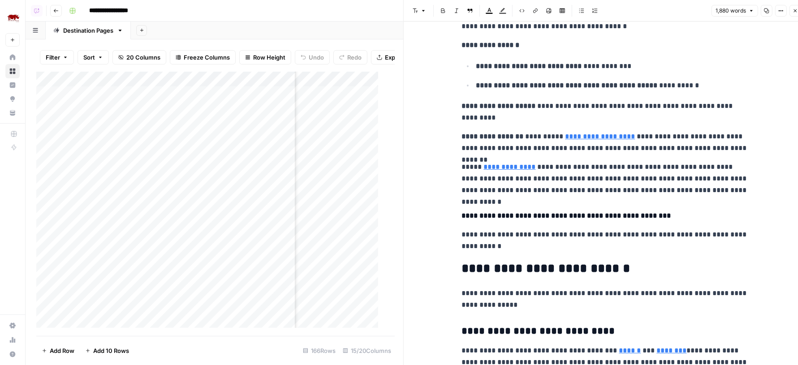
scroll to position [1501, 0]
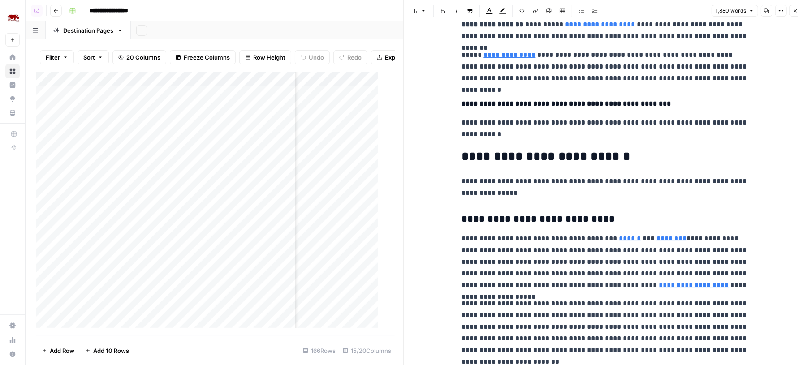
click at [797, 7] on button "Close" at bounding box center [795, 11] width 12 height 12
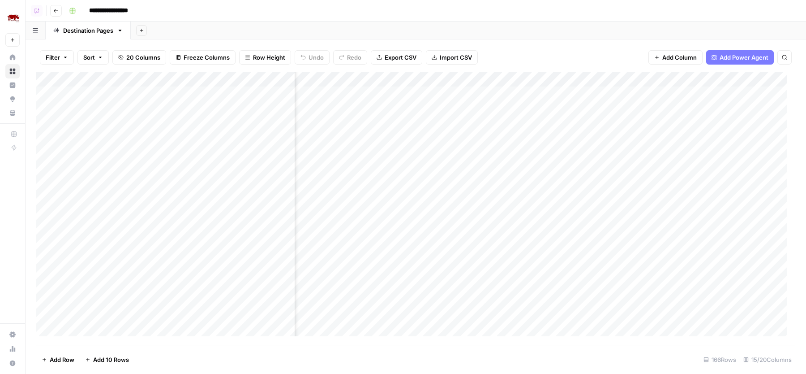
click at [634, 91] on div "Add Column" at bounding box center [415, 208] width 759 height 273
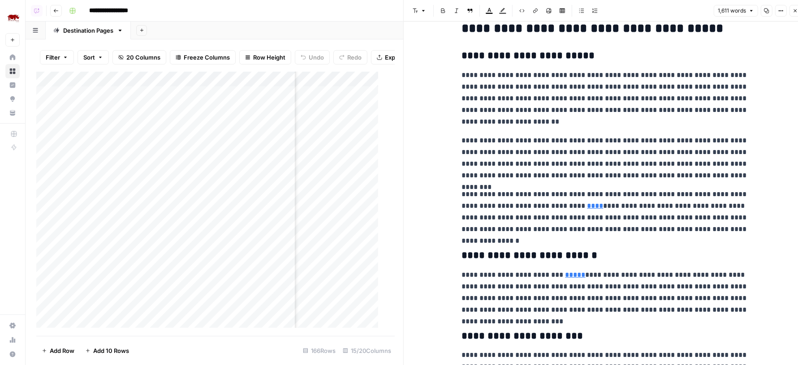
scroll to position [1288, 0]
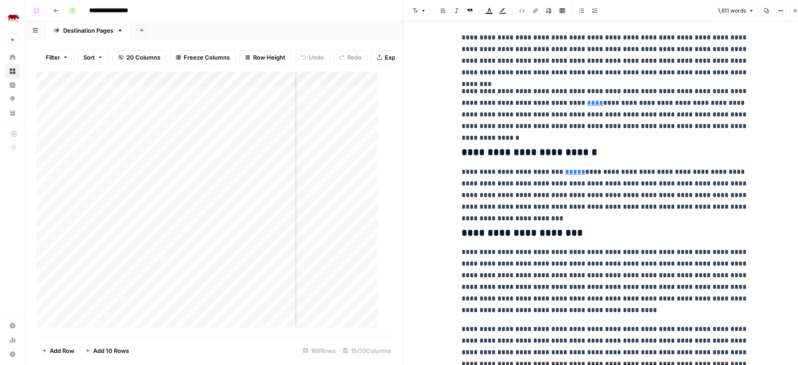
click at [587, 103] on link "****" at bounding box center [595, 102] width 16 height 7
click at [686, 91] on icon at bounding box center [687, 89] width 5 height 5
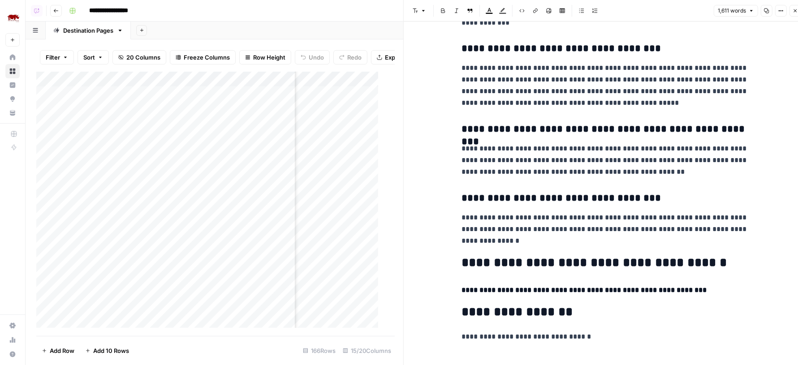
scroll to position [8, 0]
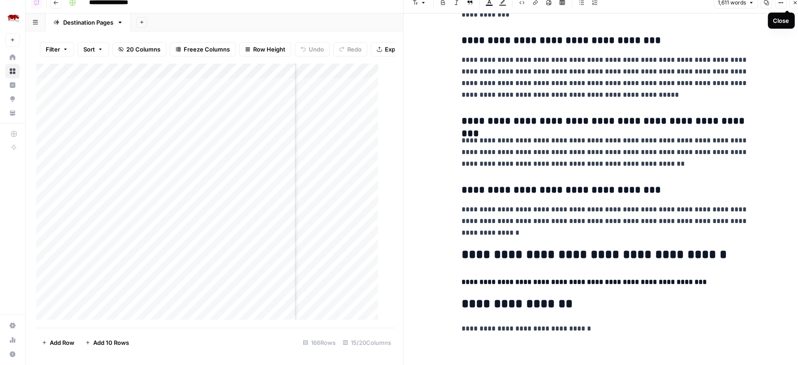
click at [793, 5] on button "Close" at bounding box center [795, 3] width 12 height 12
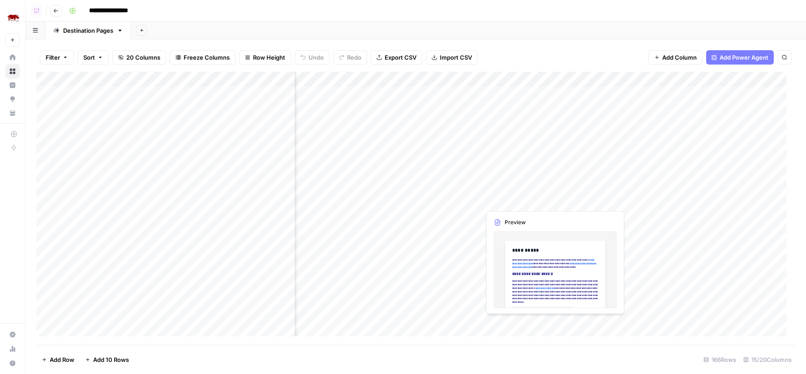
scroll to position [0, 415]
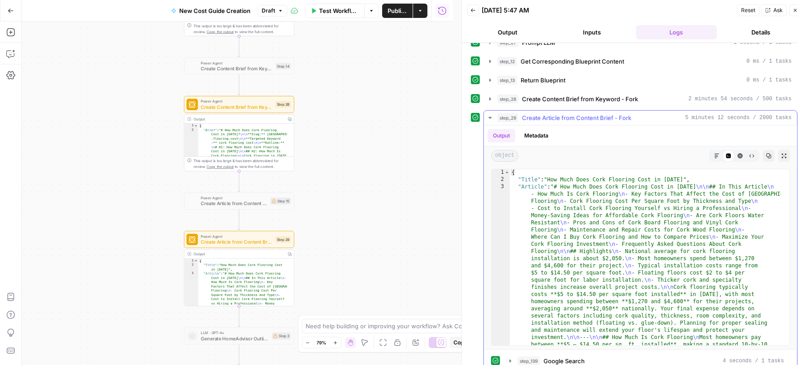
scroll to position [126, 0]
click at [595, 94] on span "Create Content Brief from Keyword - Fork" at bounding box center [580, 98] width 116 height 9
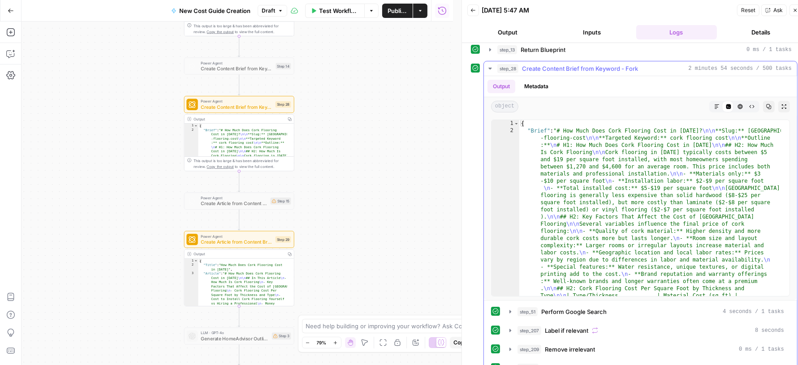
scroll to position [180, 0]
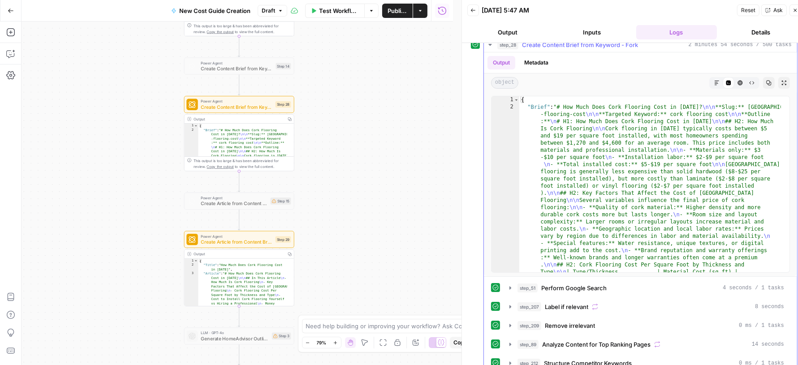
click at [711, 79] on button "Markdown" at bounding box center [717, 83] width 12 height 12
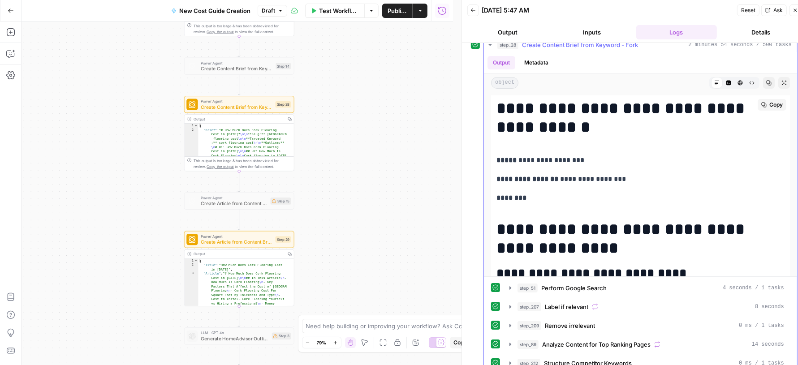
scroll to position [0, 0]
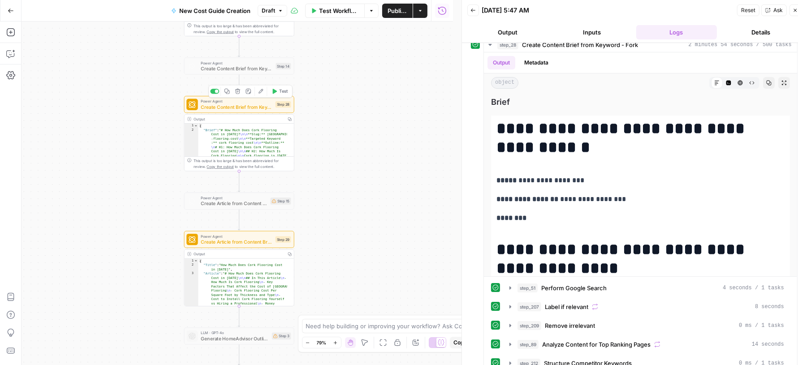
click at [274, 107] on div "Power Agent Create Content Brief from Keyword - Fork Step 28 Copy step Delete s…" at bounding box center [238, 105] width 104 height 12
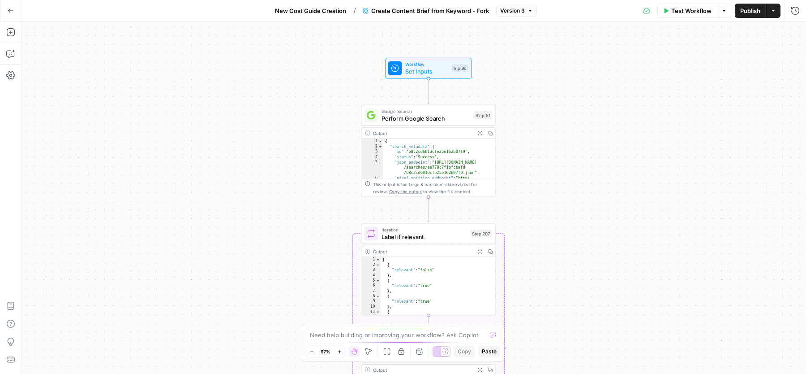
click at [677, 12] on span "Test Workflow" at bounding box center [691, 10] width 40 height 9
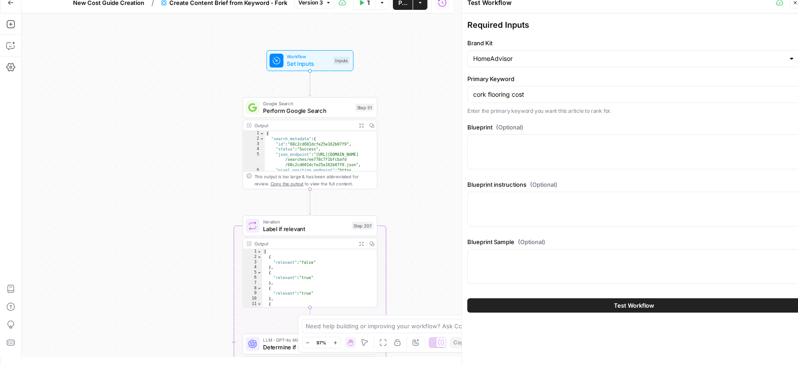
scroll to position [8, 8]
